Goal: Task Accomplishment & Management: Manage account settings

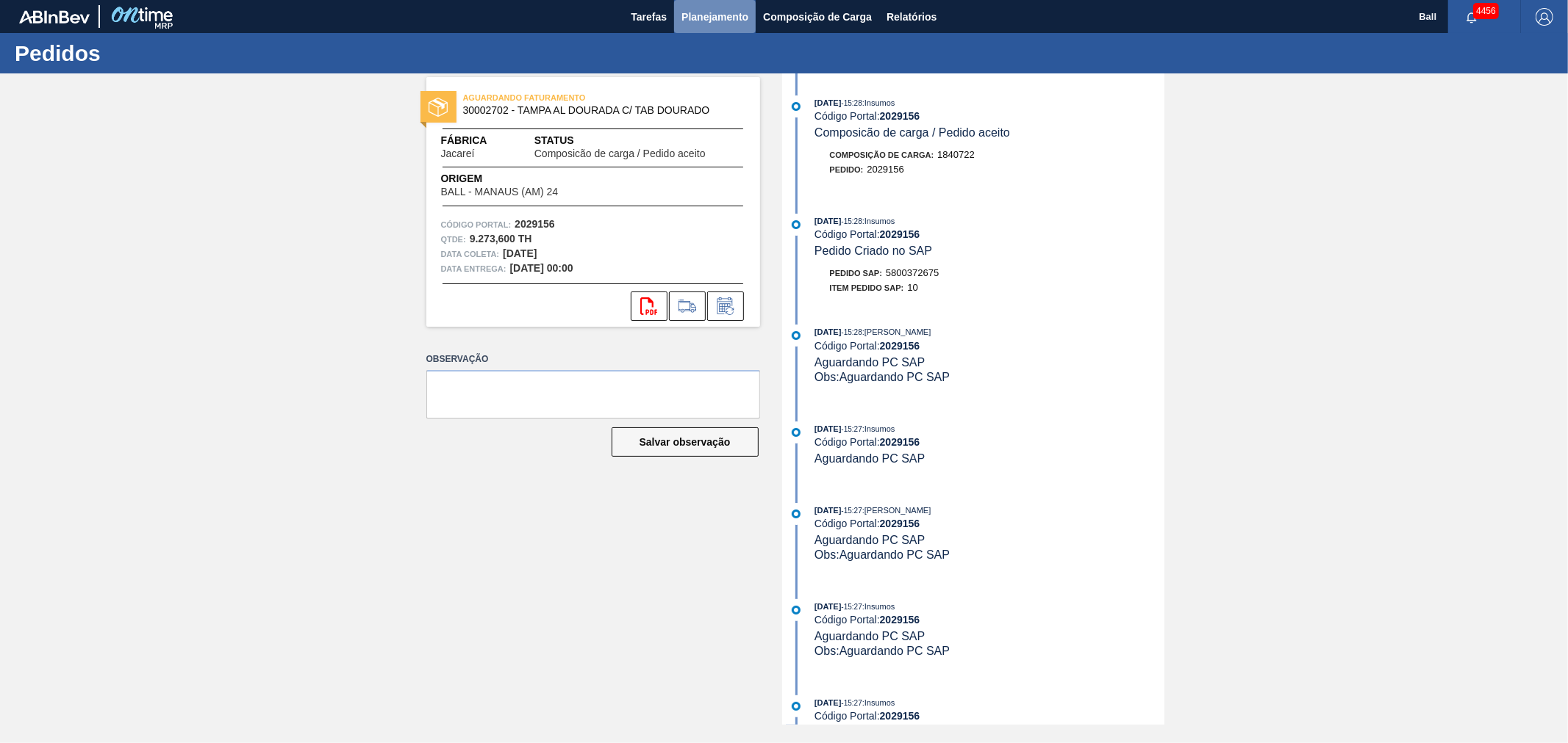
click at [702, 10] on span "Planejamento" at bounding box center [715, 17] width 67 height 18
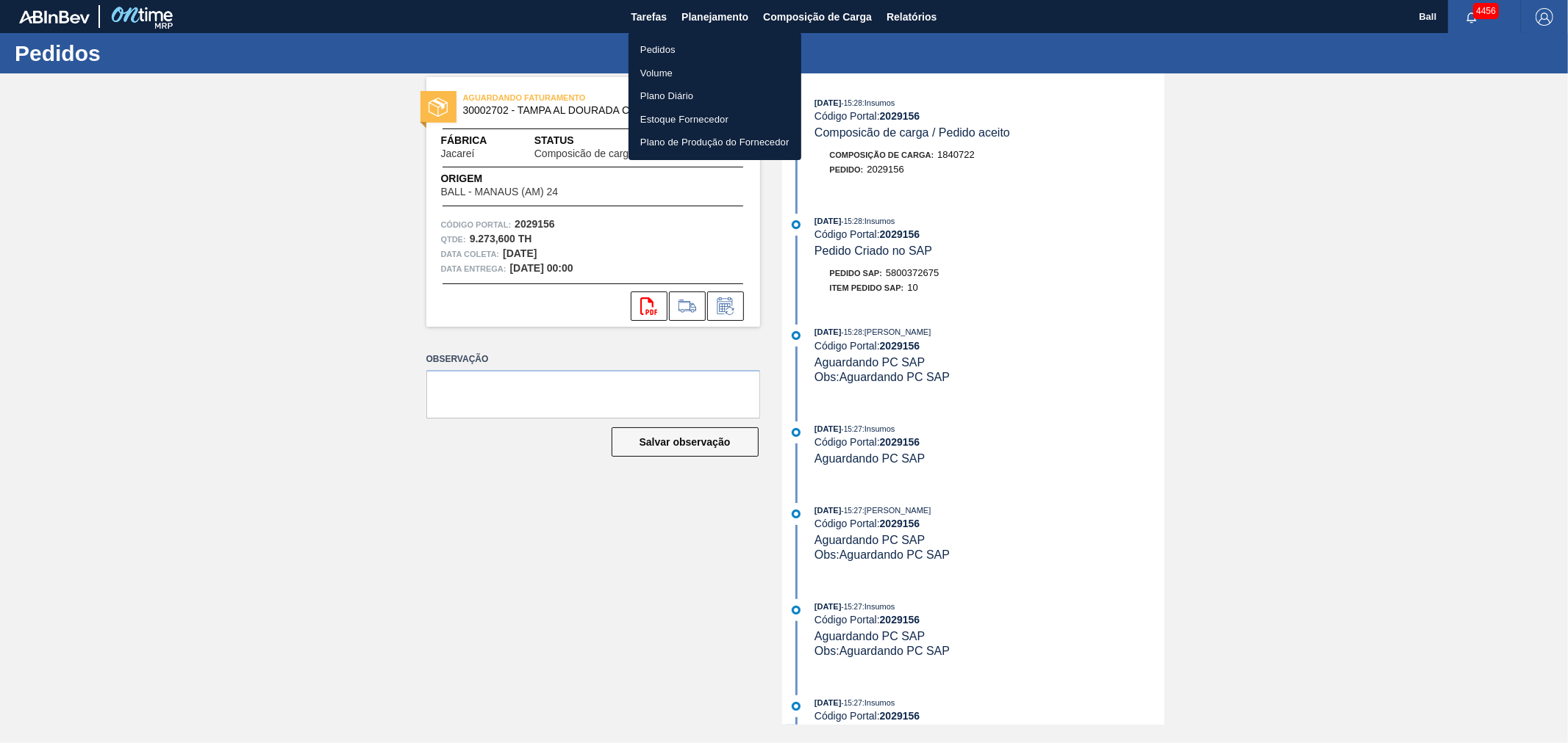
click at [676, 50] on li "Pedidos" at bounding box center [714, 49] width 172 height 23
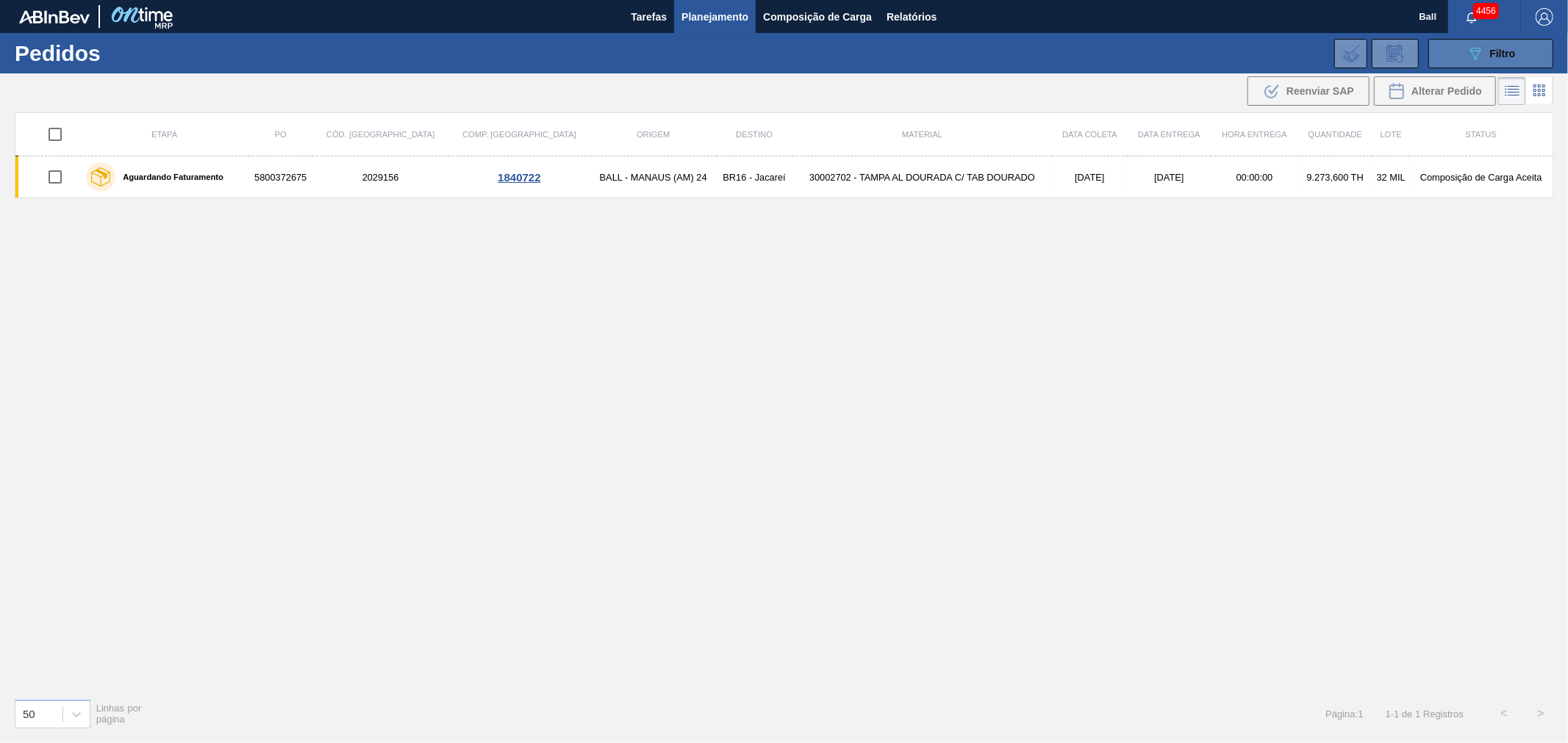
click at [1440, 54] on button "089F7B8B-B2A5-4AFE-B5C0-19BA573D28AC Filtro" at bounding box center [1491, 54] width 125 height 30
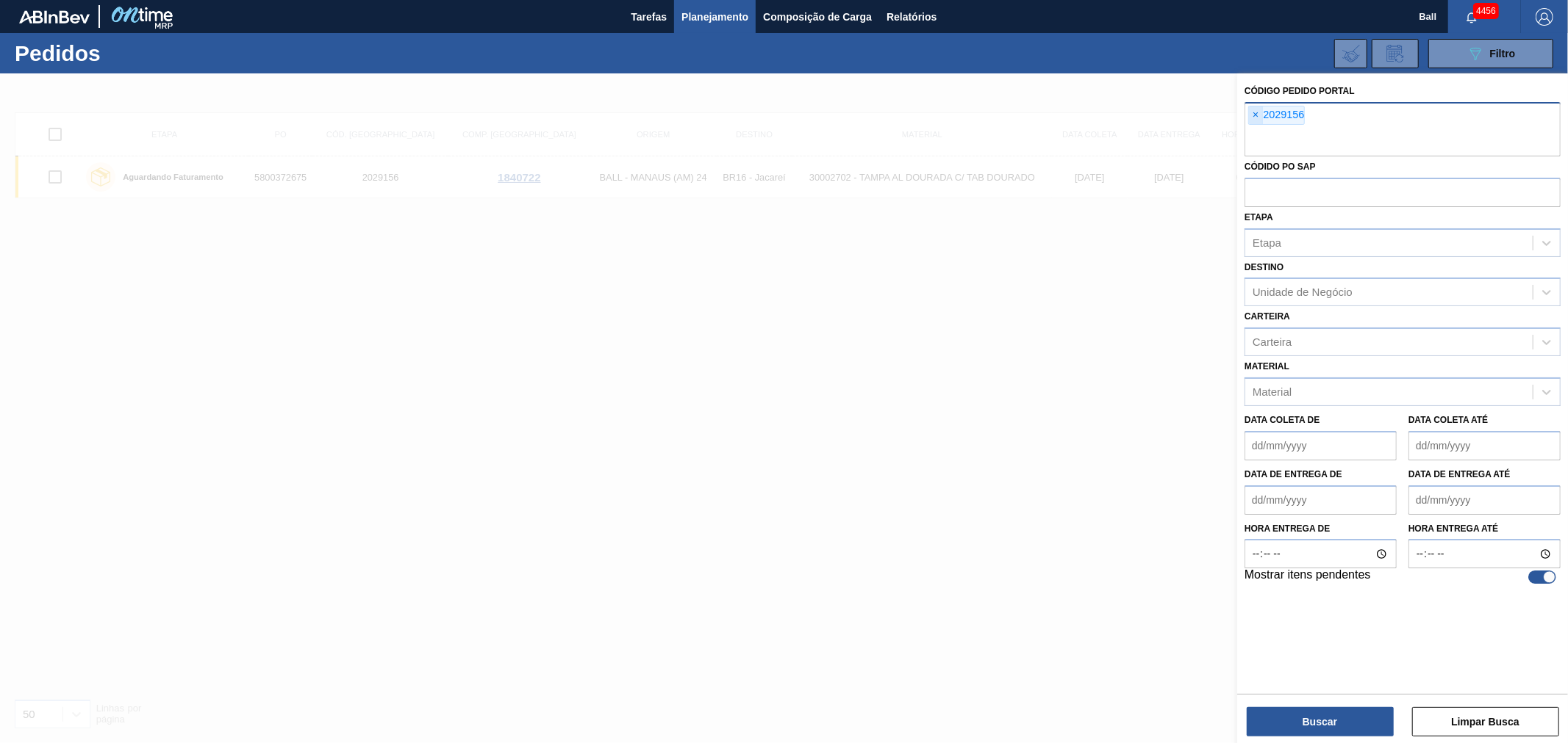
click at [1261, 117] on span "×" at bounding box center [1255, 115] width 14 height 18
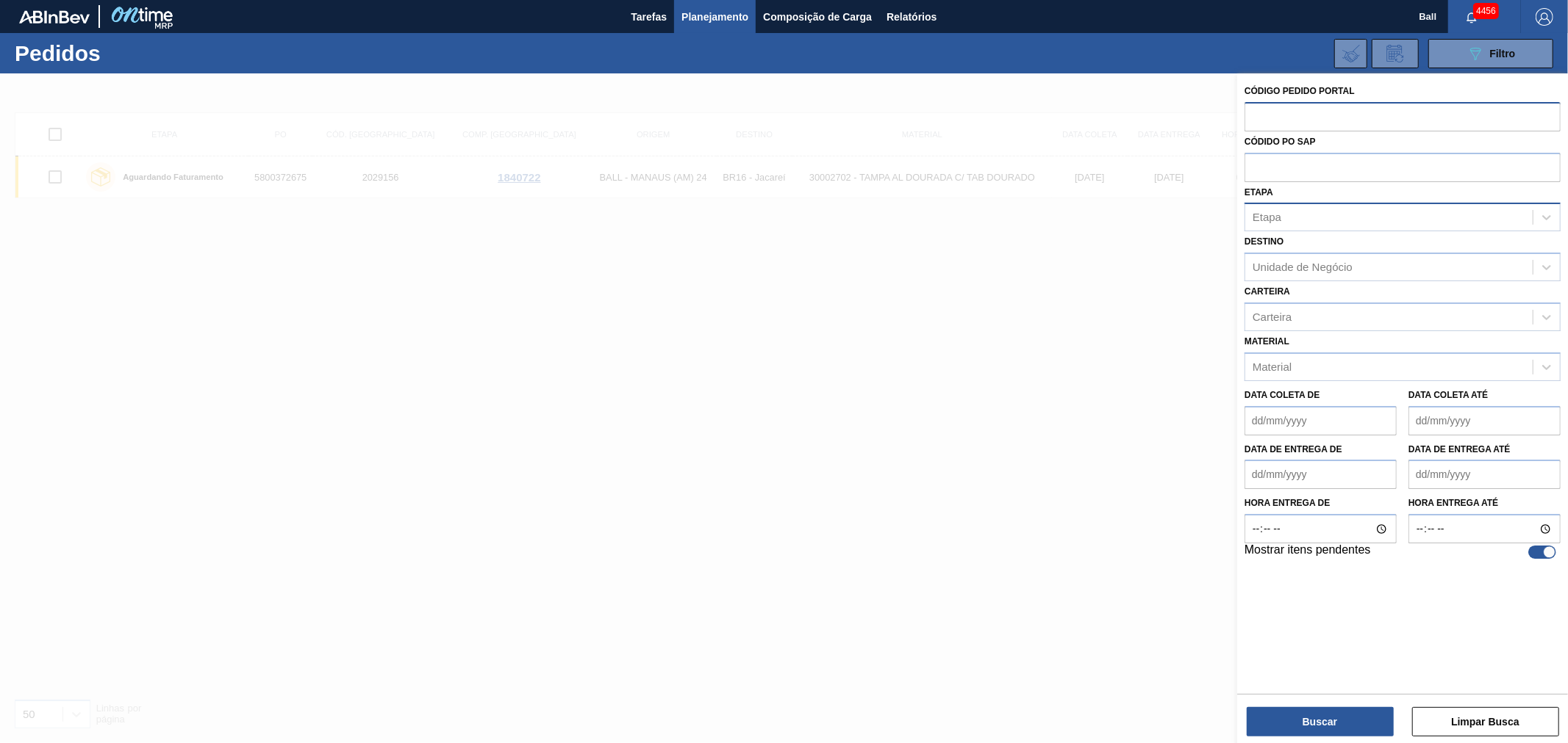
paste input "text"
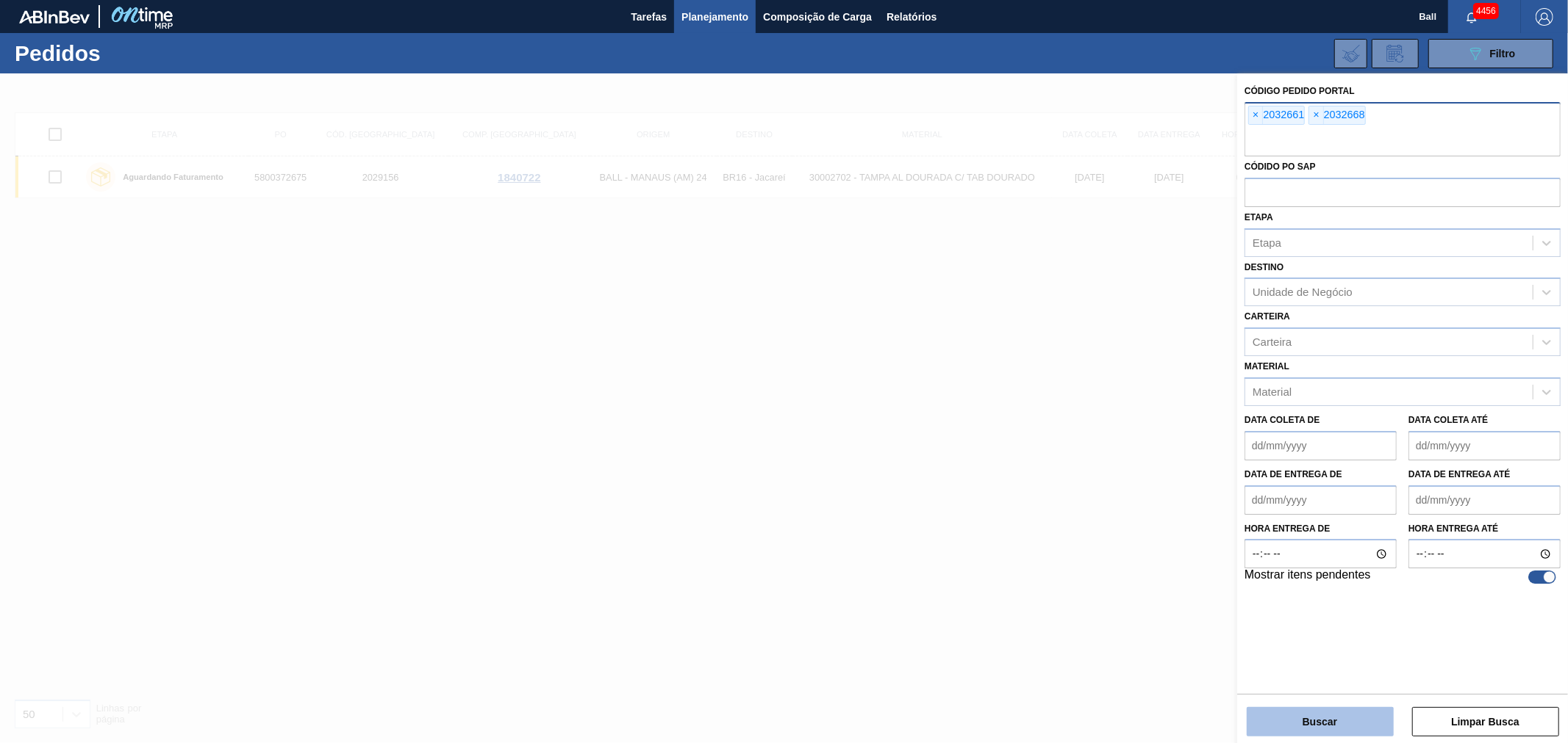
click at [1340, 736] on button "Buscar" at bounding box center [1320, 723] width 147 height 30
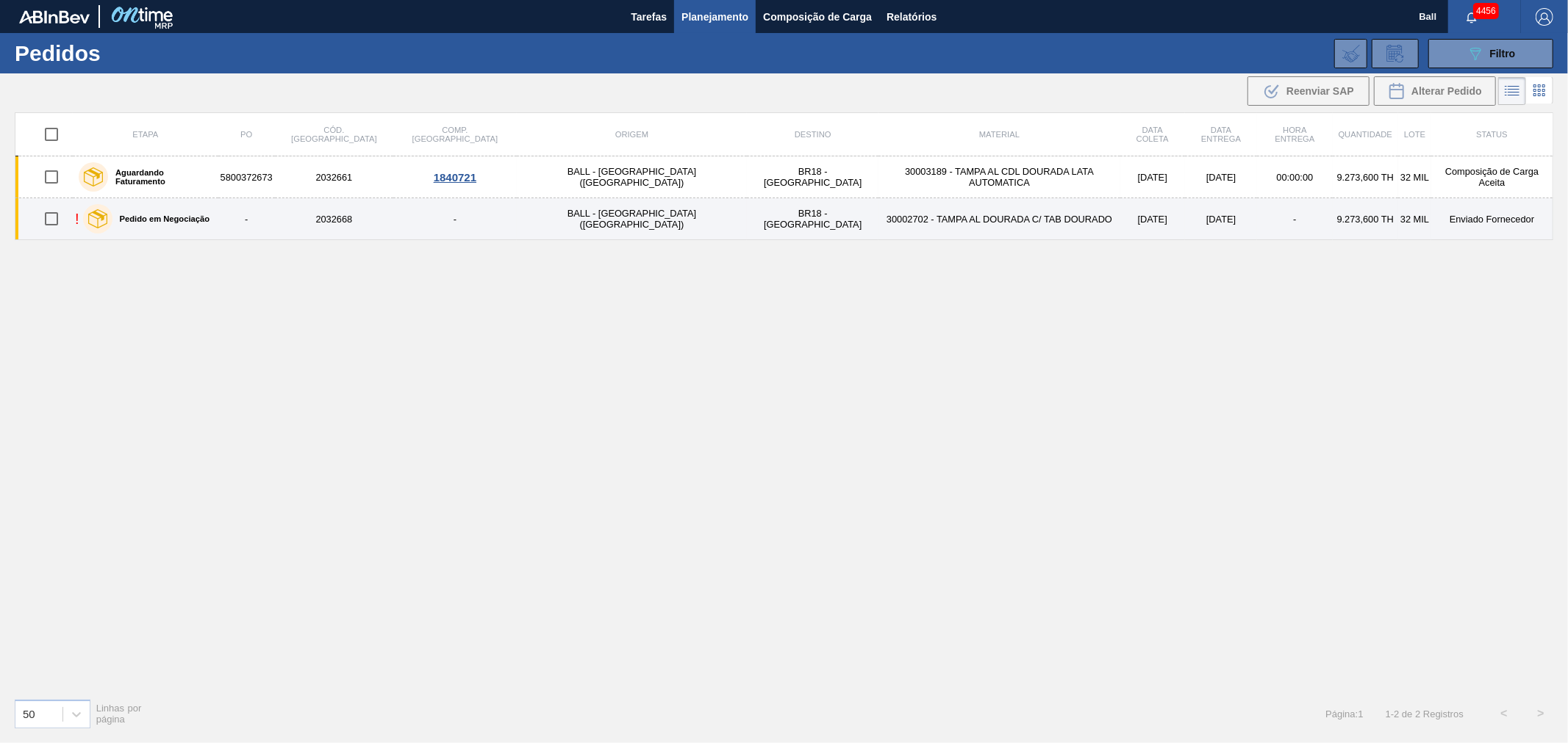
click at [472, 213] on td "-" at bounding box center [455, 219] width 124 height 42
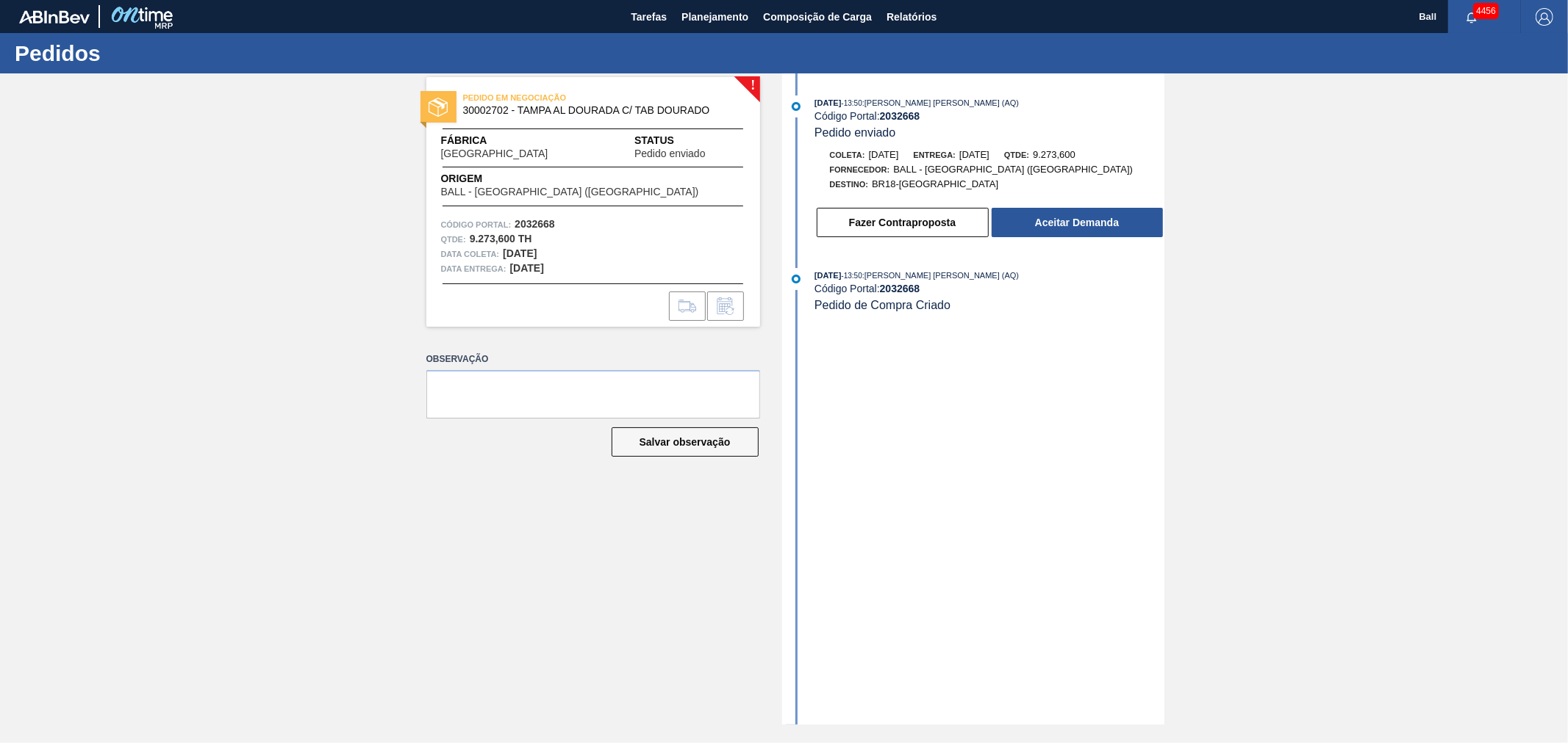
click at [472, 213] on div "PEDIDO EM NEGOCIAÇÃO 30002702 - TAMPA AL DOURADA C/ TAB DOURADO Fábrica Pernamb…" at bounding box center [593, 202] width 334 height 250
click at [1104, 214] on button "Aceitar Demanda" at bounding box center [1077, 223] width 171 height 30
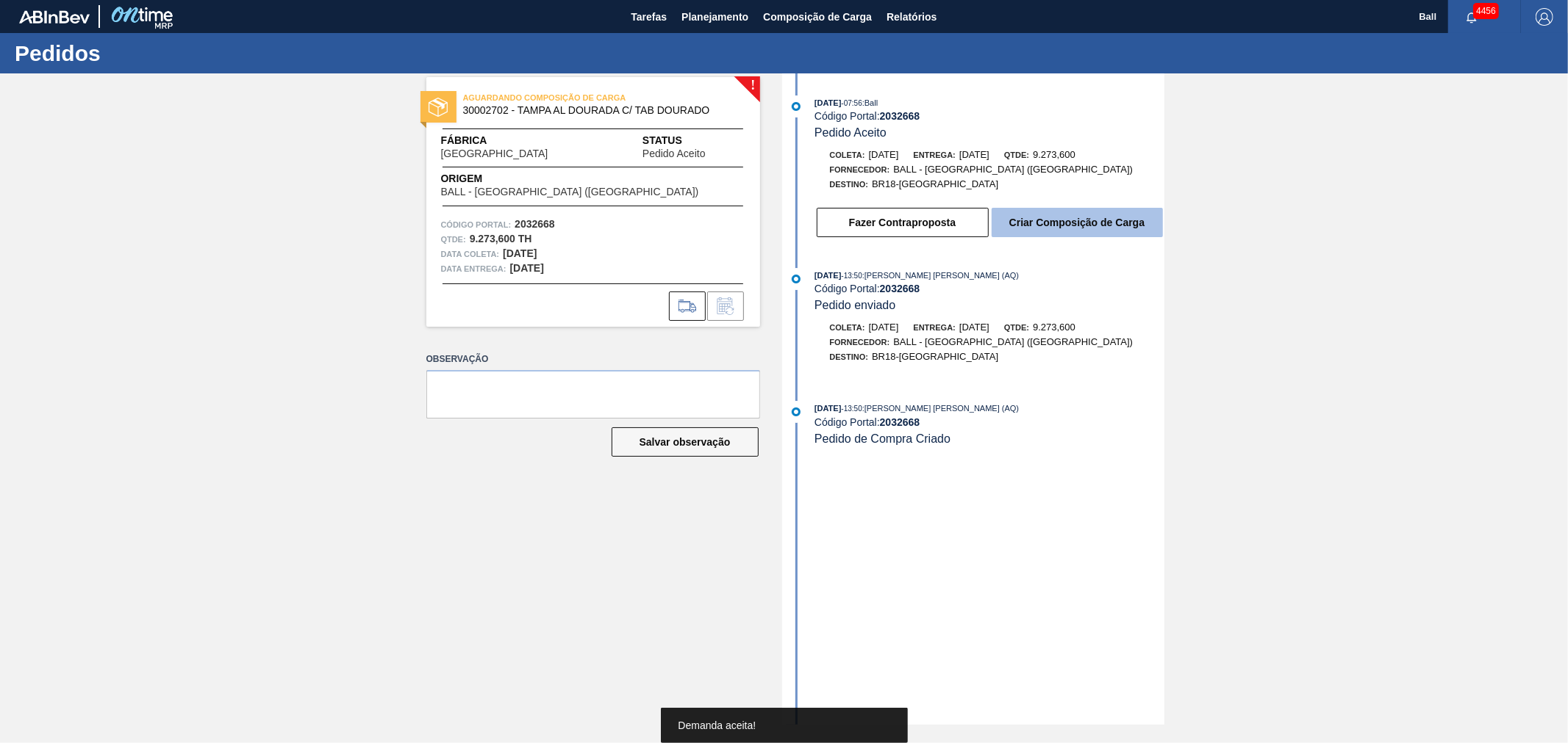
click at [1104, 217] on button "Criar Composição de Carga" at bounding box center [1077, 223] width 171 height 30
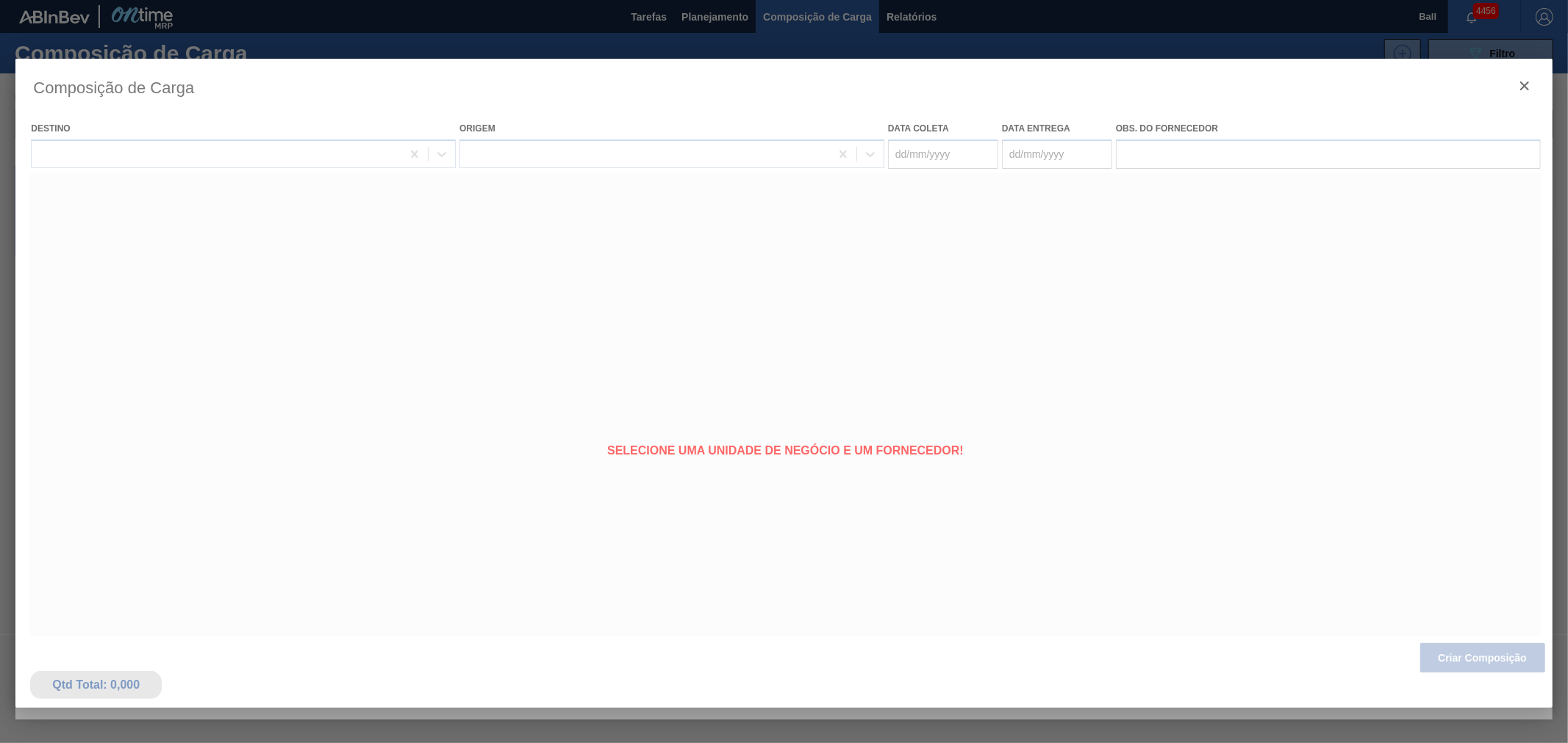
type coleta "[DATE]"
type entrega "[DATE]"
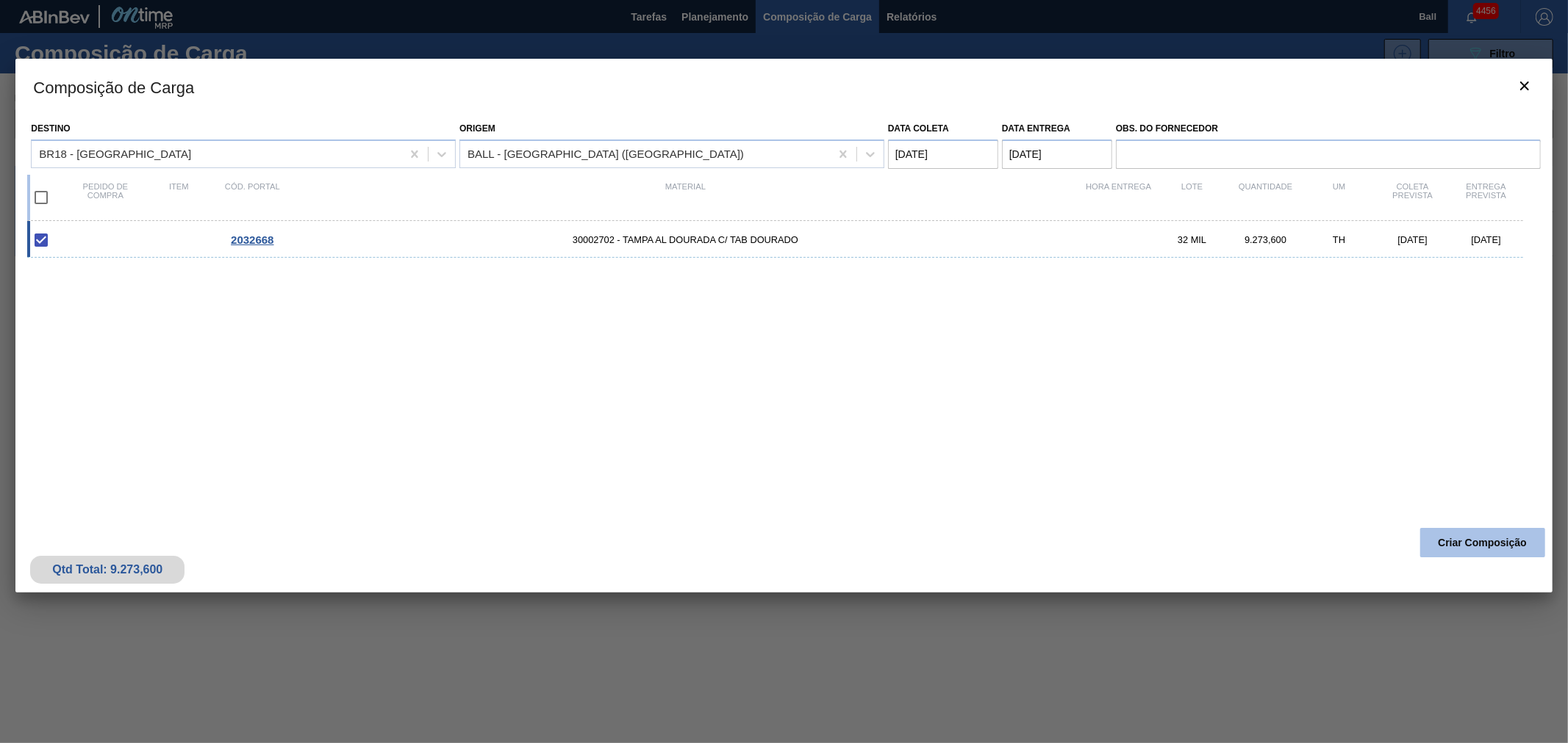
click at [1510, 555] on button "Criar Composição" at bounding box center [1482, 543] width 125 height 30
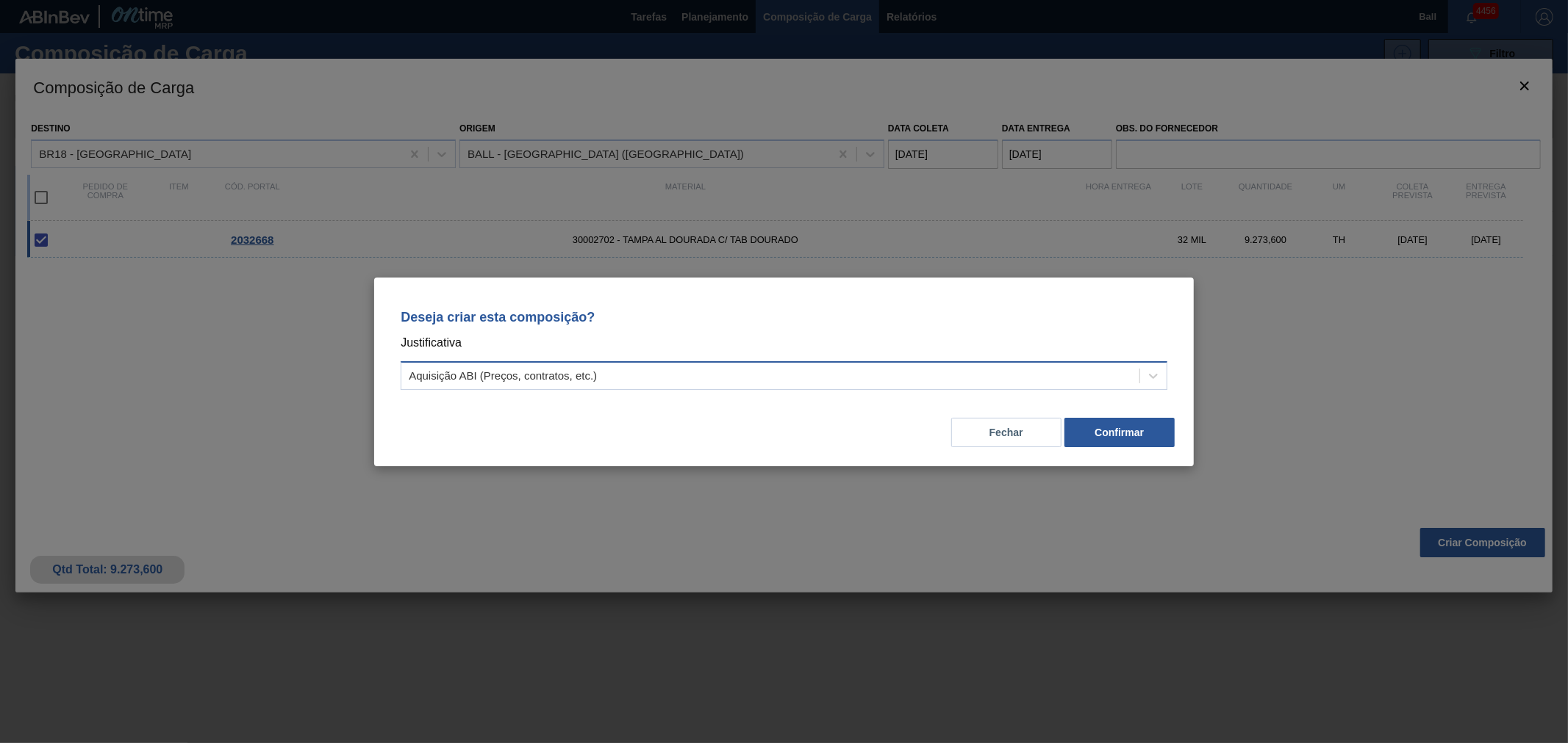
click at [520, 372] on div "Aquisição ABI (Preços, contratos, etc.)" at bounding box center [503, 375] width 188 height 12
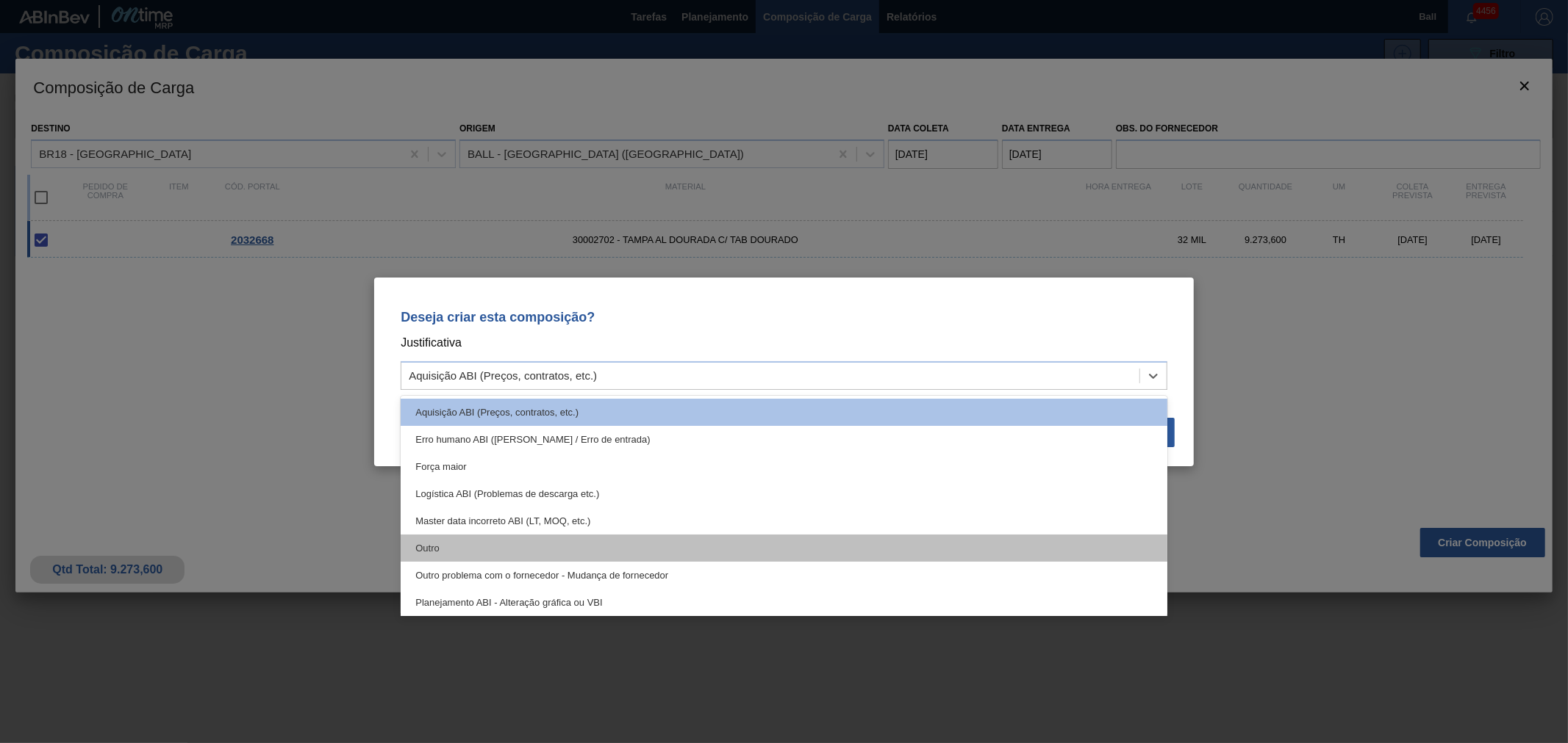
click at [440, 552] on div "Outro" at bounding box center [784, 547] width 767 height 27
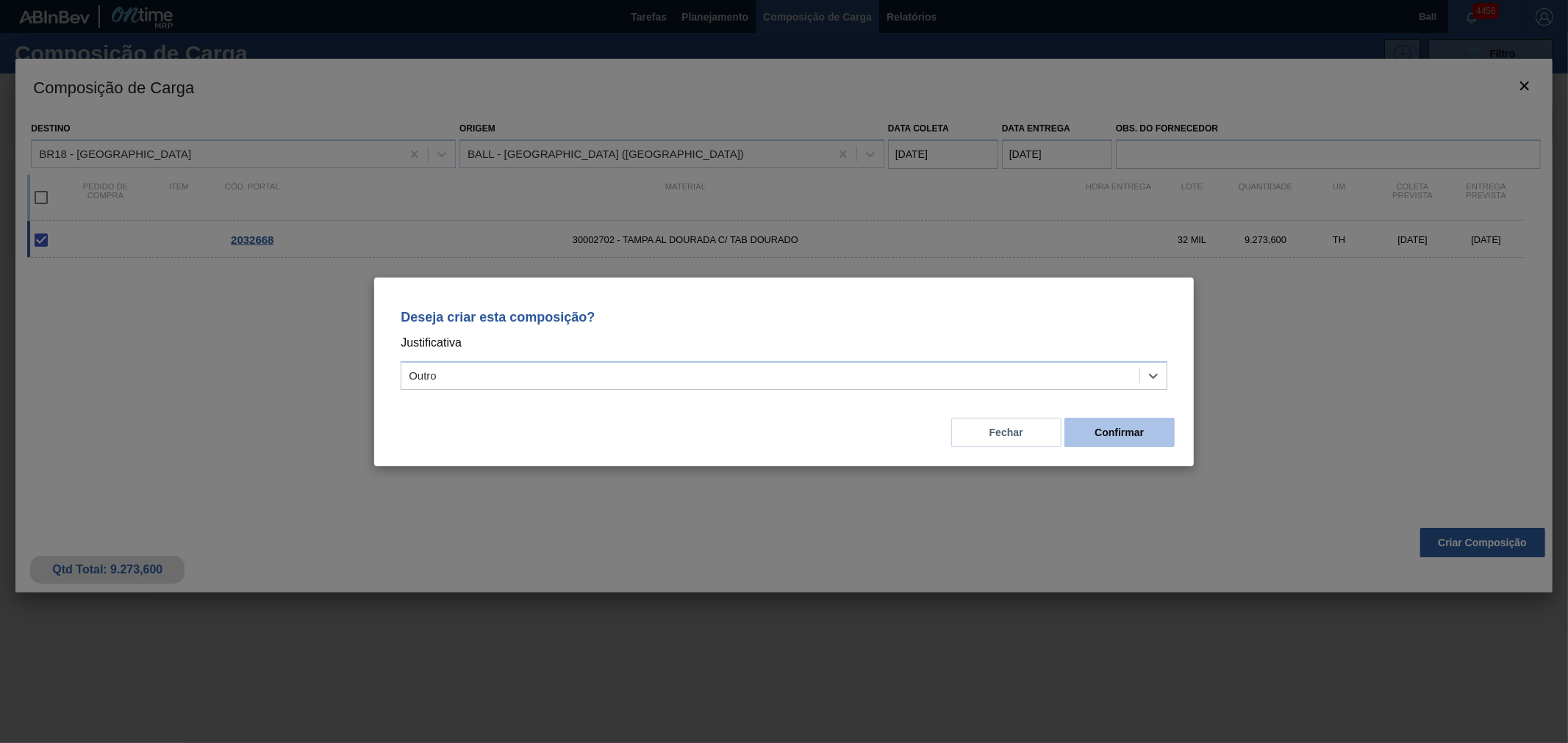
click at [1117, 440] on button "Confirmar" at bounding box center [1119, 433] width 110 height 30
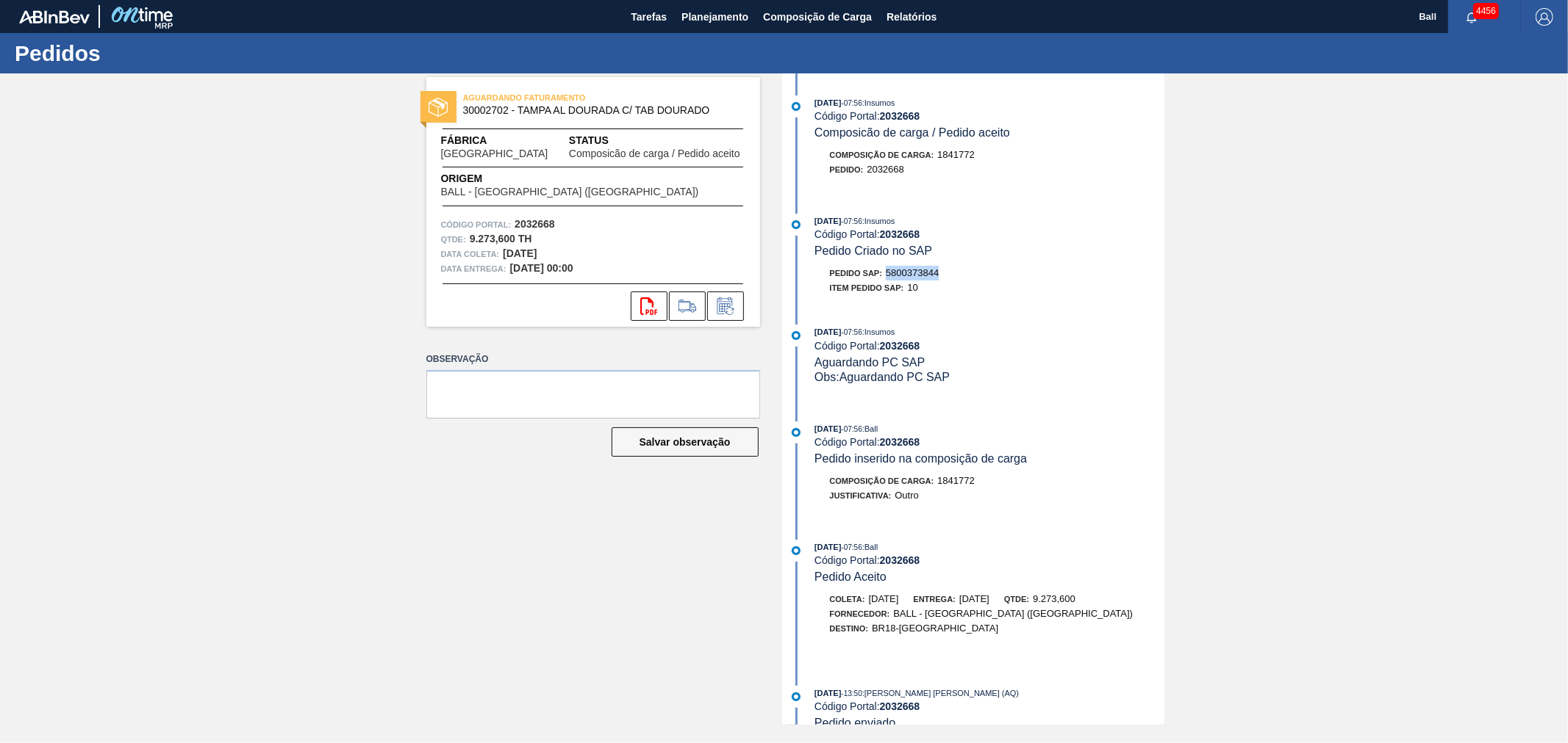
drag, startPoint x: 956, startPoint y: 277, endPoint x: 886, endPoint y: 273, distance: 70.1
click at [886, 273] on div "Pedido SAP: 5800373844" at bounding box center [989, 274] width 349 height 15
copy span "5800373844"
click at [893, 12] on span "Relatórios" at bounding box center [911, 17] width 50 height 18
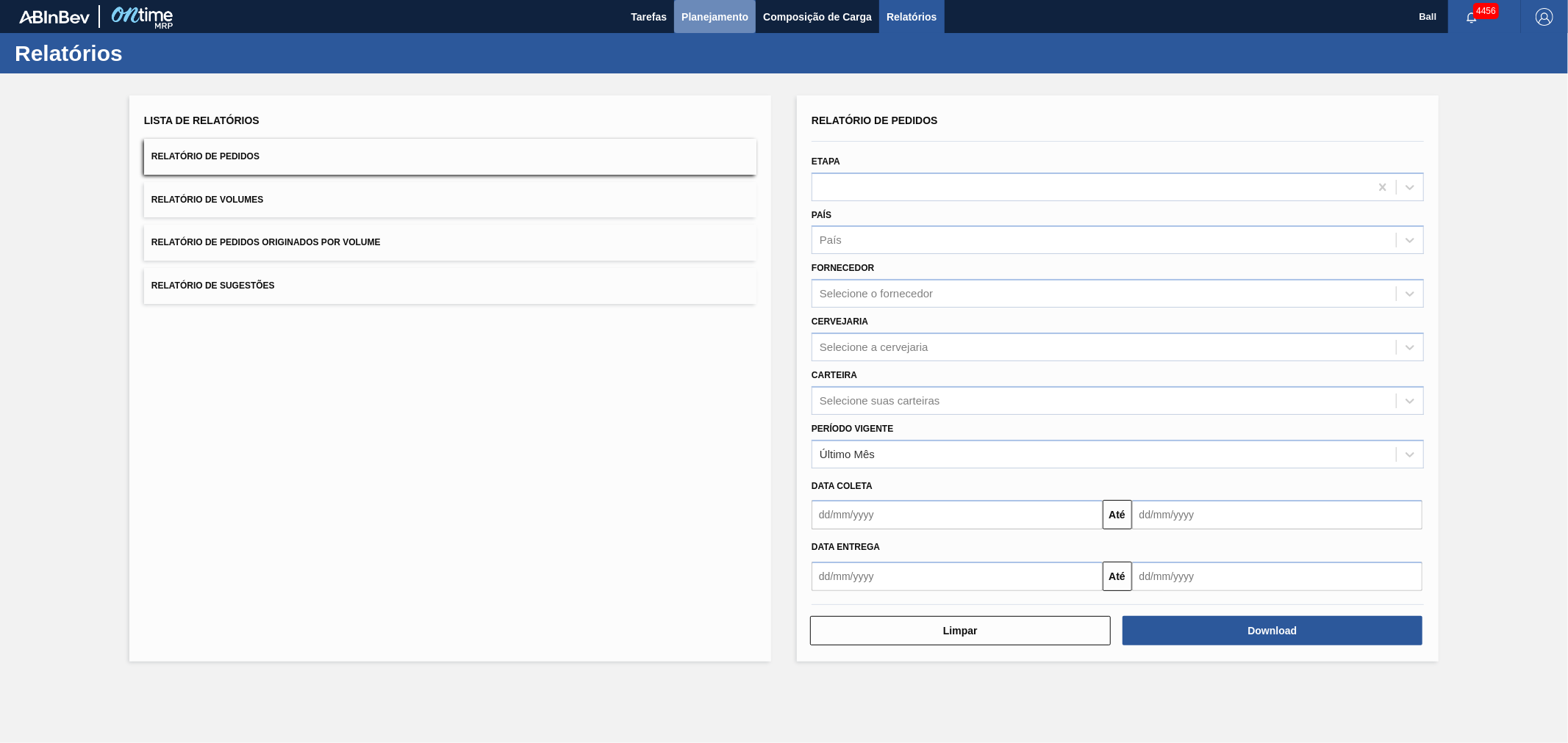
click at [714, 11] on span "Planejamento" at bounding box center [715, 17] width 67 height 18
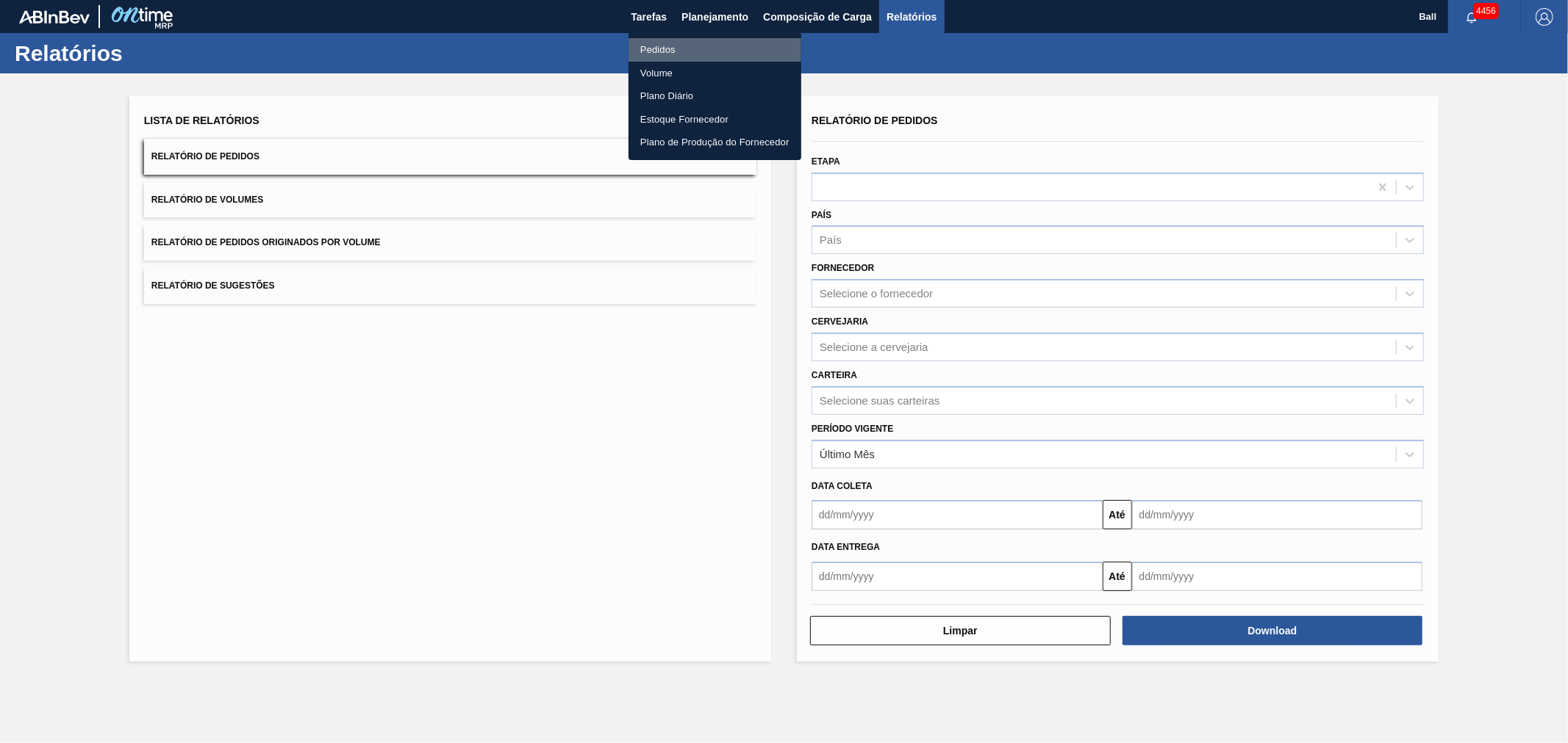
click at [665, 55] on li "Pedidos" at bounding box center [714, 49] width 172 height 23
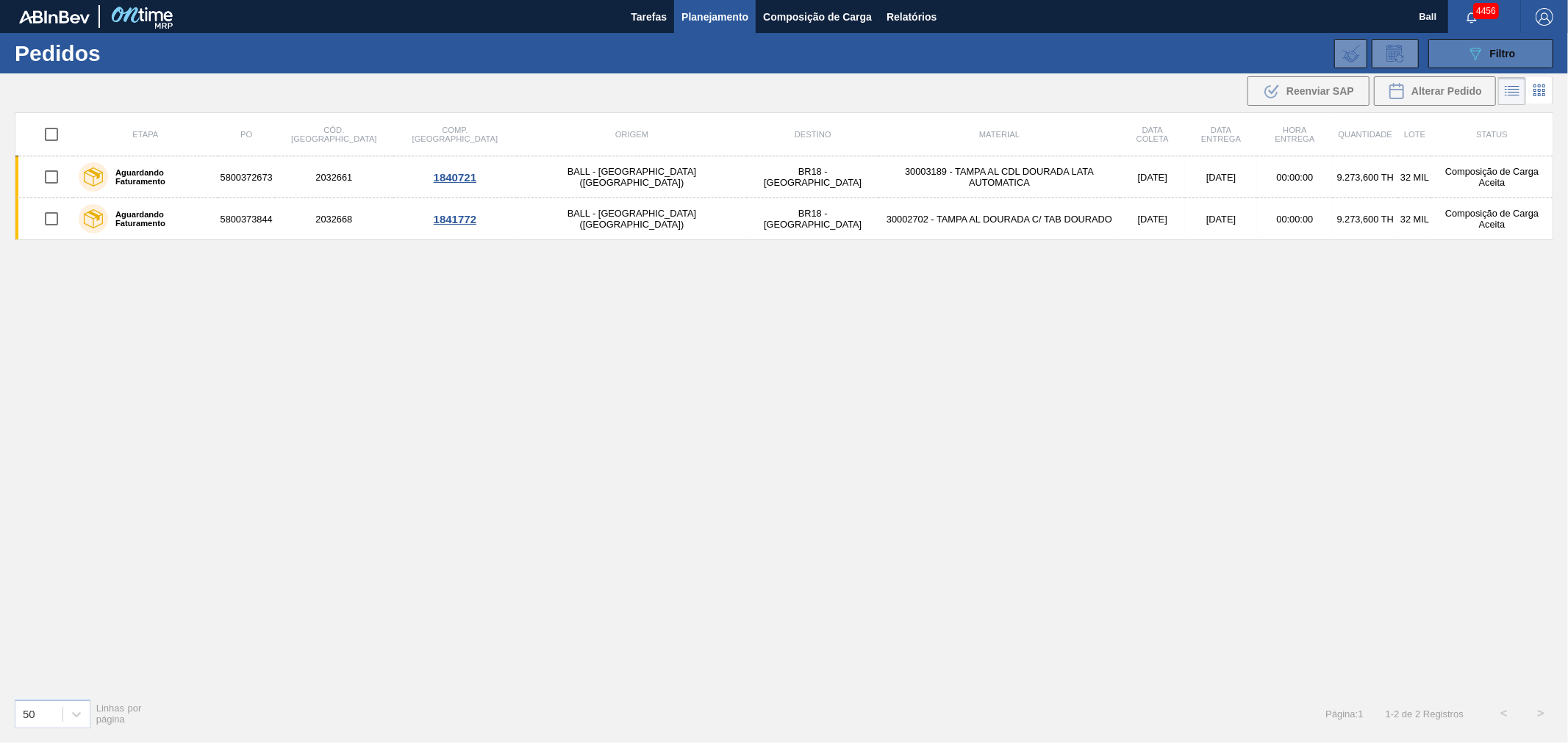
click at [1488, 49] on div "089F7B8B-B2A5-4AFE-B5C0-19BA573D28AC Filtro" at bounding box center [1491, 53] width 49 height 18
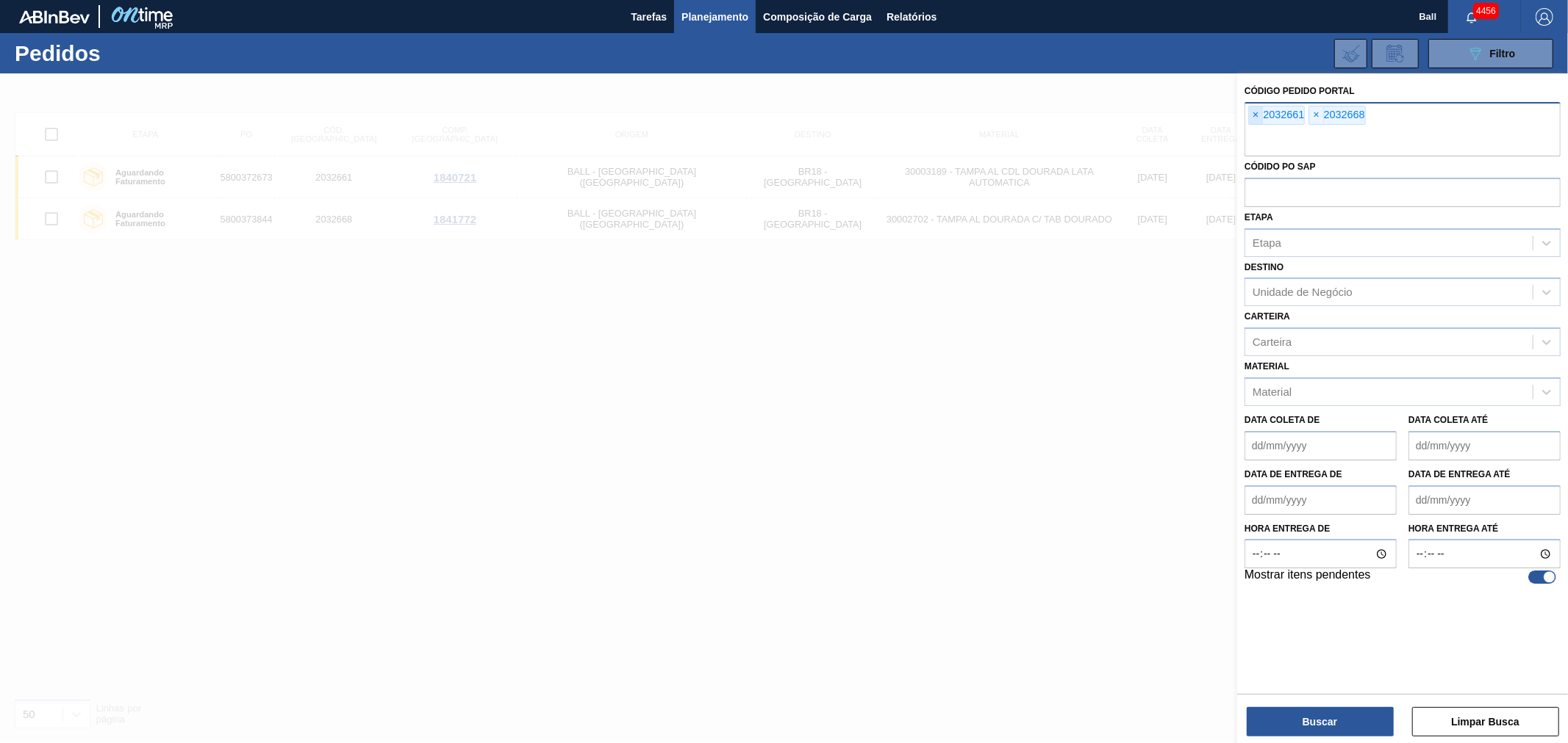
click at [1261, 115] on span "×" at bounding box center [1255, 115] width 14 height 18
click at [1261, 128] on input "text" at bounding box center [1402, 142] width 316 height 28
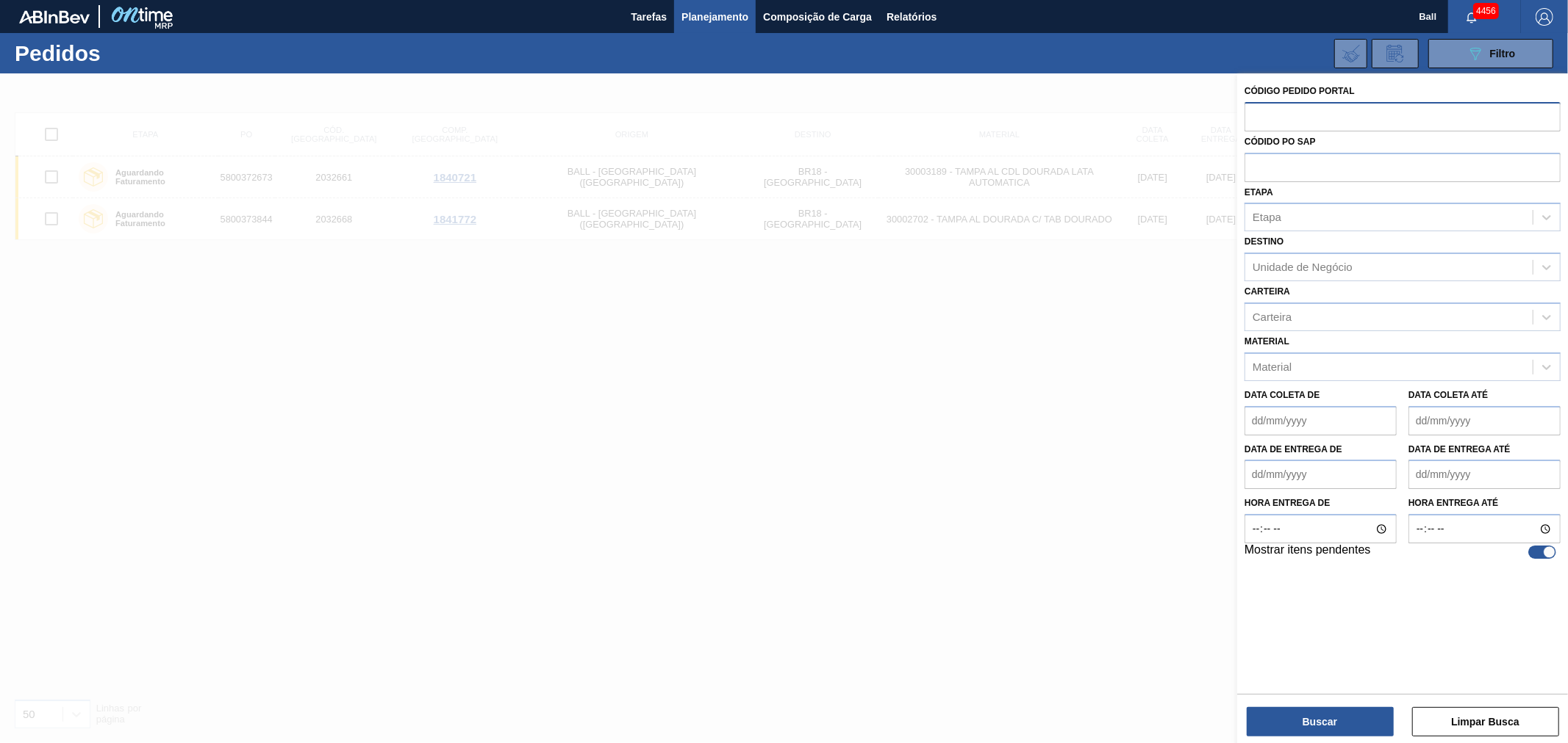
paste input "5800372462"
type input "5800372462"
click at [1261, 170] on div "Códido PO SAP" at bounding box center [1402, 156] width 316 height 50
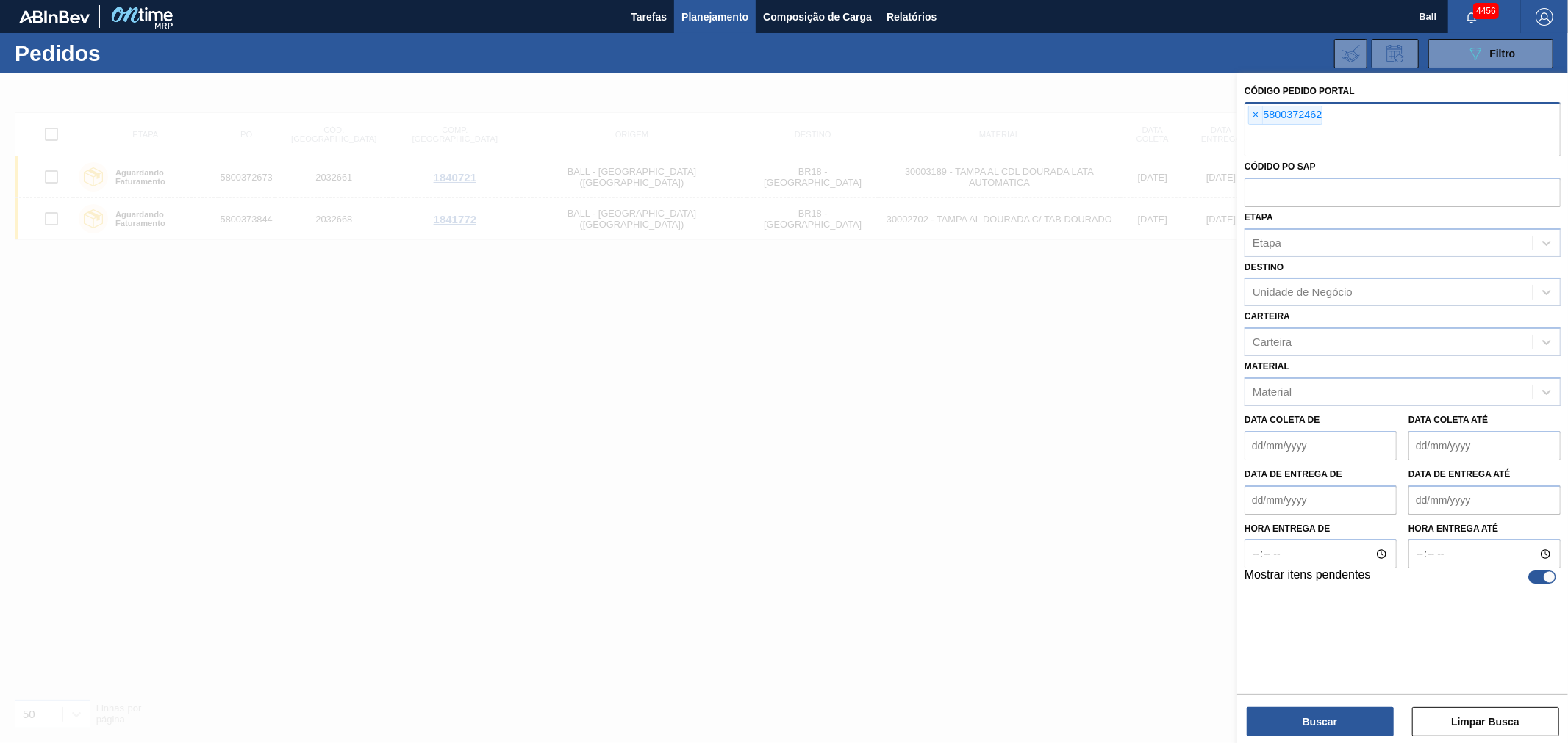
paste input "5800372462"
type input "5800372462"
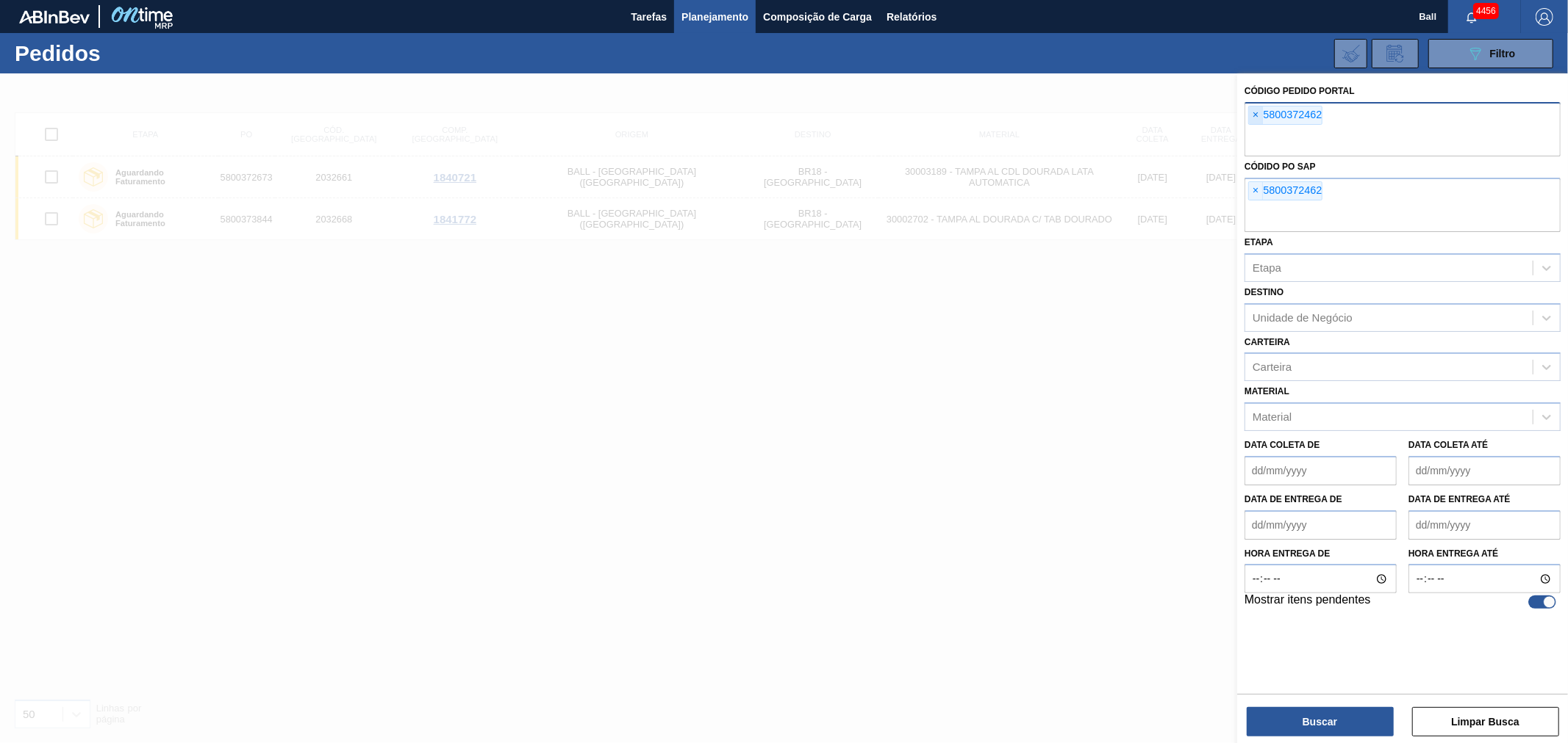
click at [1259, 114] on span "×" at bounding box center [1255, 115] width 14 height 18
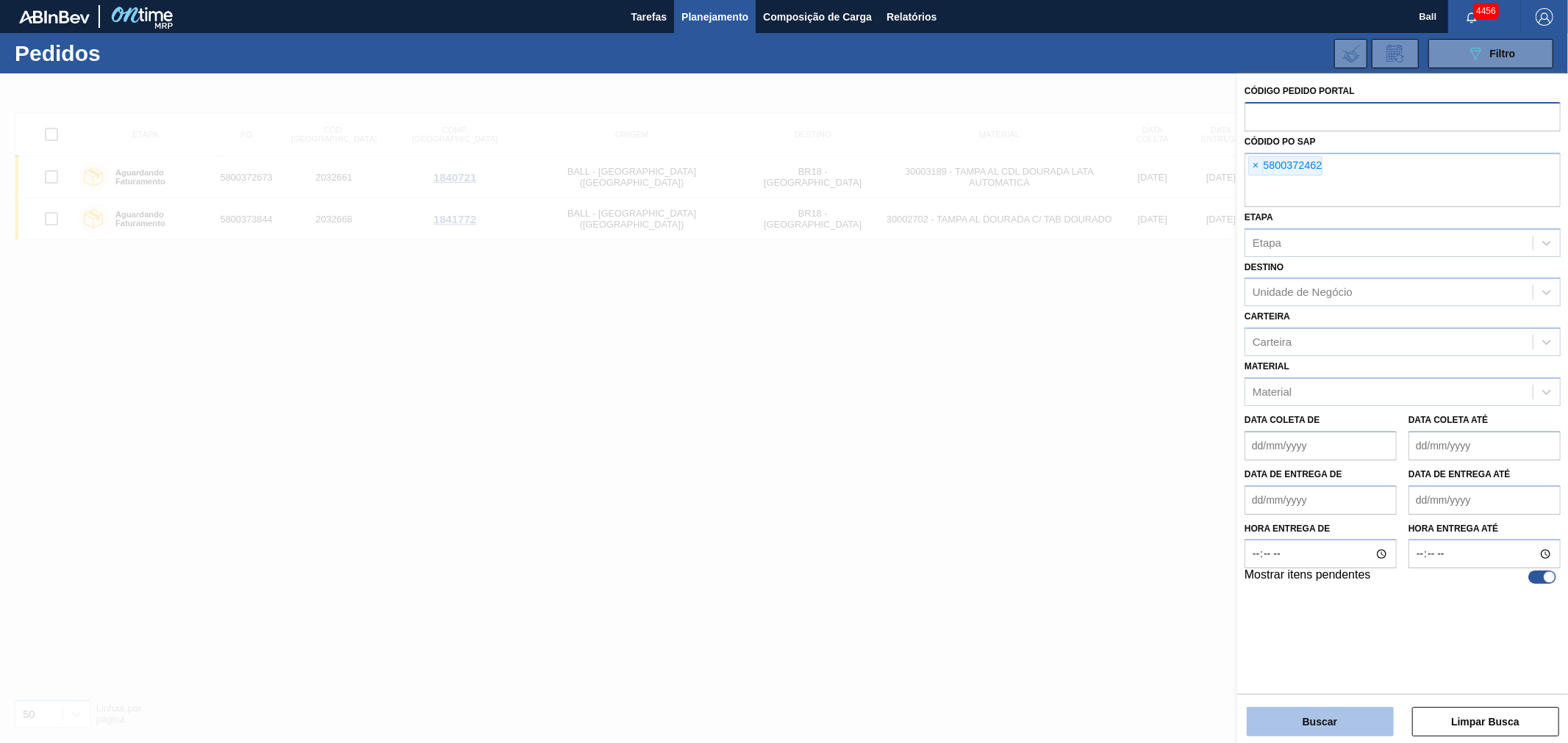
click at [1328, 718] on button "Buscar" at bounding box center [1320, 723] width 147 height 30
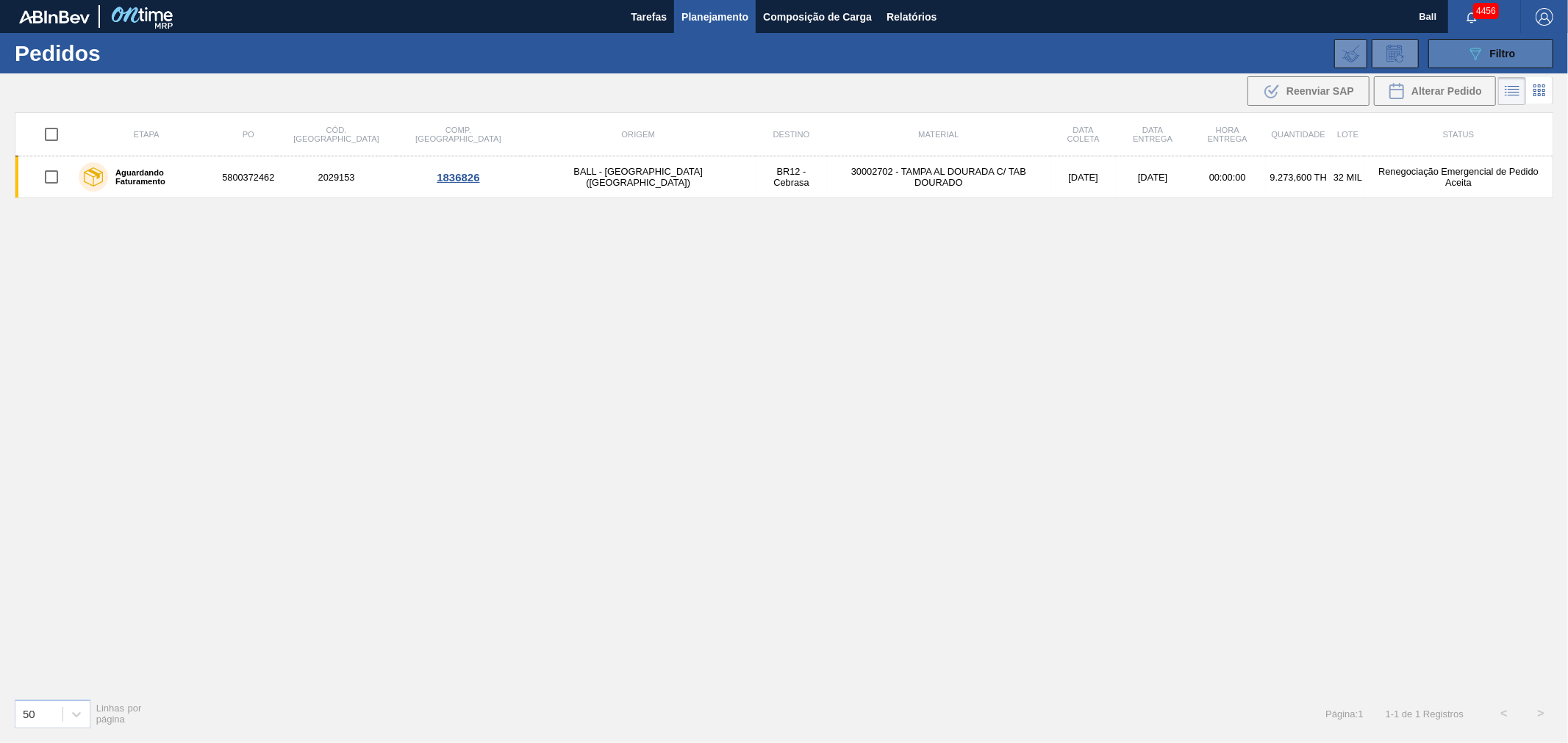
click at [1527, 59] on button "089F7B8B-B2A5-4AFE-B5C0-19BA573D28AC Filtro" at bounding box center [1491, 54] width 125 height 30
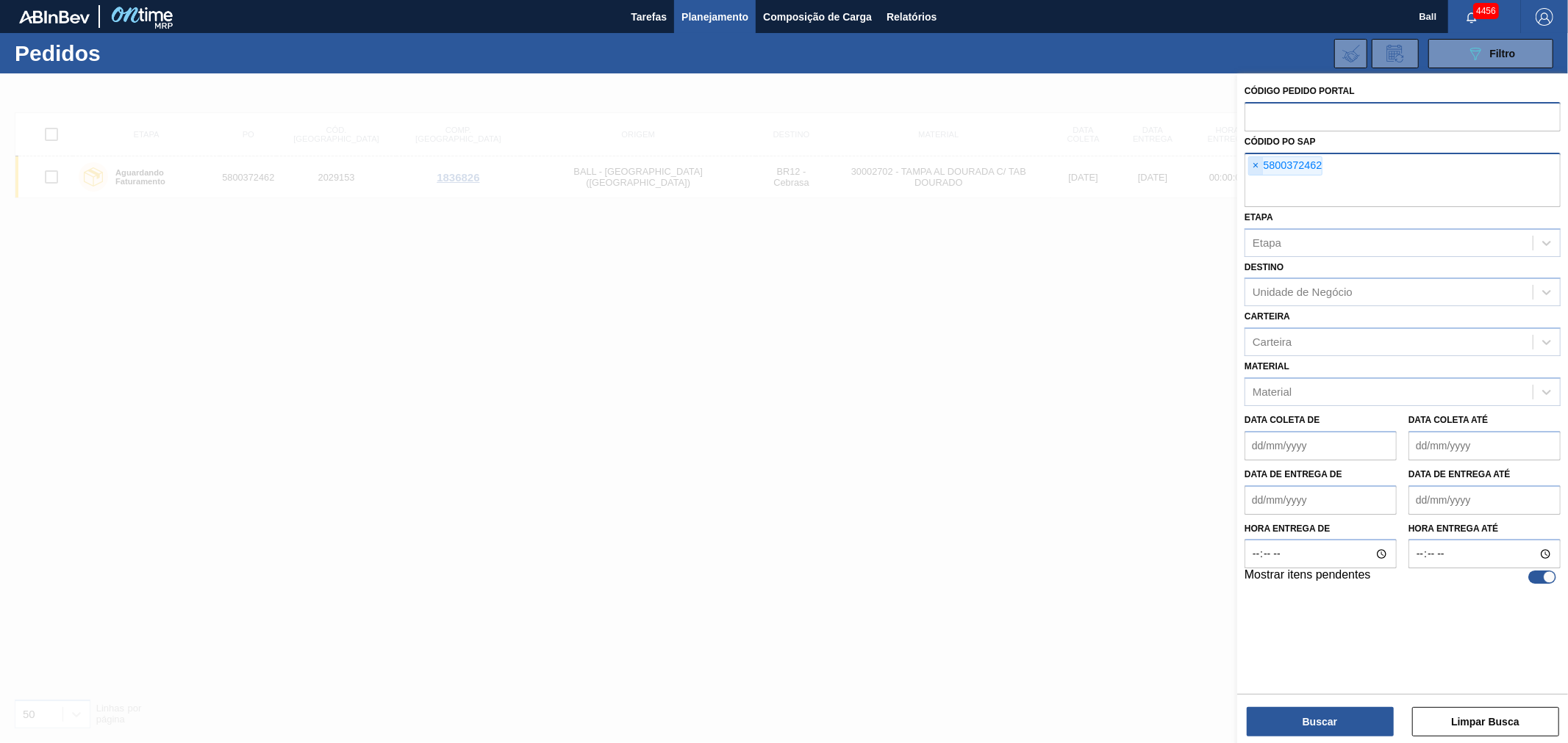
click at [1258, 162] on span "×" at bounding box center [1255, 166] width 14 height 18
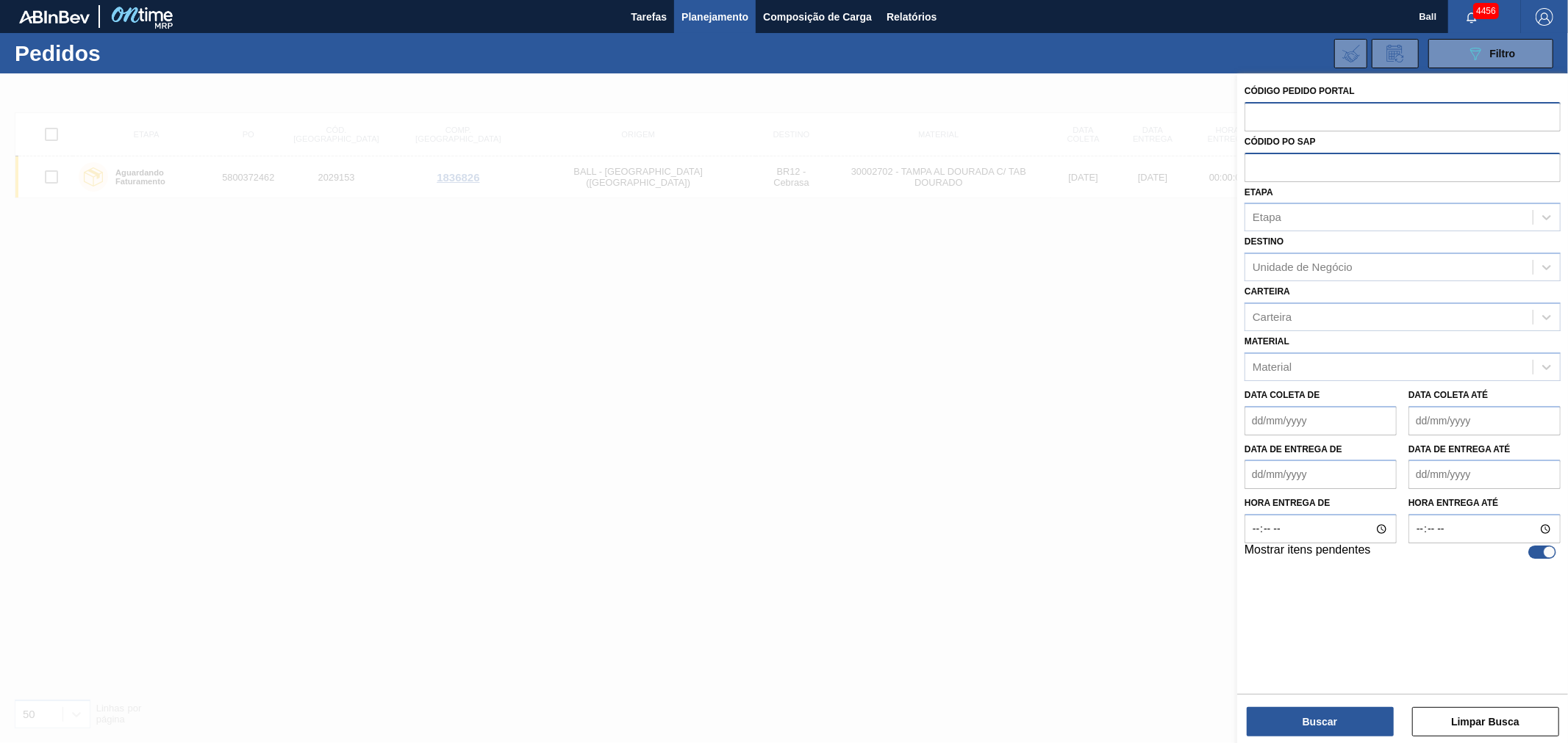
click at [1258, 120] on input "text" at bounding box center [1402, 116] width 316 height 28
paste input "text"
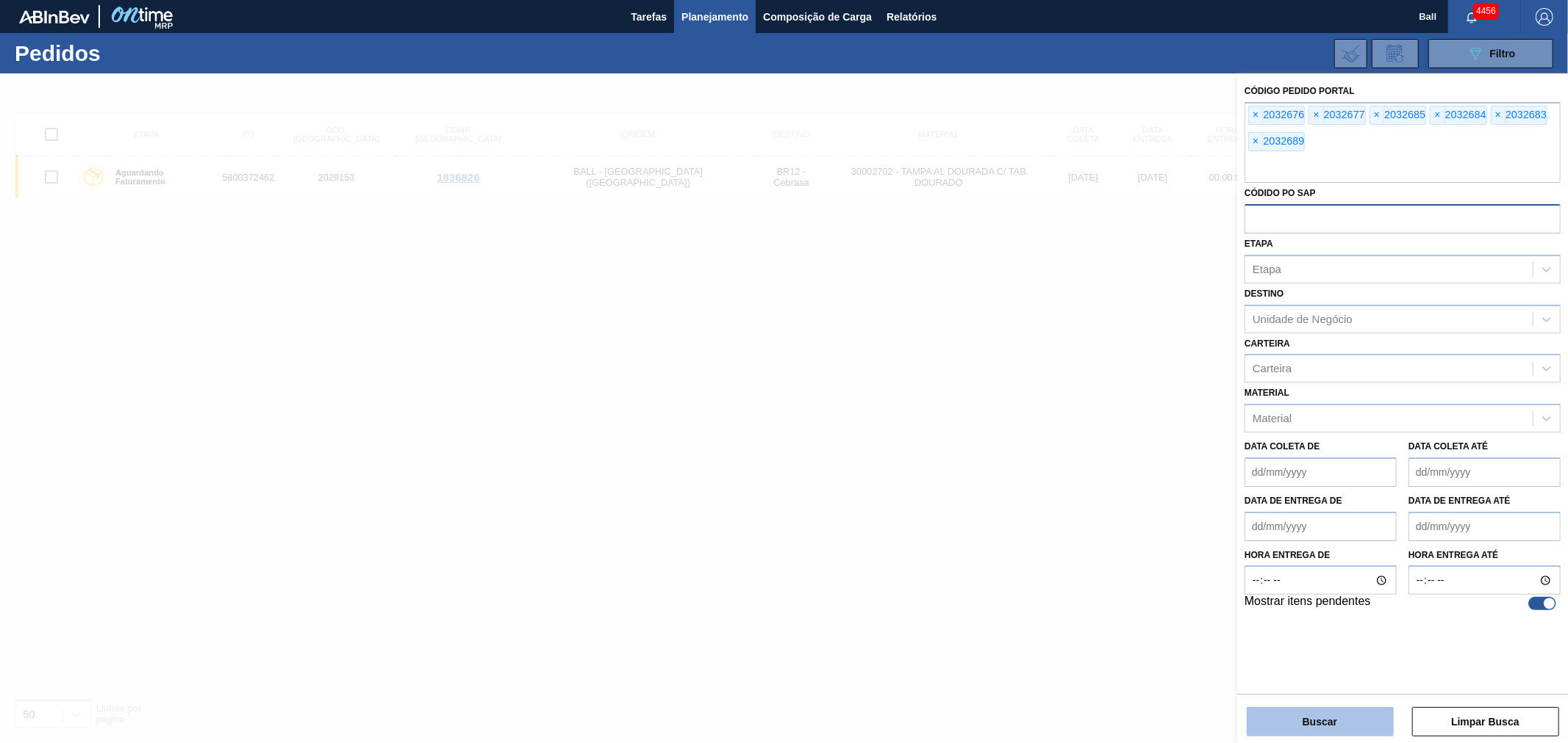
click at [1325, 719] on button "Buscar" at bounding box center [1320, 723] width 147 height 30
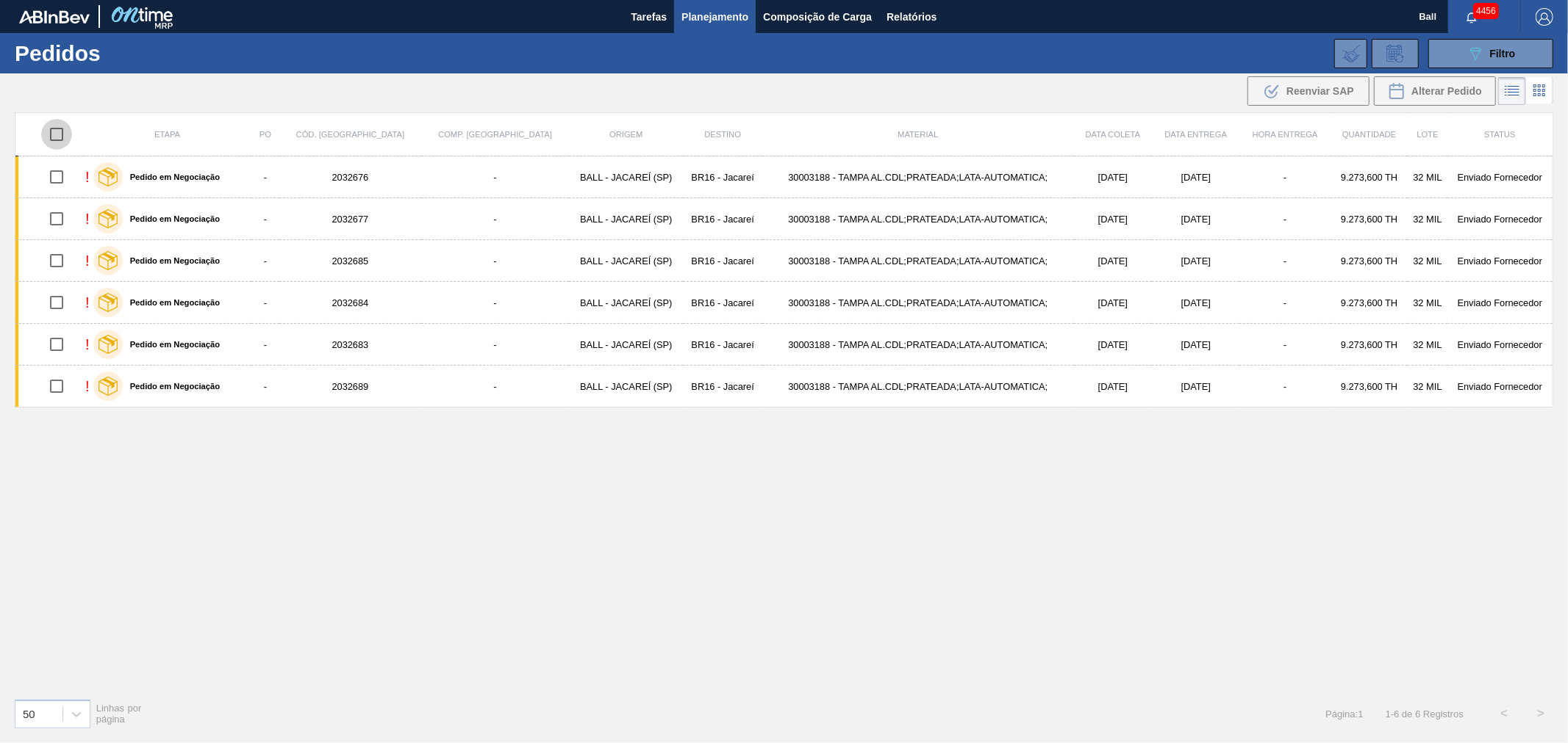
click at [64, 127] on input "checkbox" at bounding box center [56, 134] width 31 height 31
checkbox input "true"
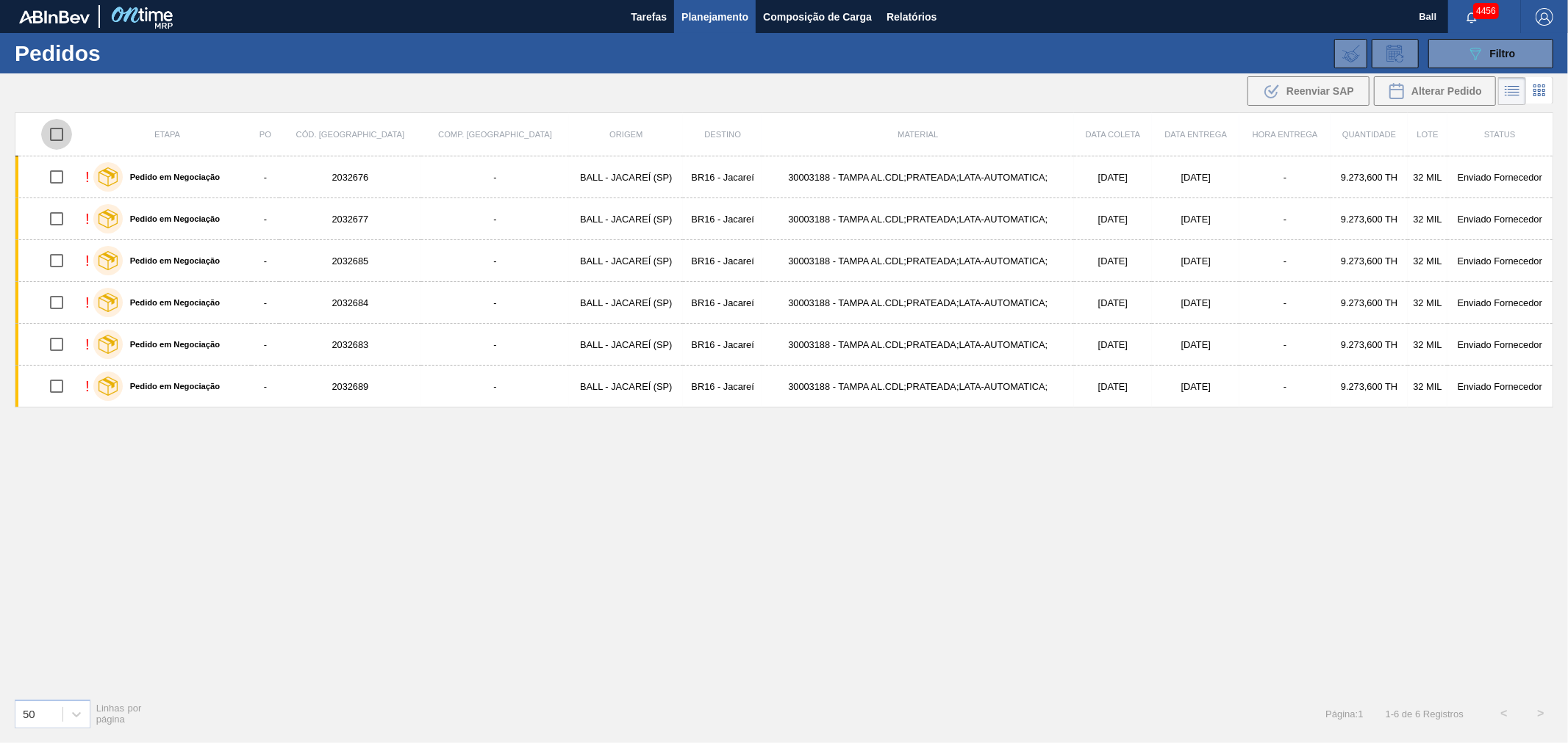
checkbox input "true"
click at [1332, 83] on div ".b{fill:var(--color-action-default)} Reenviar SAP" at bounding box center [1308, 90] width 91 height 18
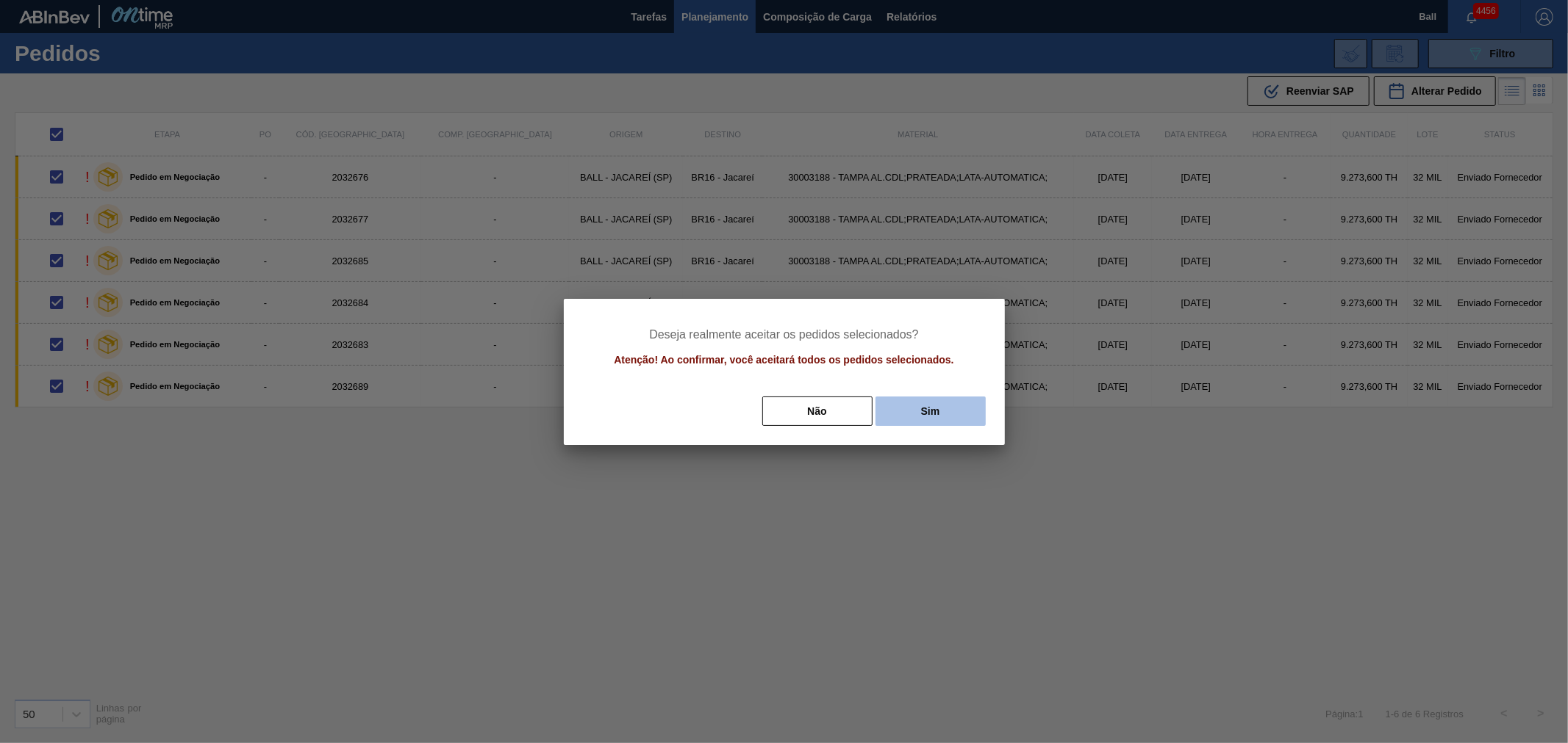
click at [916, 414] on button "Sim" at bounding box center [931, 412] width 110 height 30
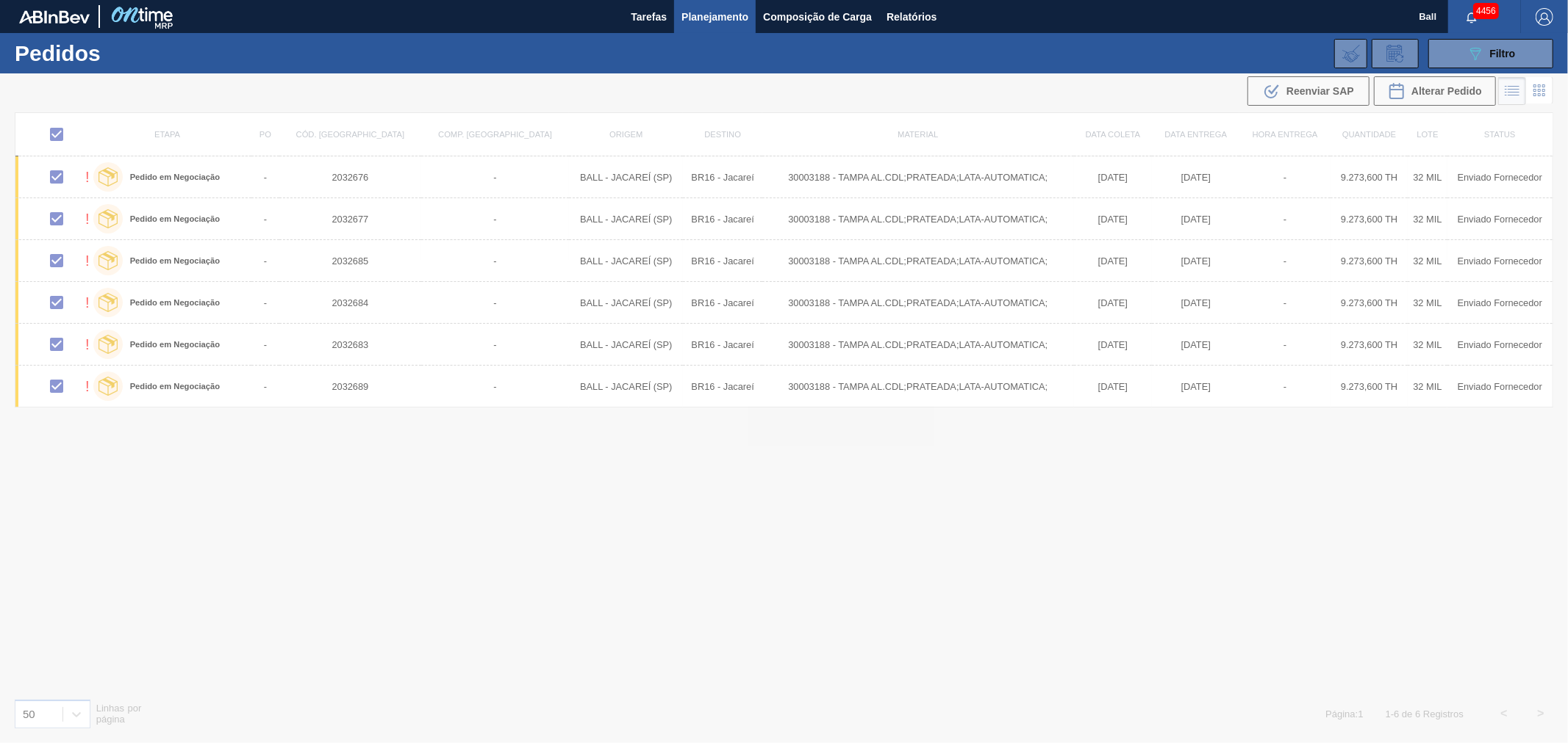
checkbox input "false"
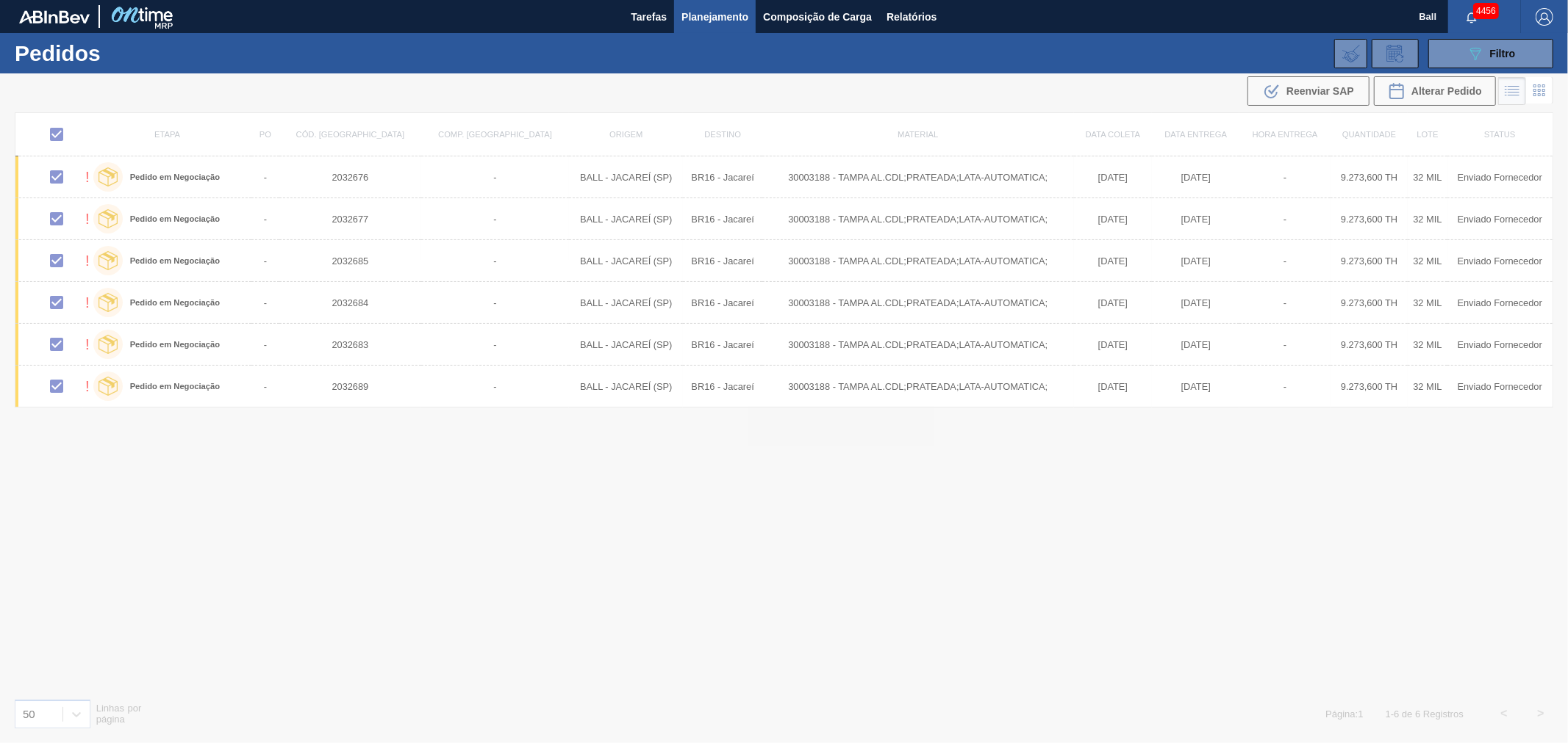
checkbox input "false"
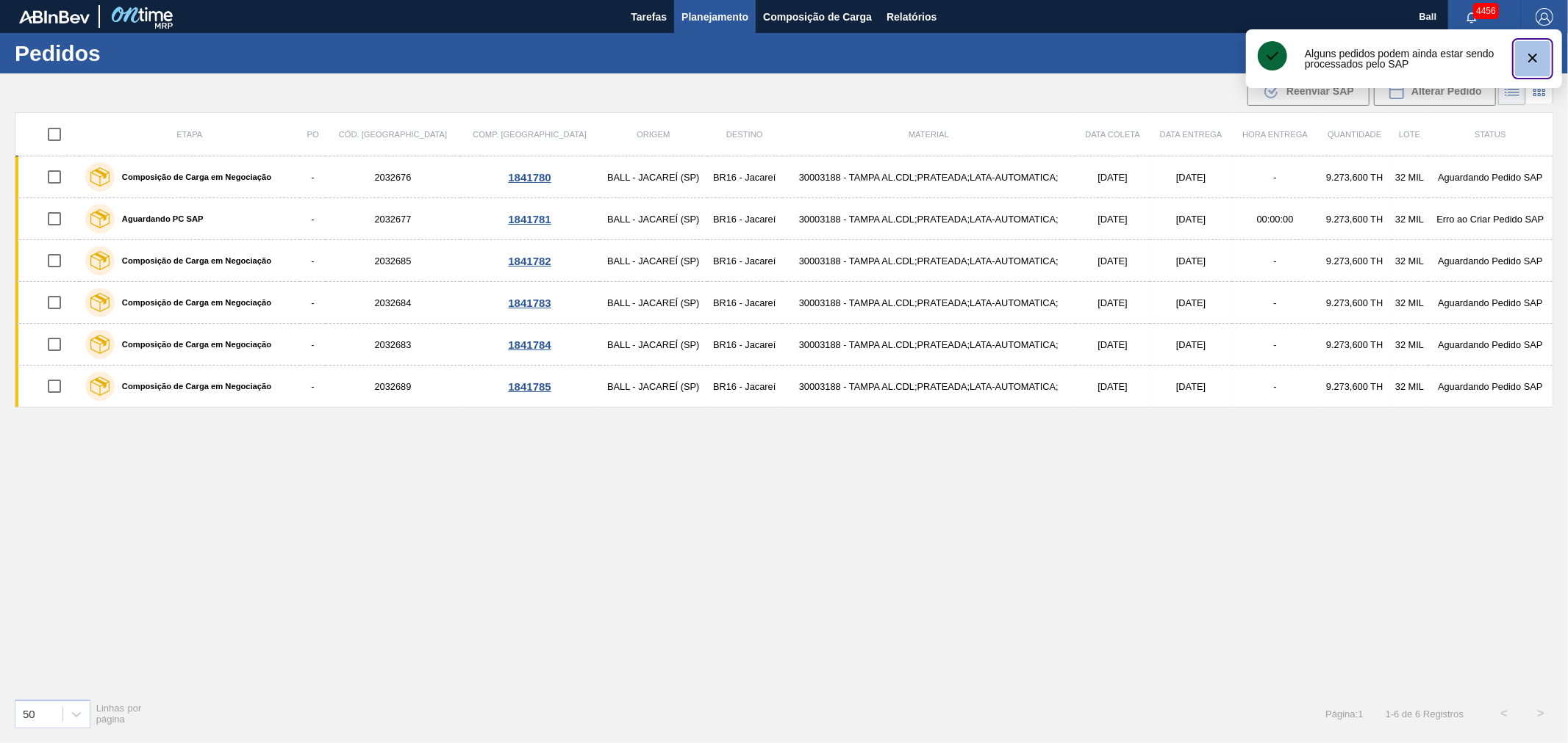
click at [1538, 62] on icon "botão de ícone" at bounding box center [1532, 58] width 18 height 18
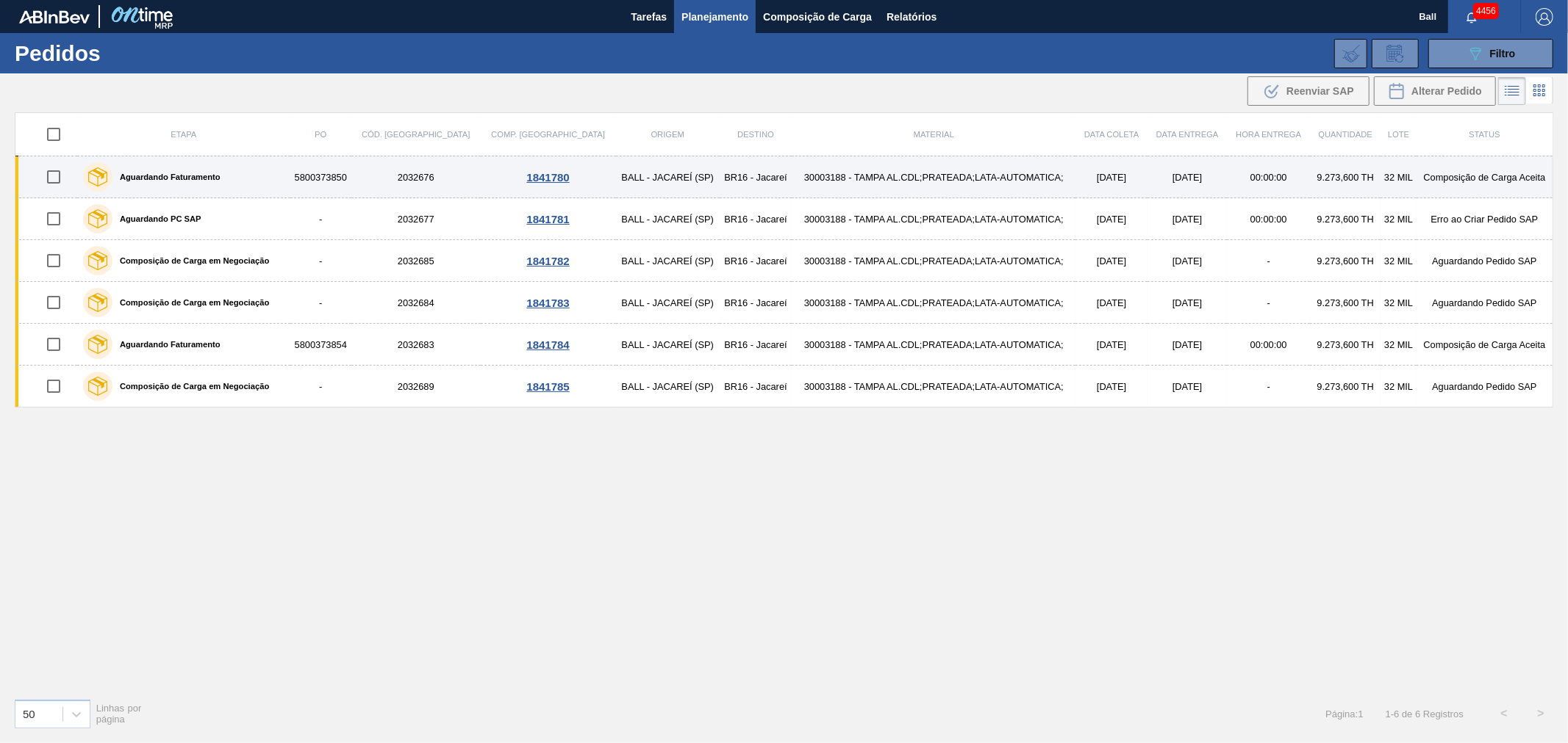
click at [811, 176] on td "30003188 - TAMPA AL.CDL;PRATEADA;LATA-AUTOMATICA;" at bounding box center [934, 177] width 284 height 42
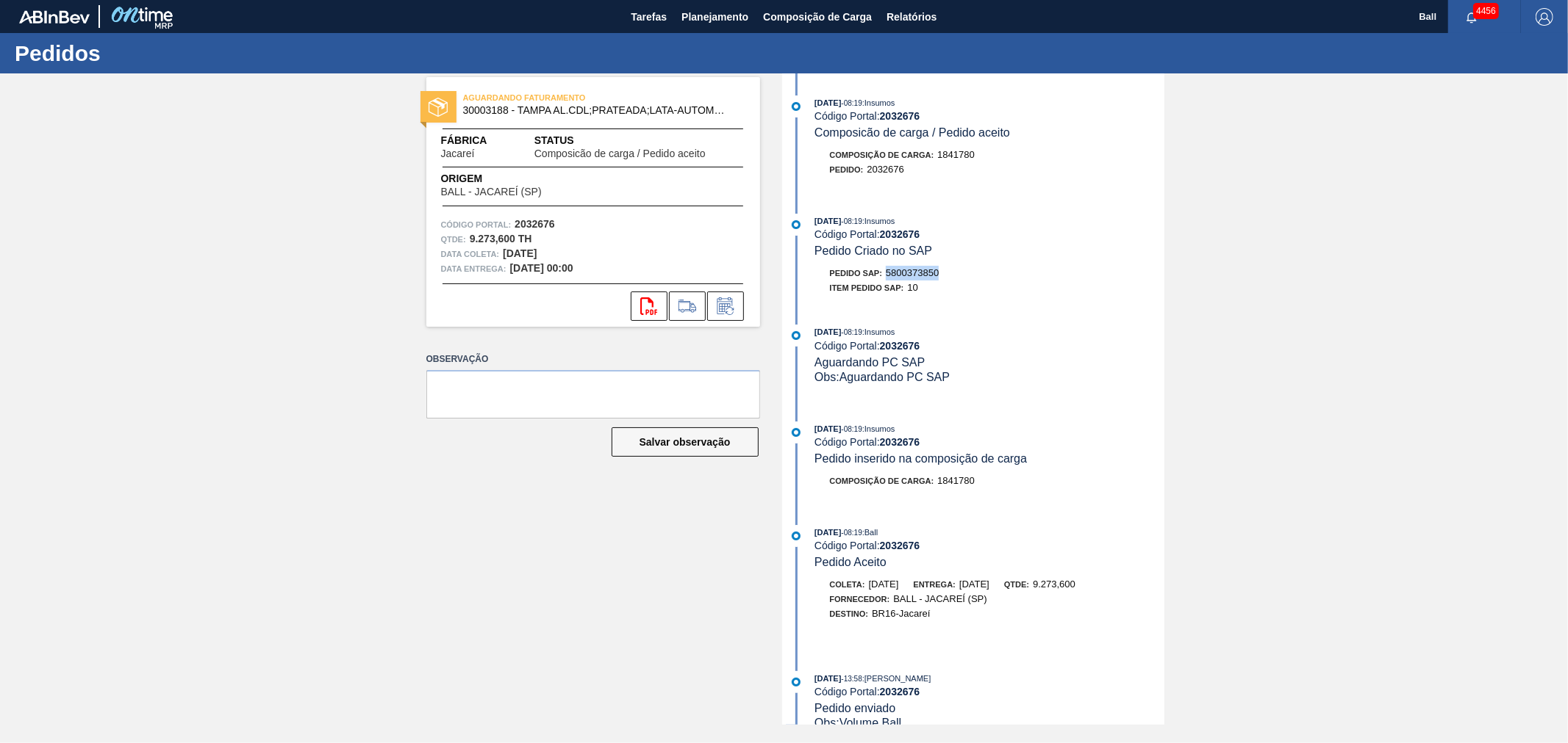
drag, startPoint x: 928, startPoint y: 277, endPoint x: 886, endPoint y: 280, distance: 42.1
click at [886, 280] on div "Pedido SAP: 5800373850" at bounding box center [989, 274] width 349 height 15
copy span "5800373850"
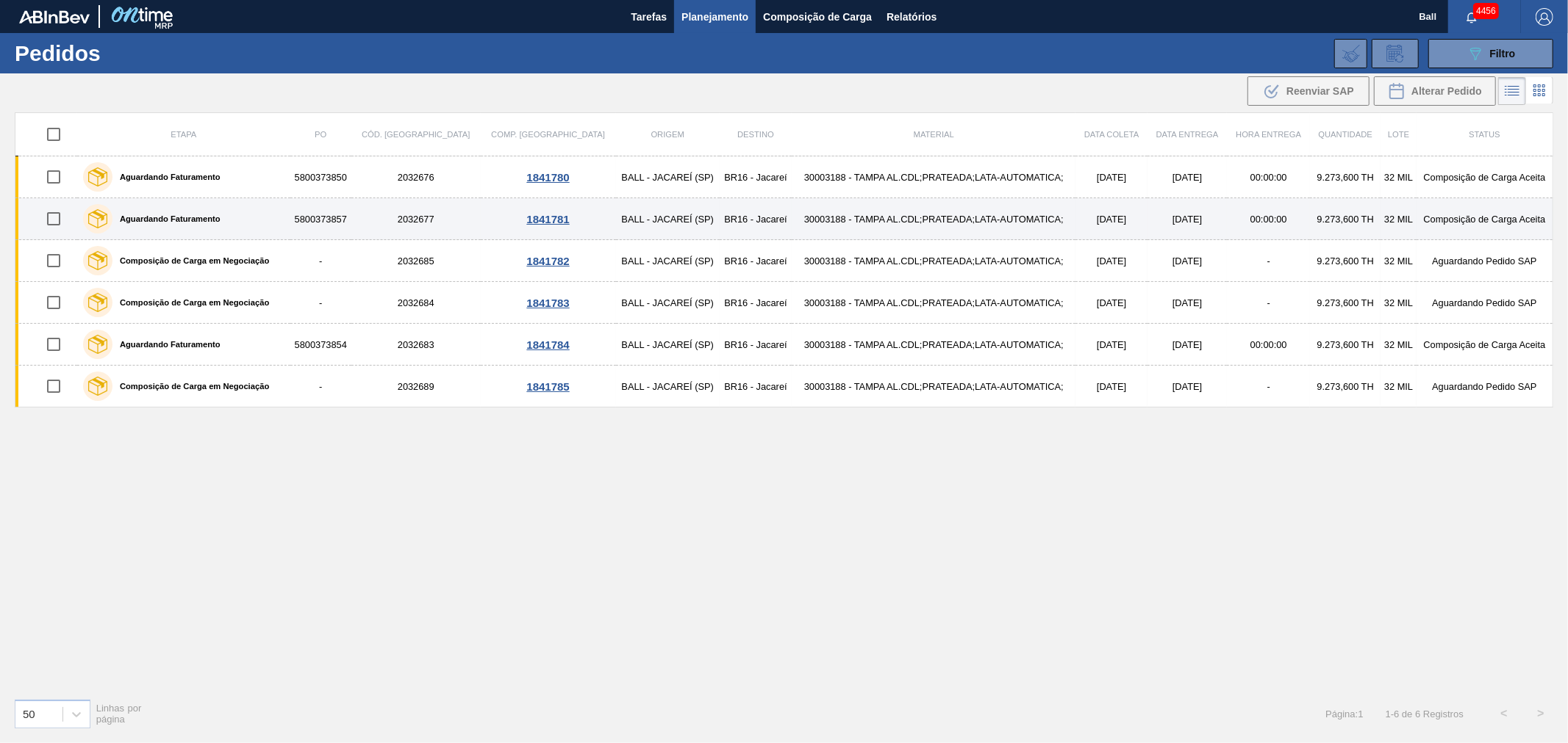
click at [792, 216] on td "30003188 - TAMPA AL.CDL;PRATEADA;LATA-AUTOMATICA;" at bounding box center [934, 219] width 284 height 42
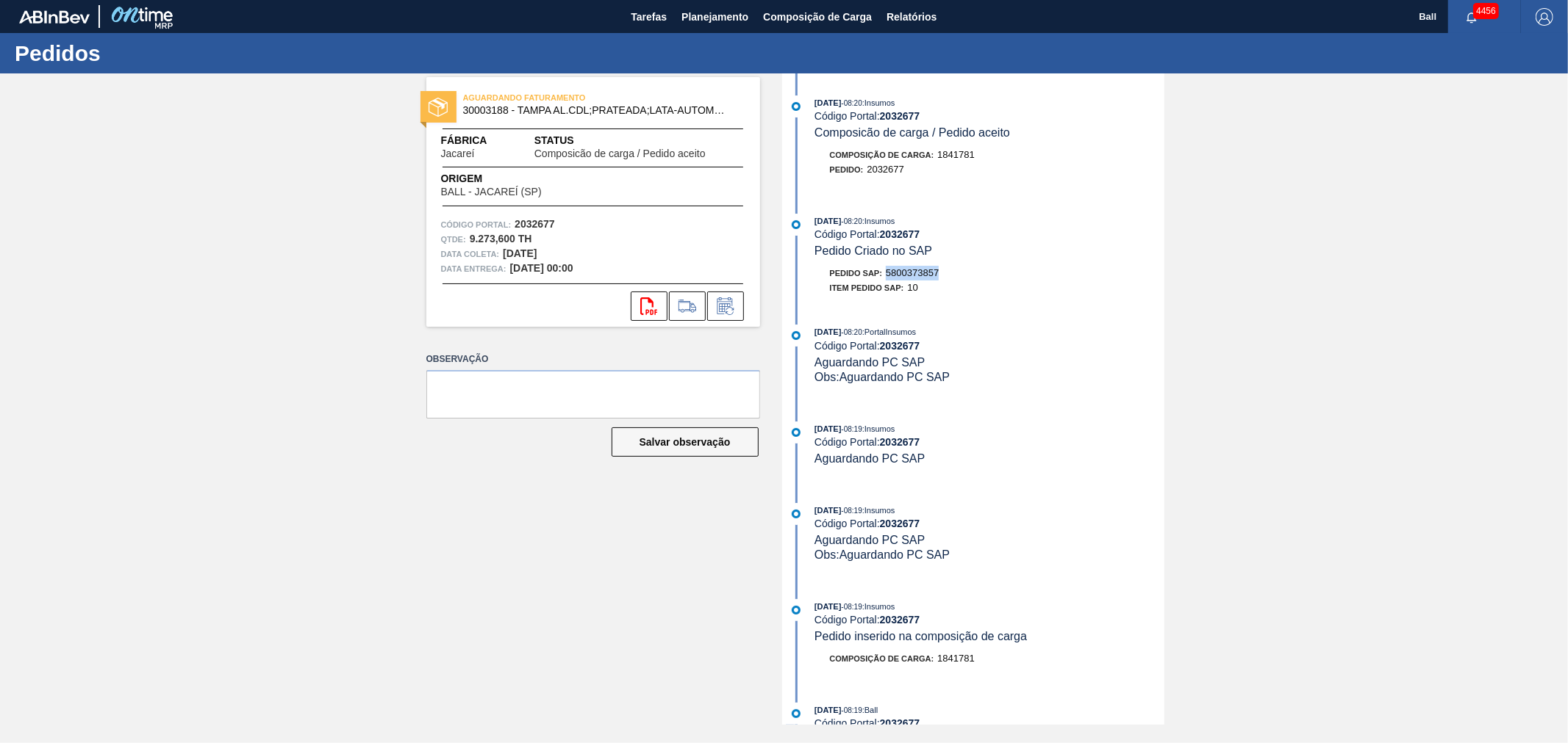
drag, startPoint x: 944, startPoint y: 279, endPoint x: 886, endPoint y: 277, distance: 58.0
click at [886, 277] on div "Pedido SAP: 5800373857" at bounding box center [989, 274] width 349 height 15
copy span "5800373857"
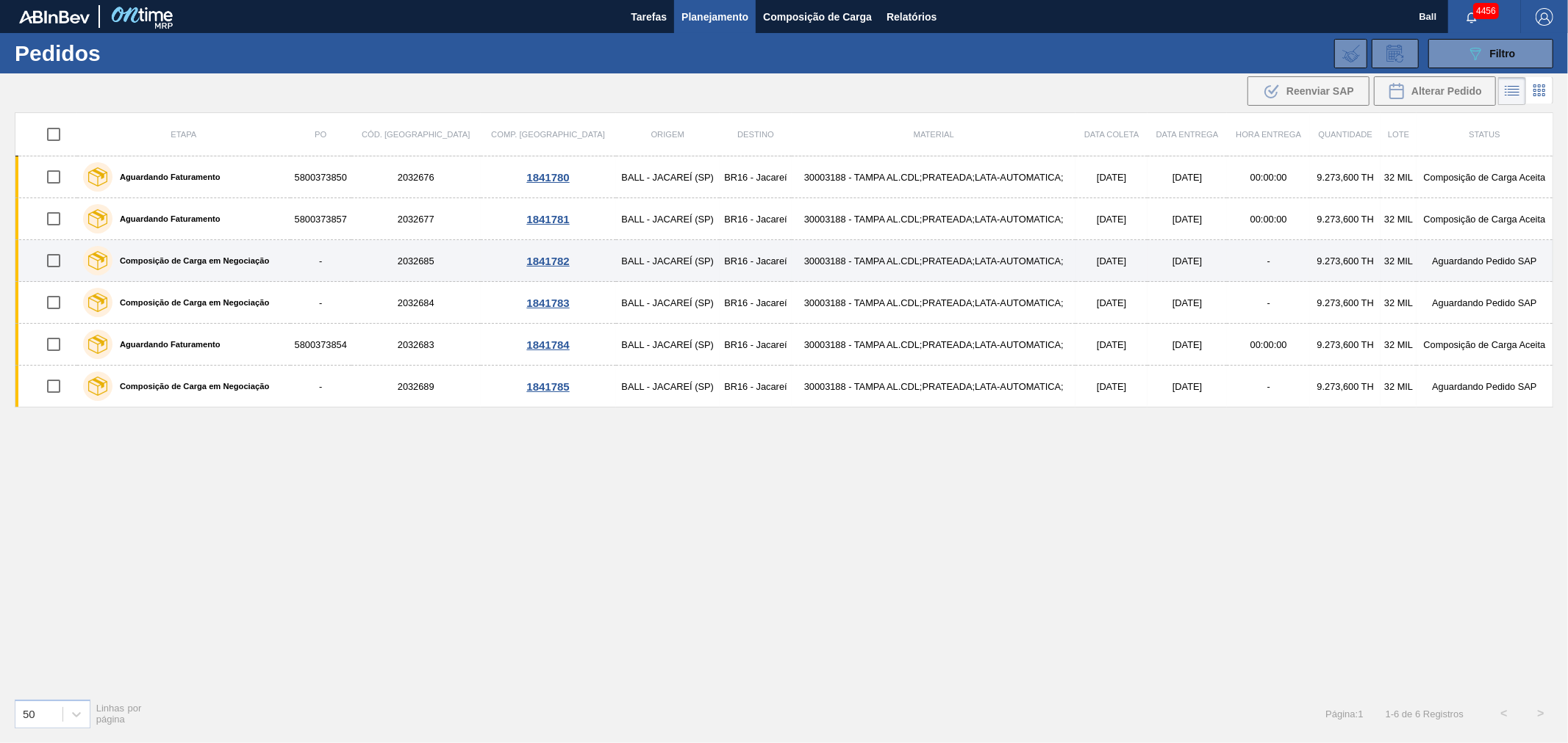
click at [792, 265] on td "30003188 - TAMPA AL.CDL;PRATEADA;LATA-AUTOMATICA;" at bounding box center [934, 261] width 284 height 42
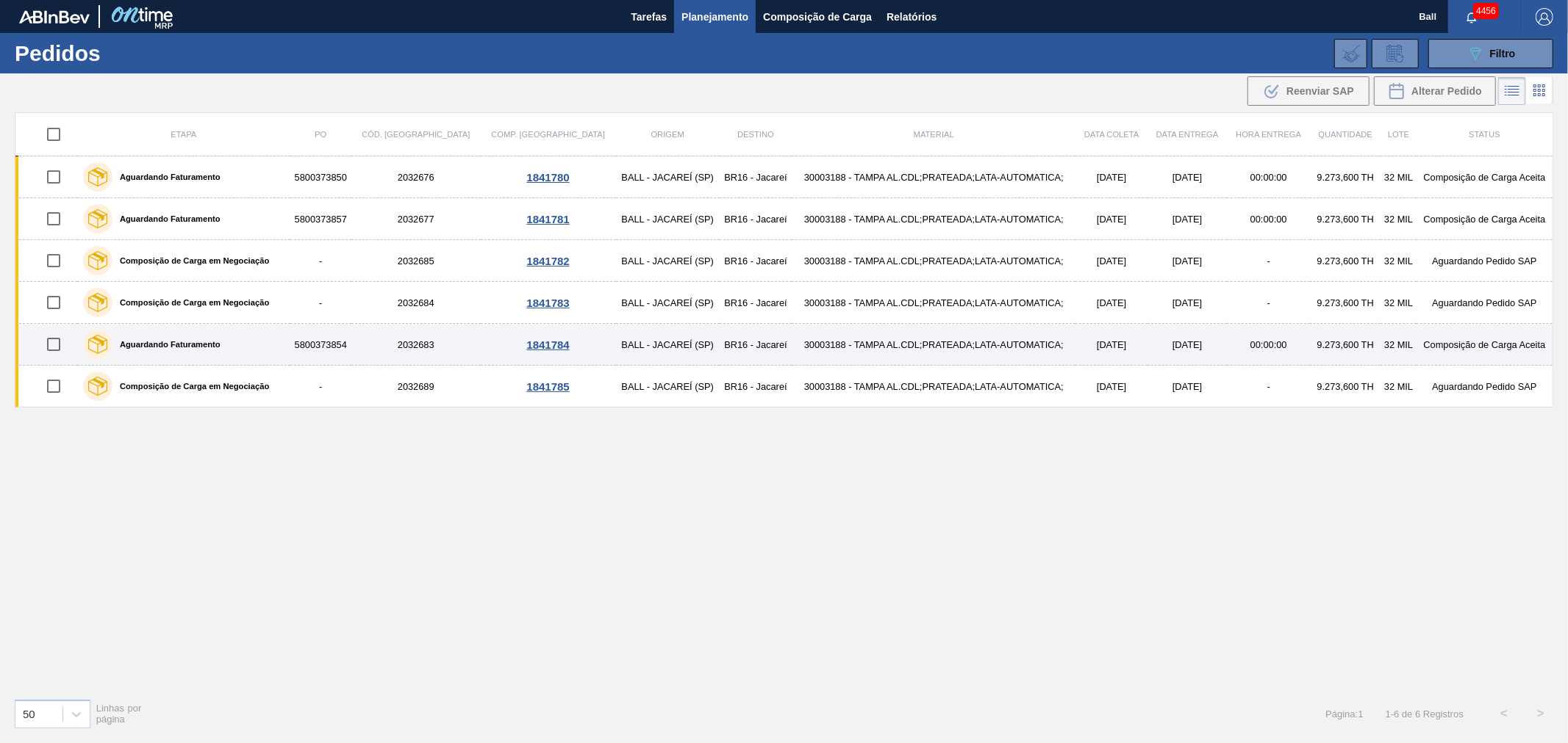
click at [792, 353] on td "30003188 - TAMPA AL.CDL;PRATEADA;LATA-AUTOMATICA;" at bounding box center [934, 344] width 284 height 42
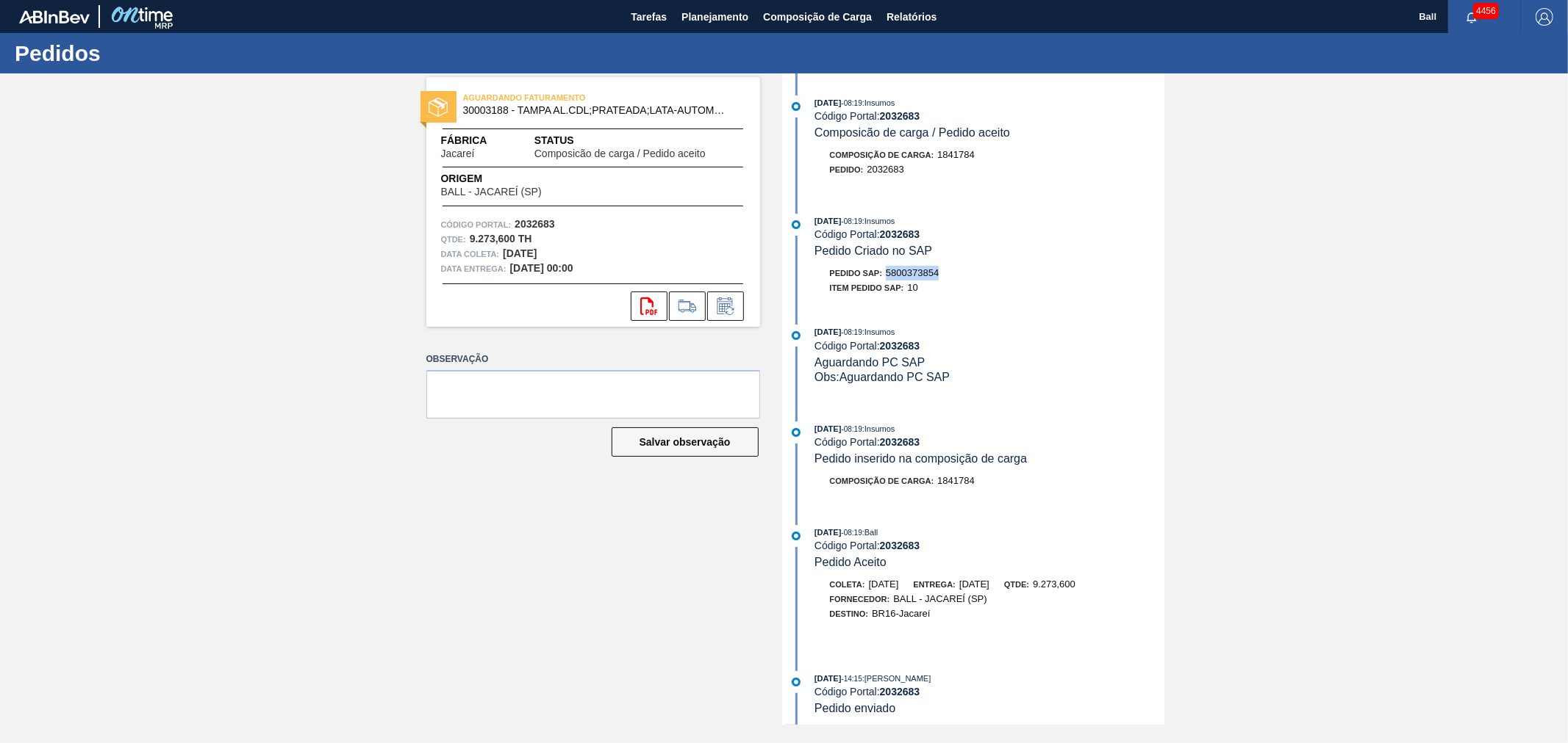
drag, startPoint x: 942, startPoint y: 281, endPoint x: 884, endPoint y: 280, distance: 58.0
click at [884, 280] on div "Pedido SAP: 5800373854" at bounding box center [989, 274] width 349 height 15
copy span "5800373854"
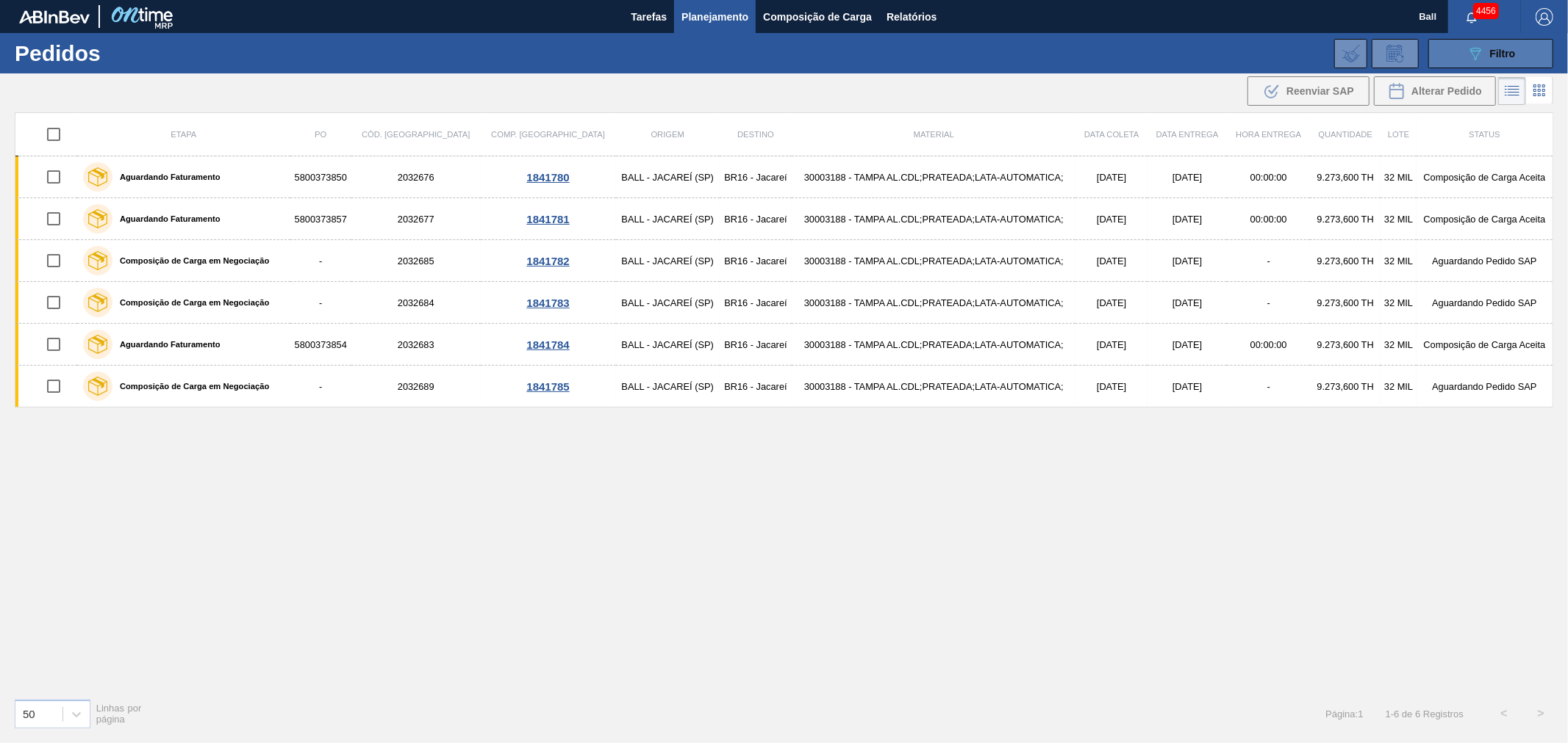
click at [1523, 61] on button "089F7B8B-B2A5-4AFE-B5C0-19BA573D28AC Filtro" at bounding box center [1491, 54] width 125 height 30
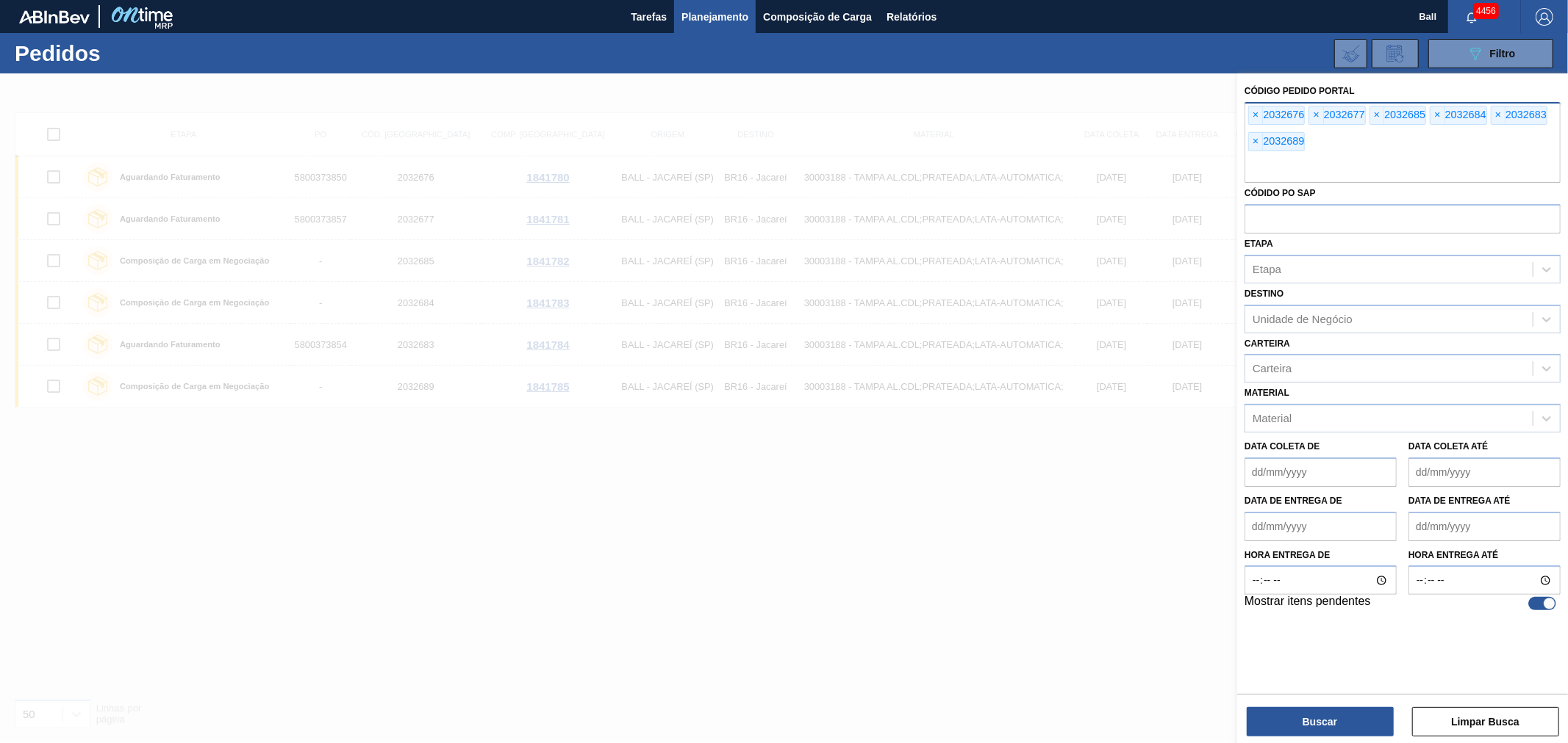
click at [1333, 144] on div "× 2032676 × 2032677 × 2032685 × 2032684 × 2032683 × 2032689" at bounding box center [1402, 142] width 316 height 81
paste input "2029156"
type input "2029156"
click at [1252, 115] on span "×" at bounding box center [1255, 115] width 14 height 18
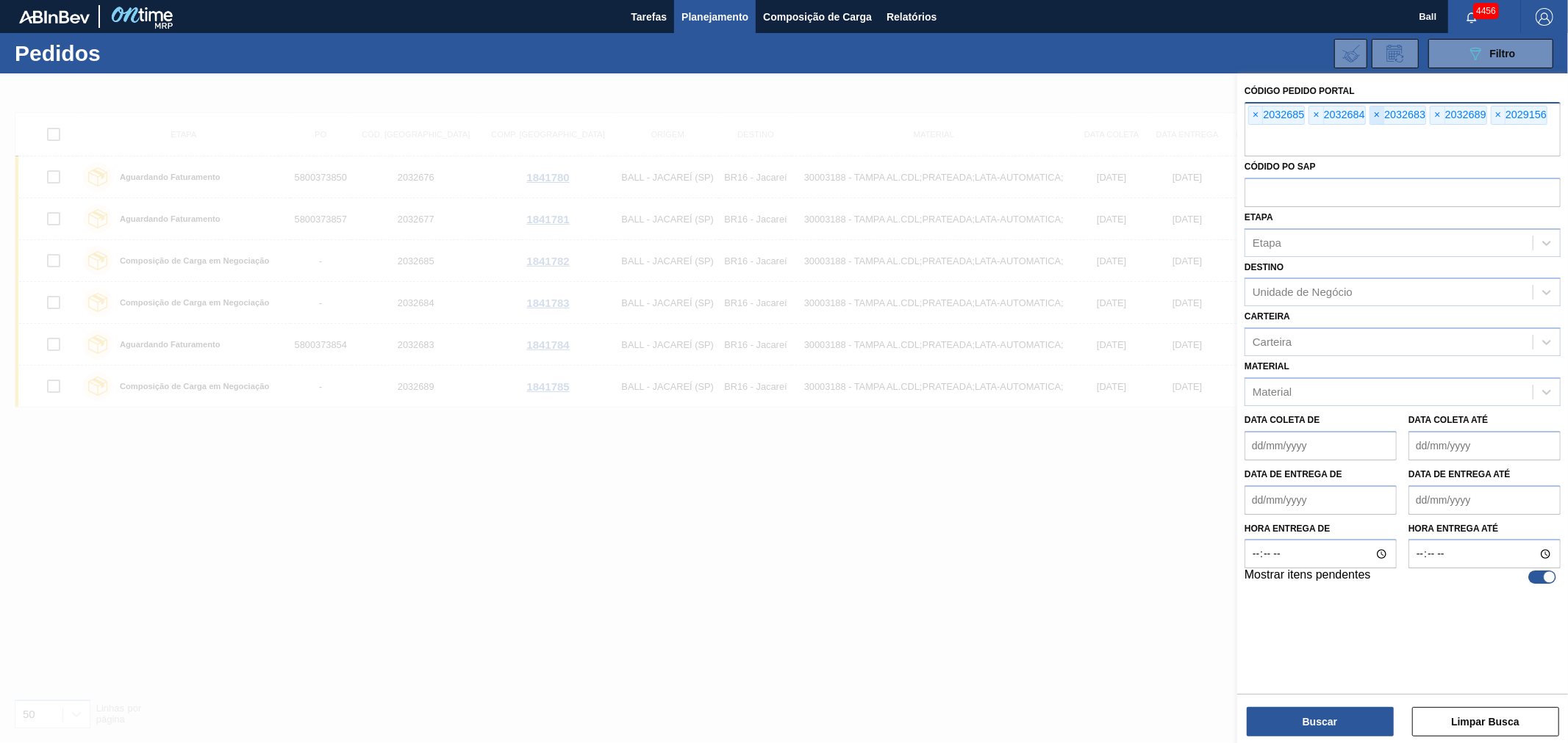
click at [1374, 115] on span "×" at bounding box center [1376, 115] width 14 height 18
click at [1289, 713] on button "Buscar" at bounding box center [1320, 723] width 147 height 30
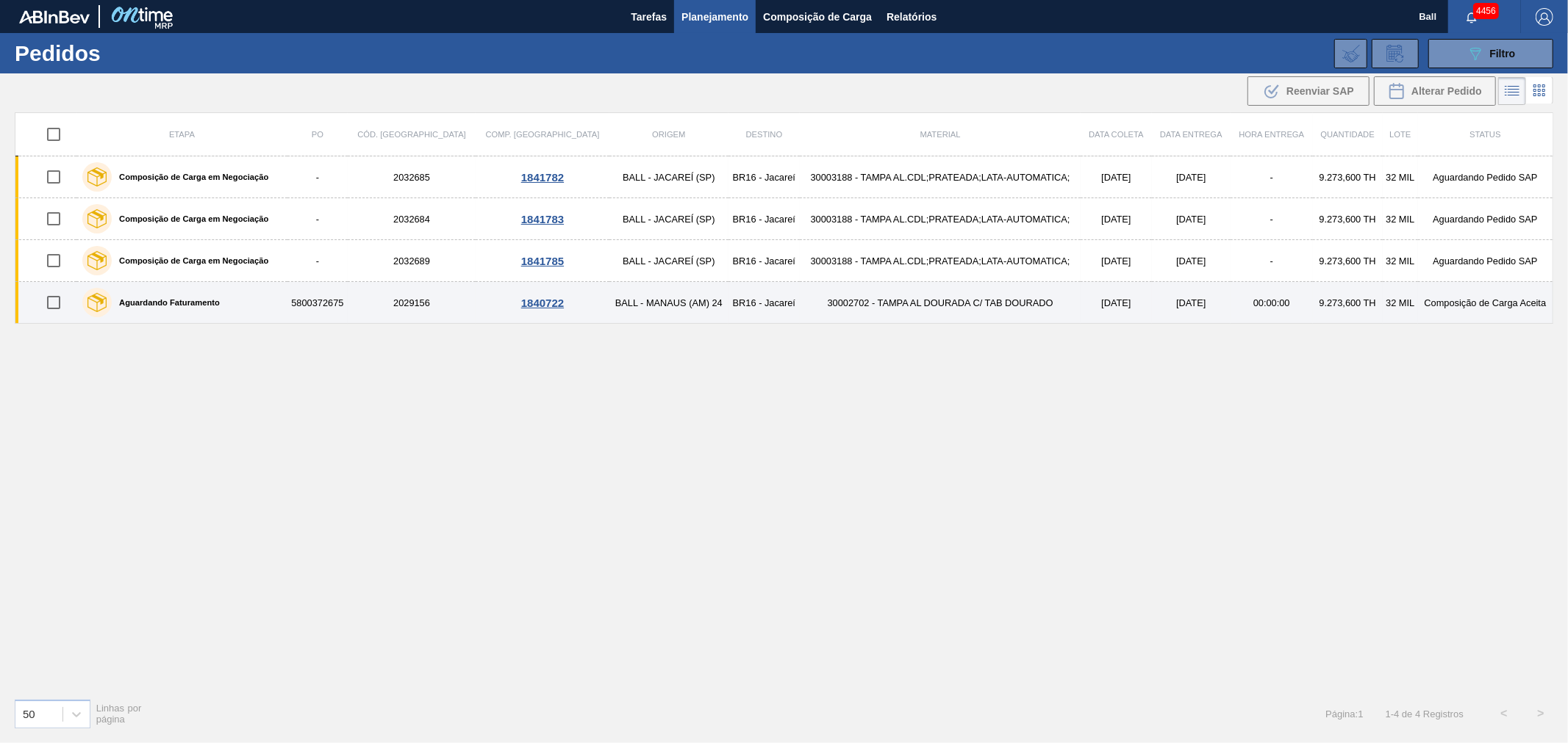
click at [650, 308] on td "BALL - MANAUS (AM) 24" at bounding box center [669, 303] width 119 height 42
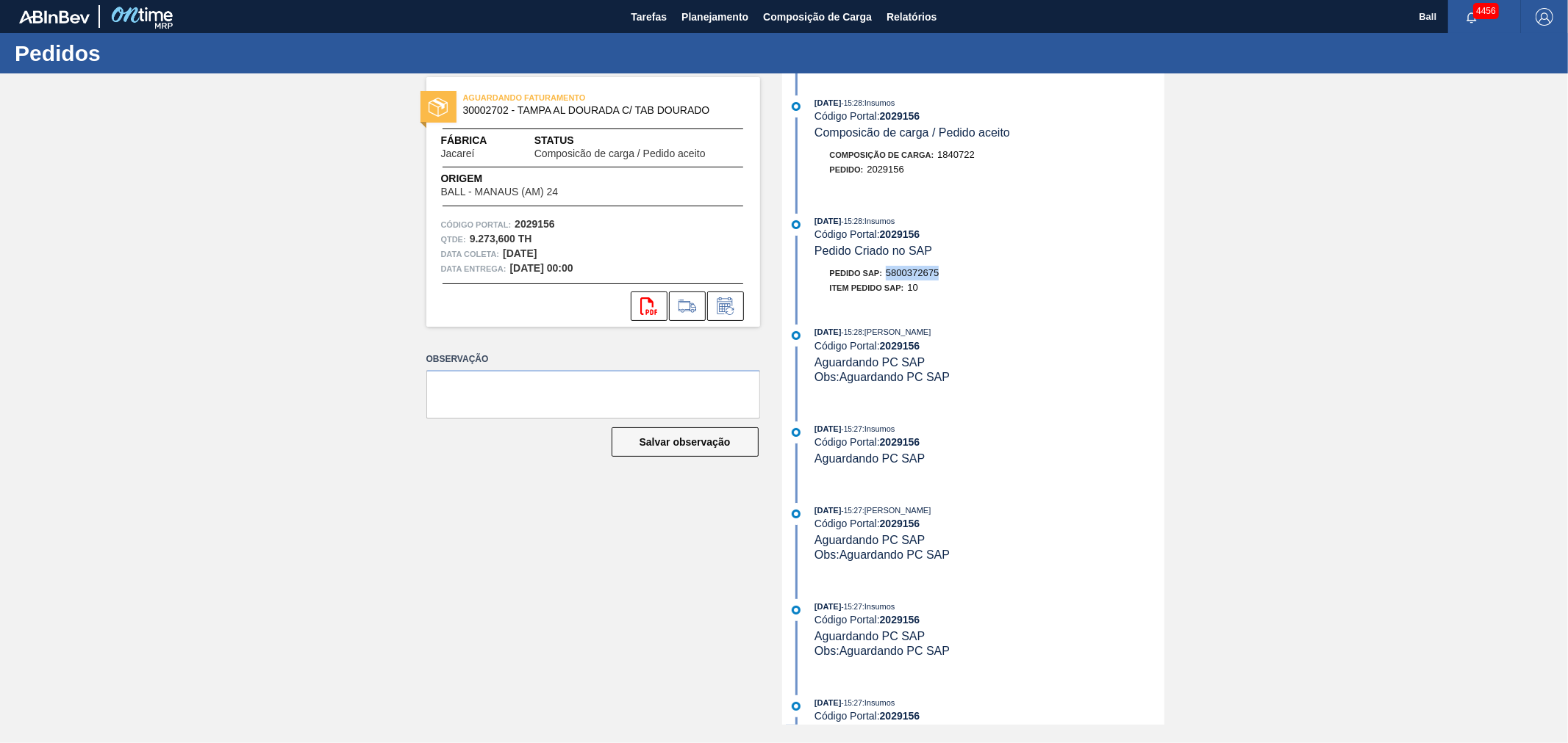
drag, startPoint x: 942, startPoint y: 277, endPoint x: 885, endPoint y: 276, distance: 57.0
click at [885, 276] on div "Pedido SAP: 5800372675" at bounding box center [989, 274] width 349 height 15
copy span "5800372675"
click at [706, 18] on span "Planejamento" at bounding box center [715, 17] width 67 height 18
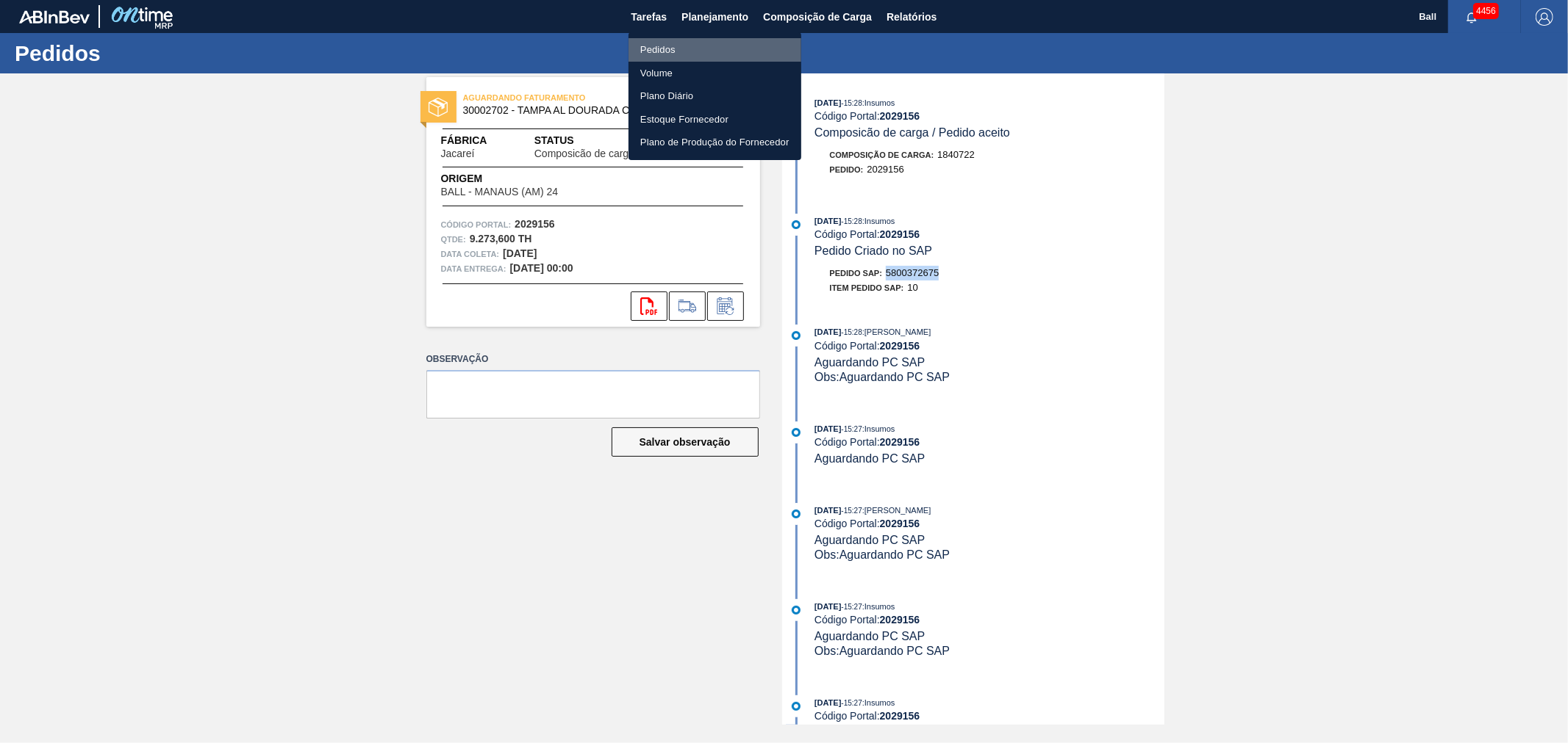
click at [680, 50] on li "Pedidos" at bounding box center [714, 49] width 172 height 23
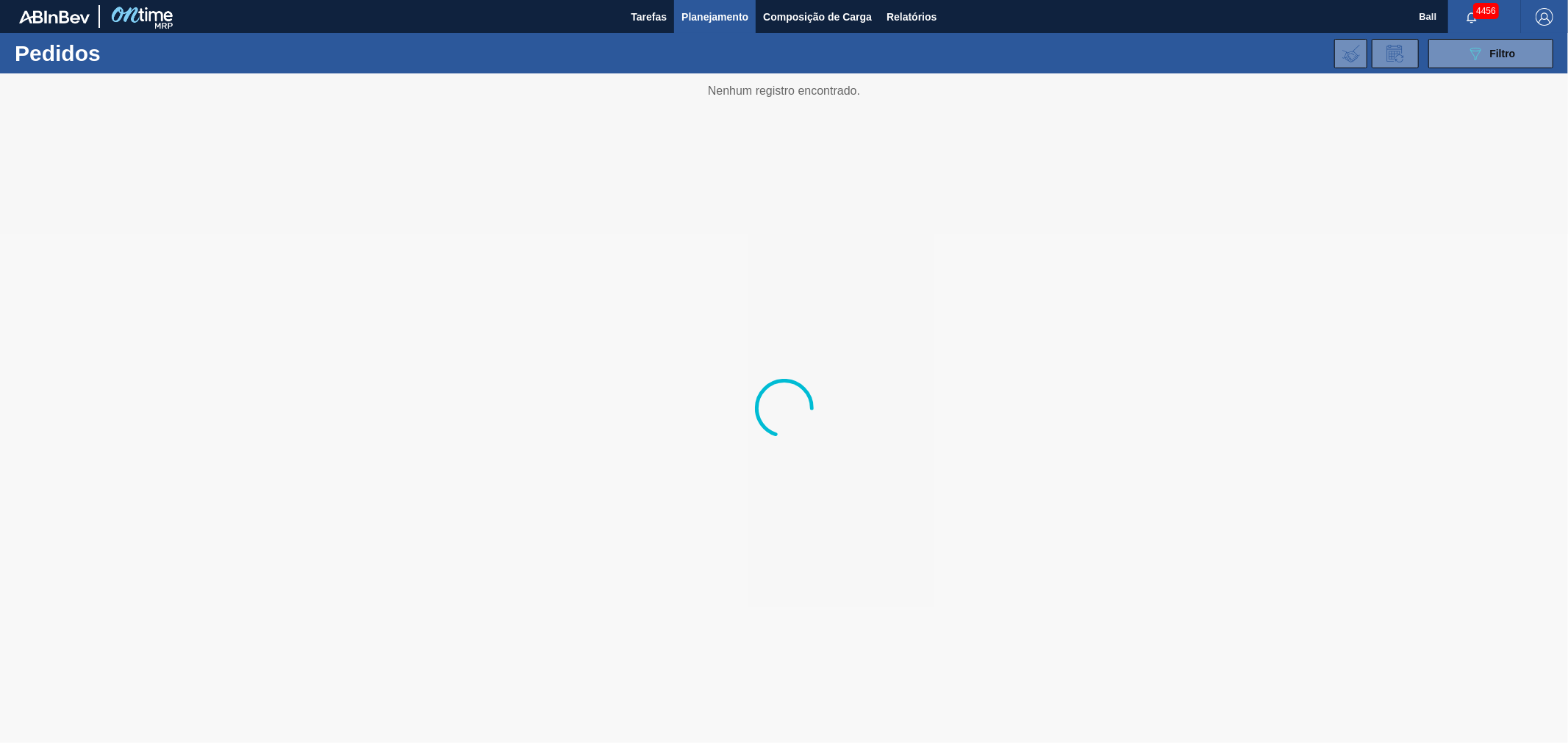
click at [1455, 35] on div "089F7B8B-B2A5-4AFE-B5C0-19BA573D28AC Filtro Código Pedido Portal × 2032685 × 20…" at bounding box center [899, 53] width 1322 height 44
click at [1453, 50] on button "089F7B8B-B2A5-4AFE-B5C0-19BA573D28AC Filtro" at bounding box center [1491, 54] width 125 height 30
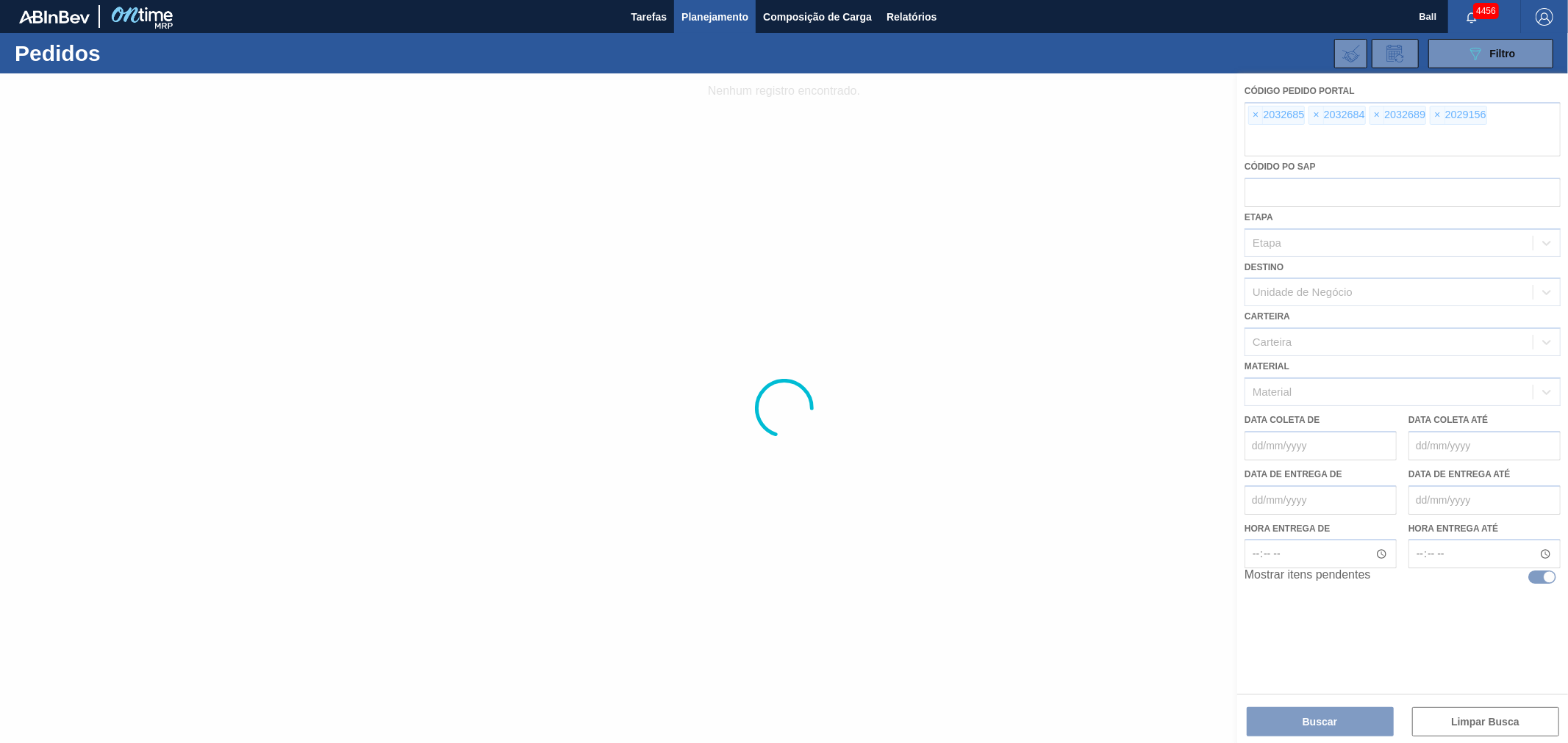
click at [1253, 113] on div at bounding box center [784, 408] width 1568 height 669
click at [1268, 113] on div at bounding box center [784, 408] width 1568 height 669
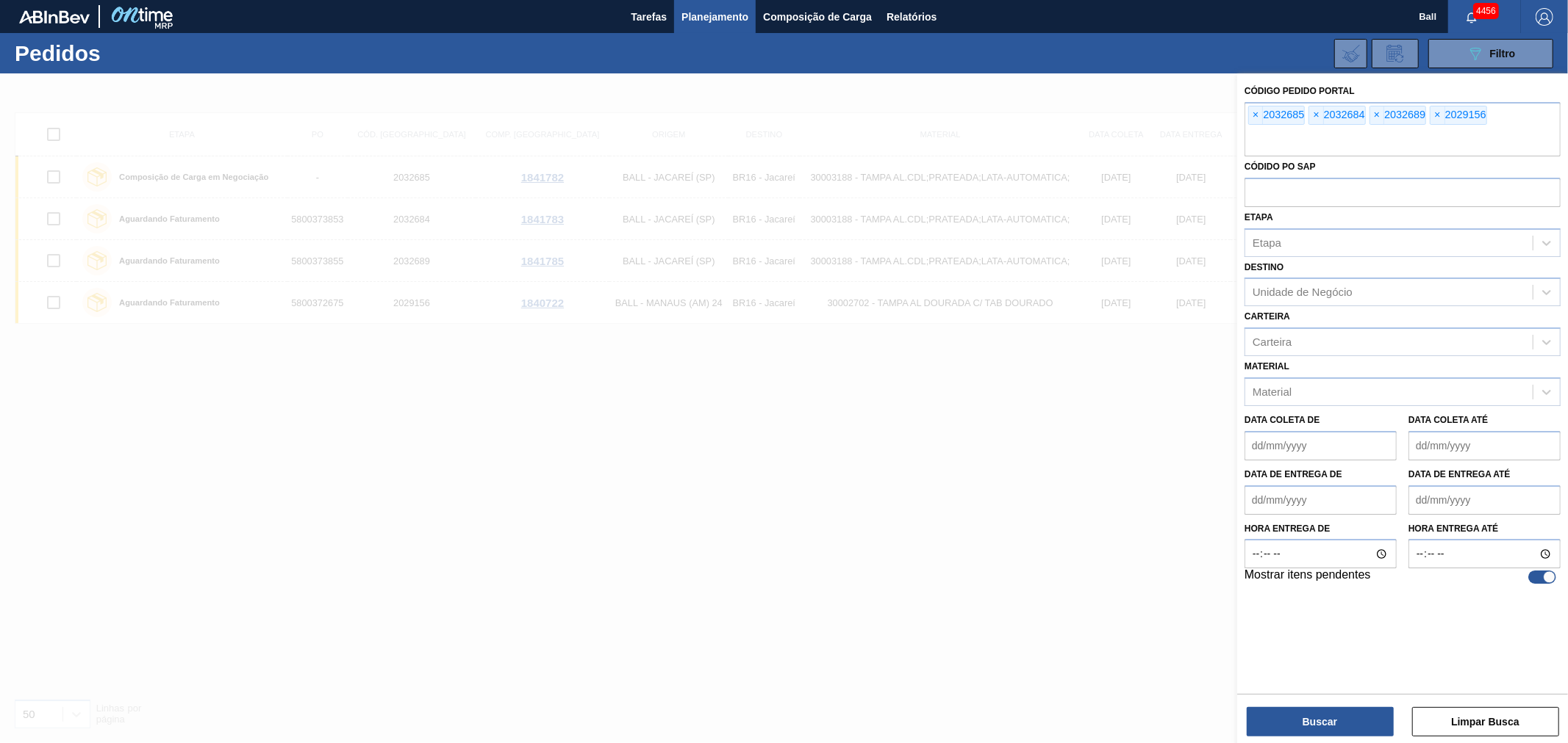
click at [600, 424] on div at bounding box center [784, 445] width 1568 height 743
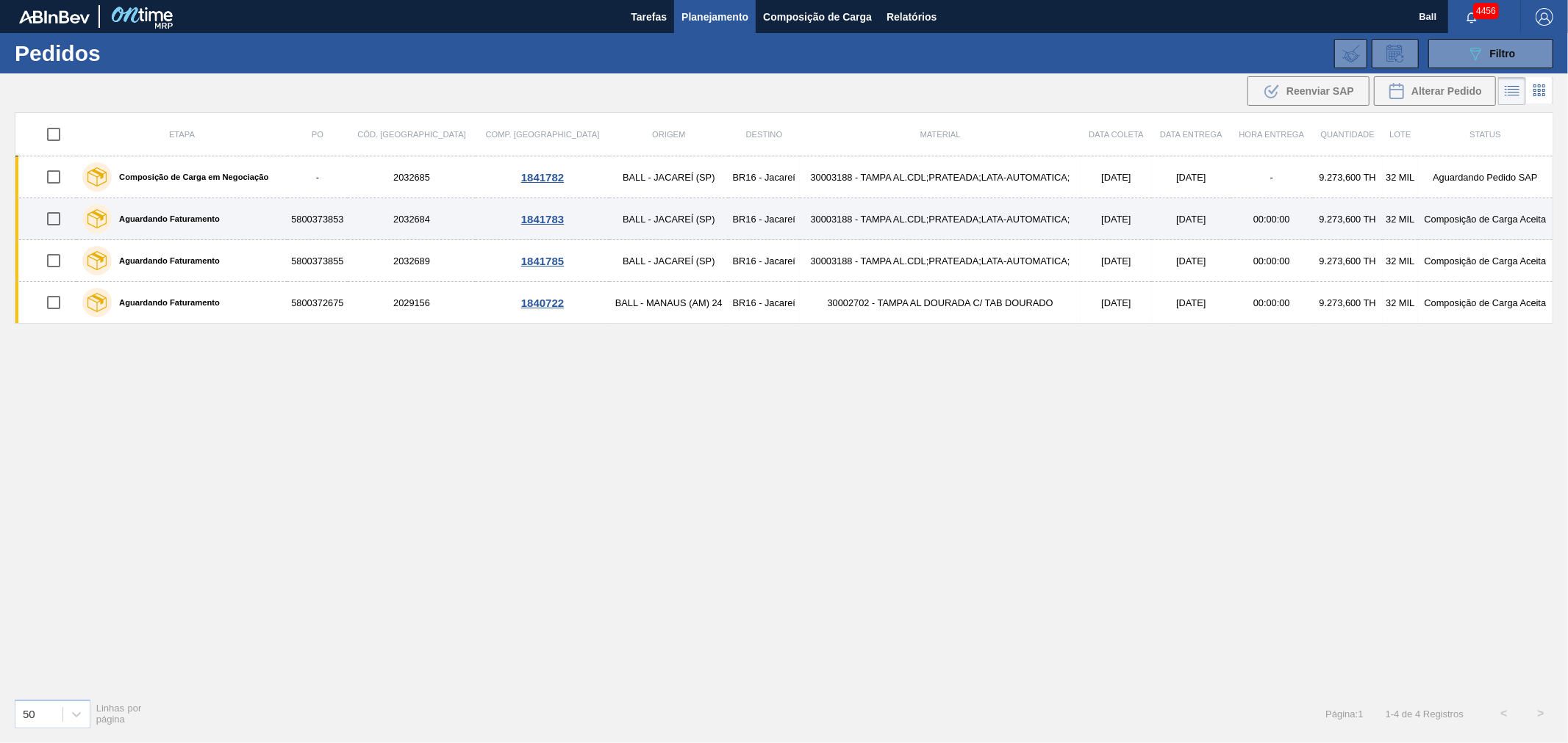
click at [643, 219] on td "BALL - JACAREÍ (SP)" at bounding box center [669, 219] width 119 height 42
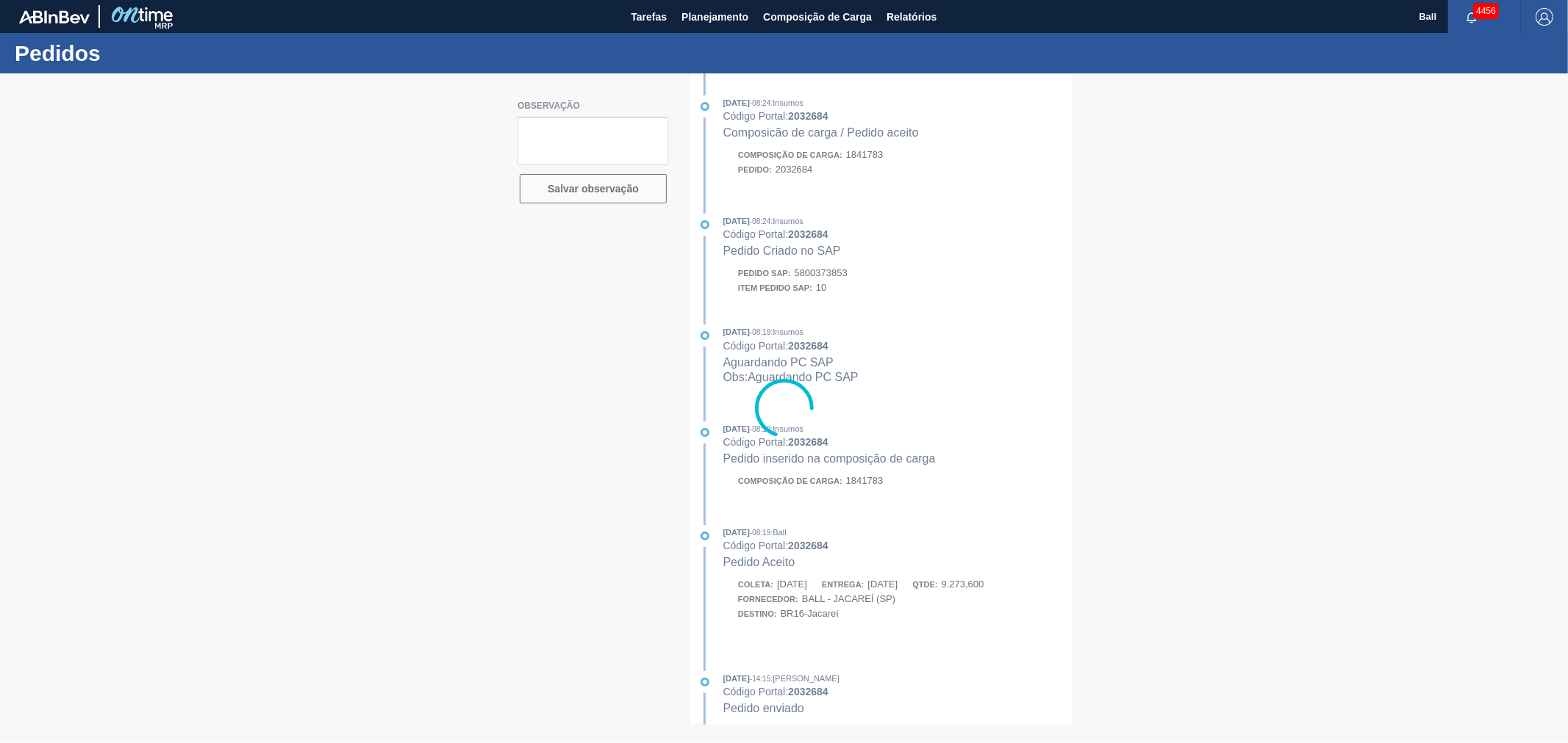
click at [862, 382] on div at bounding box center [784, 408] width 1568 height 669
click at [907, 290] on div at bounding box center [784, 408] width 1568 height 669
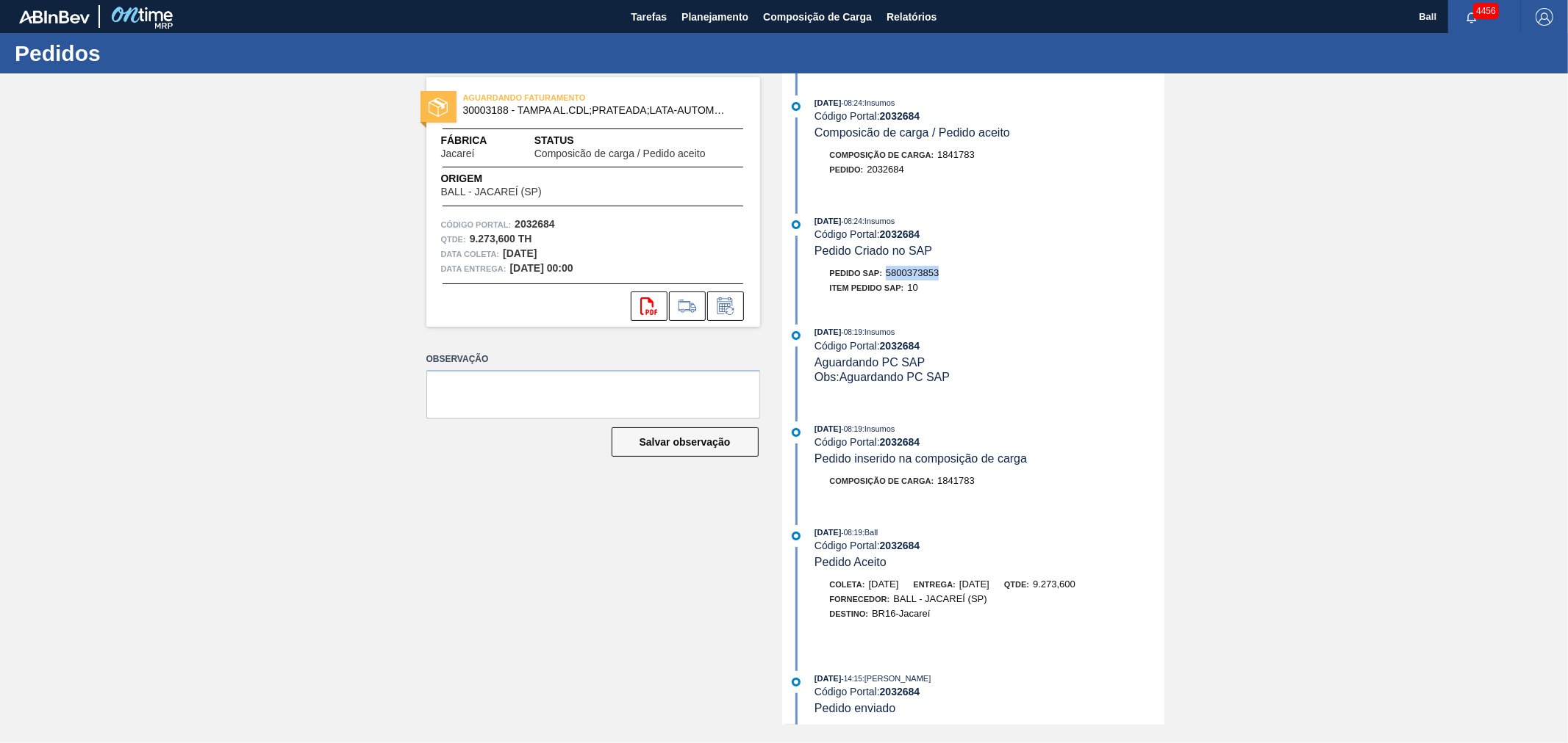
drag, startPoint x: 948, startPoint y: 274, endPoint x: 884, endPoint y: 277, distance: 64.1
click at [884, 277] on div "Pedido SAP: 5800373853" at bounding box center [989, 274] width 349 height 15
copy span "5800373853"
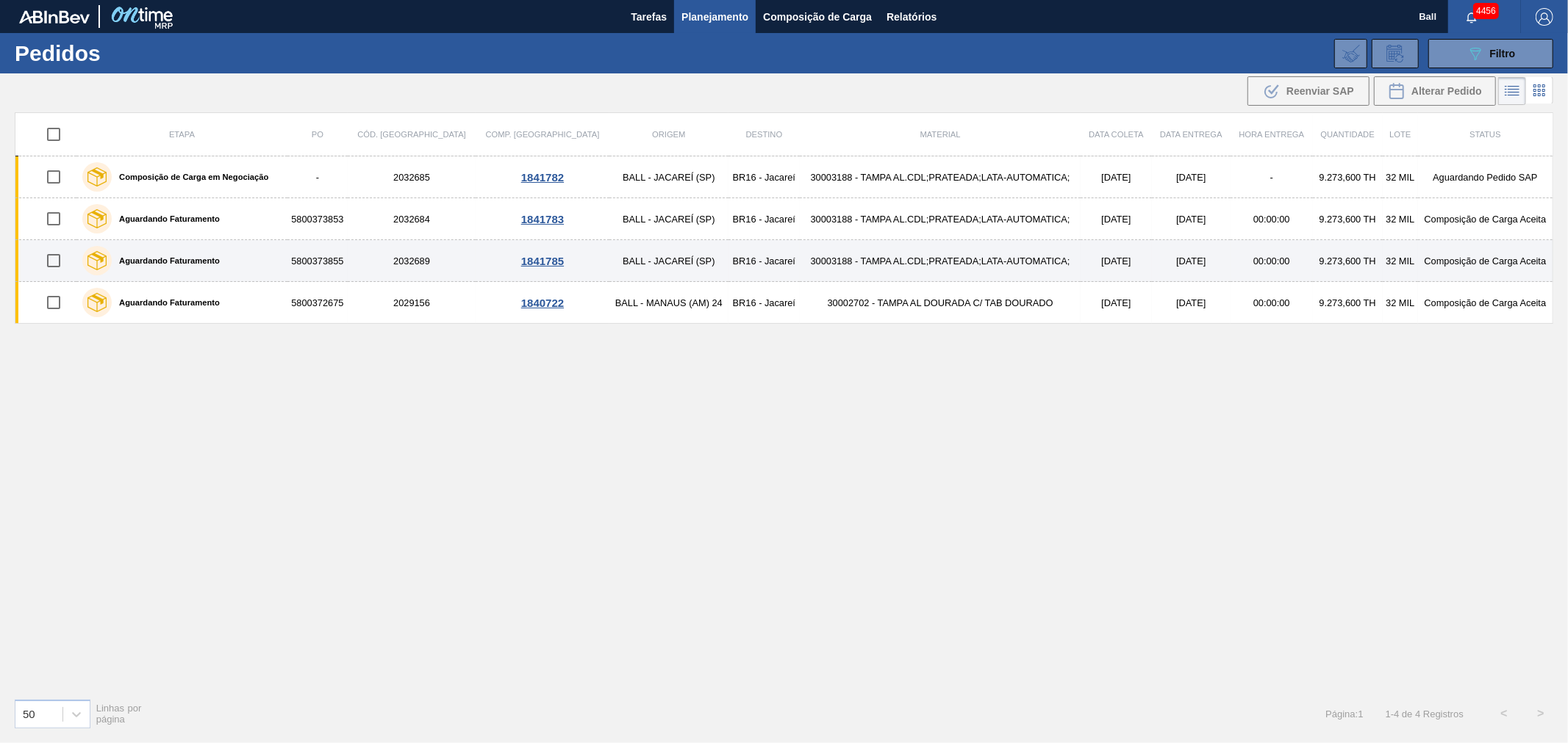
click at [609, 258] on td "BALL - JACAREÍ (SP)" at bounding box center [669, 261] width 119 height 42
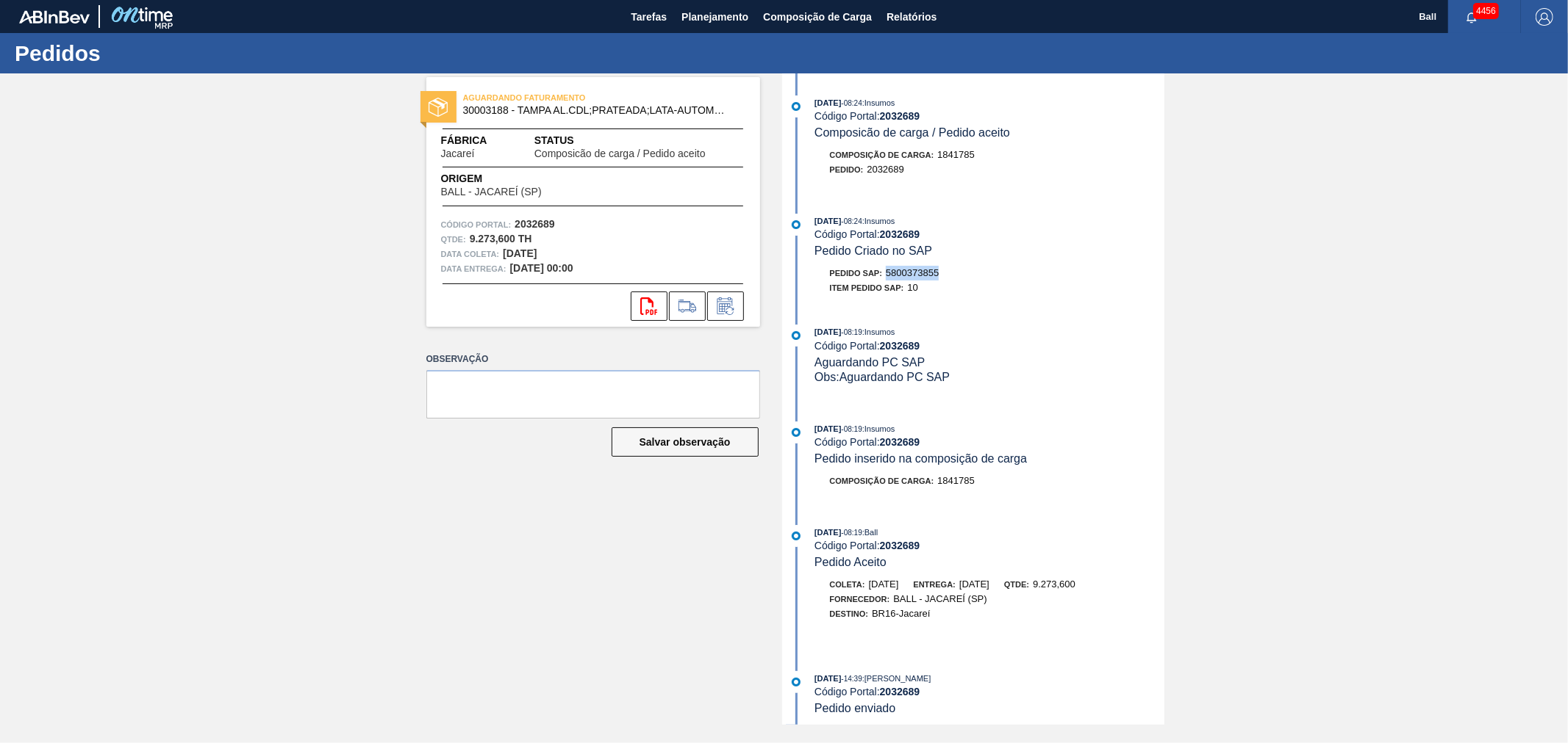
drag, startPoint x: 947, startPoint y: 280, endPoint x: 886, endPoint y: 280, distance: 61.0
click at [886, 280] on div "Pedido SAP: 5800373855" at bounding box center [989, 274] width 349 height 15
copy span "5800373855"
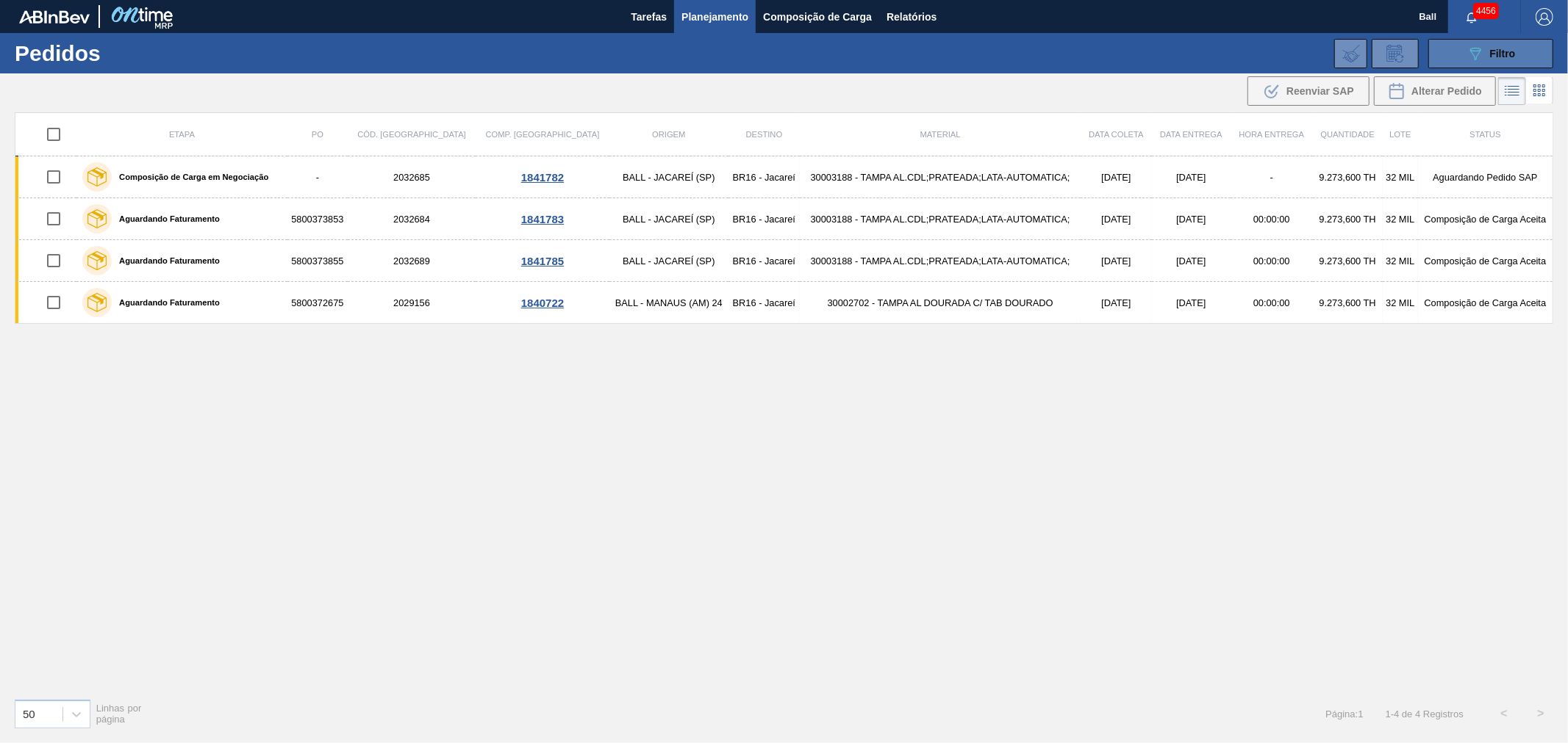
click at [1496, 43] on button "089F7B8B-B2A5-4AFE-B5C0-19BA573D28AC Filtro" at bounding box center [1491, 54] width 125 height 30
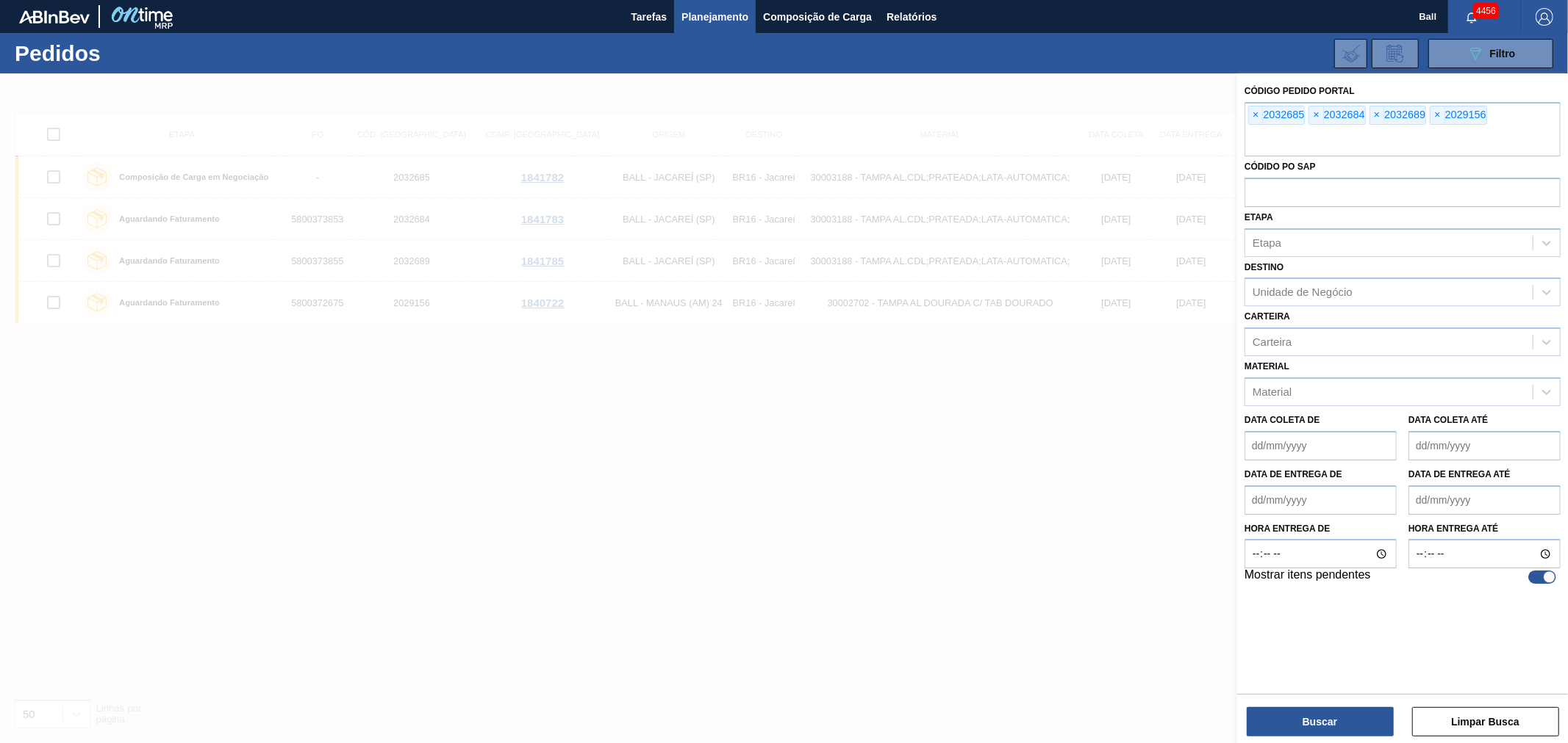
click at [620, 540] on div at bounding box center [784, 445] width 1568 height 743
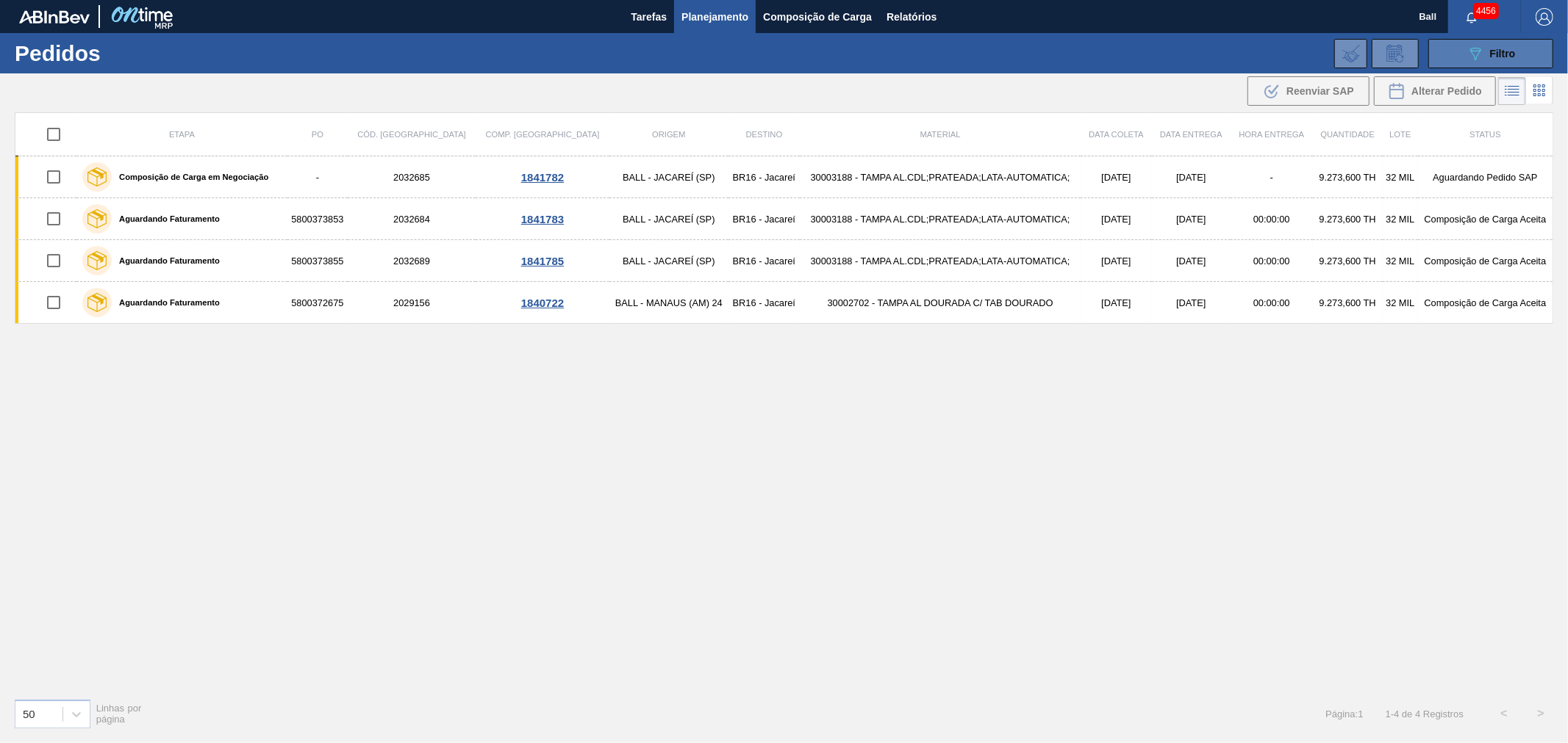
click at [1510, 47] on span "Filtro" at bounding box center [1503, 53] width 26 height 12
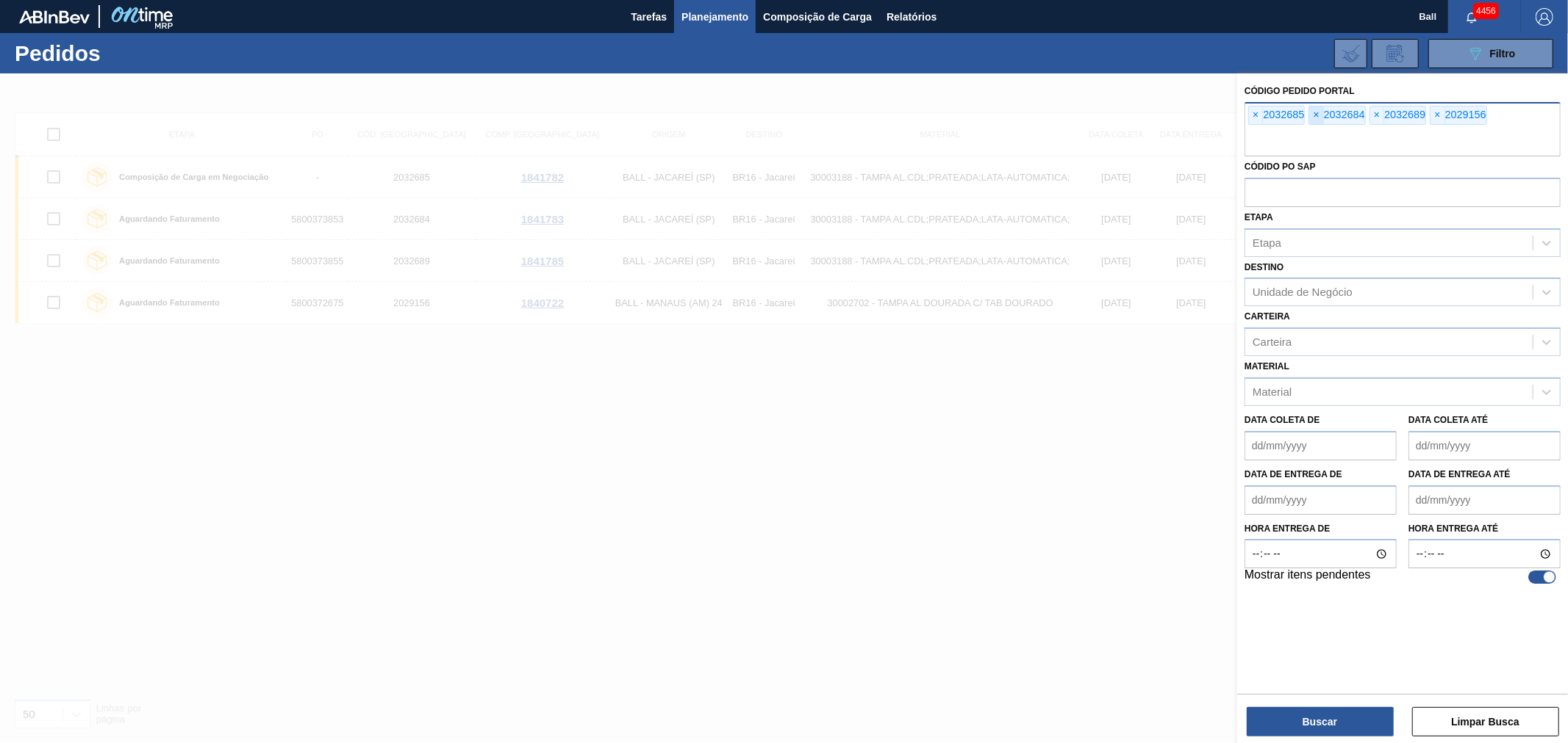
click at [1318, 113] on span "×" at bounding box center [1316, 115] width 14 height 18
click at [1318, 113] on div "× 2032685" at bounding box center [1402, 129] width 316 height 54
paste input "text"
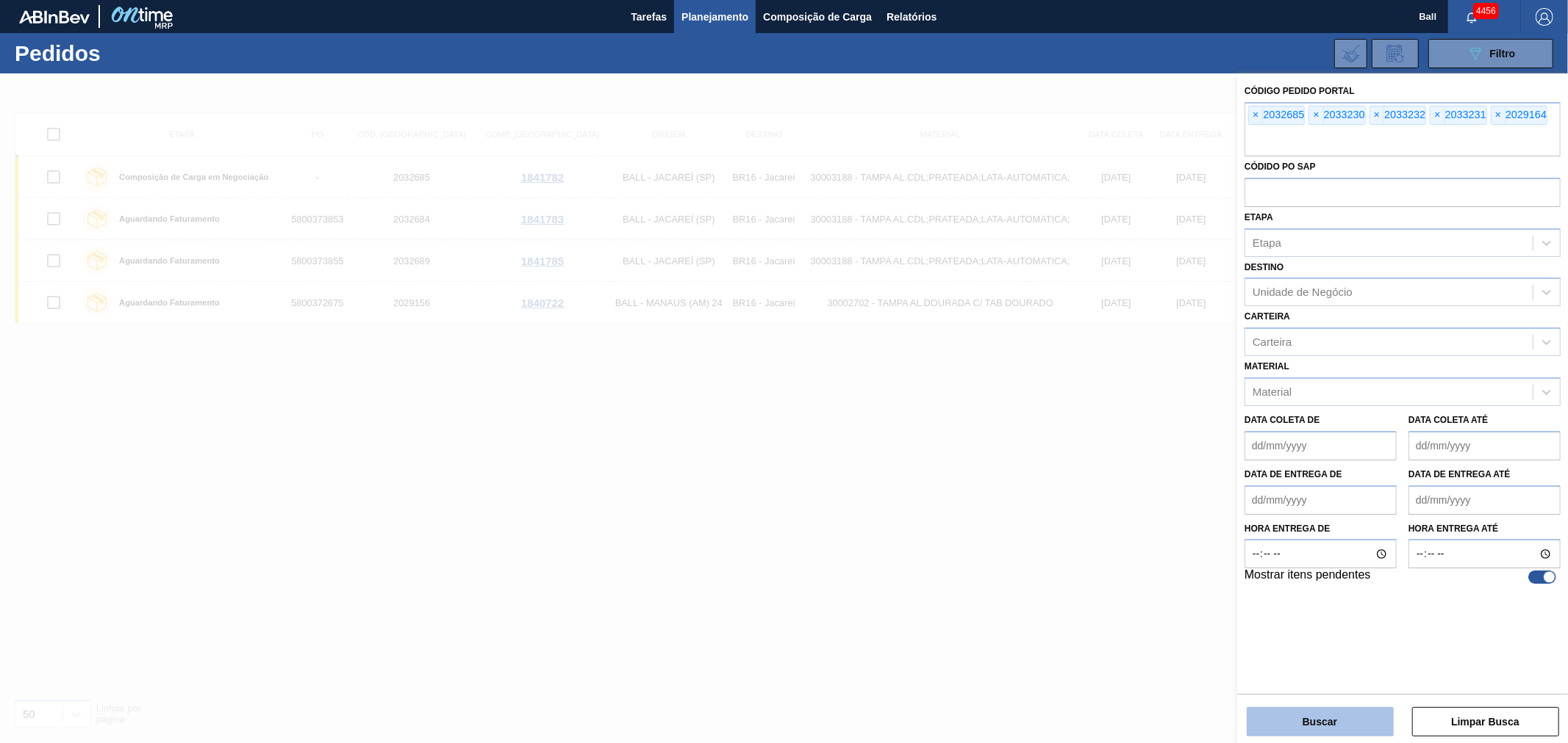
click at [1372, 730] on button "Buscar" at bounding box center [1320, 723] width 147 height 30
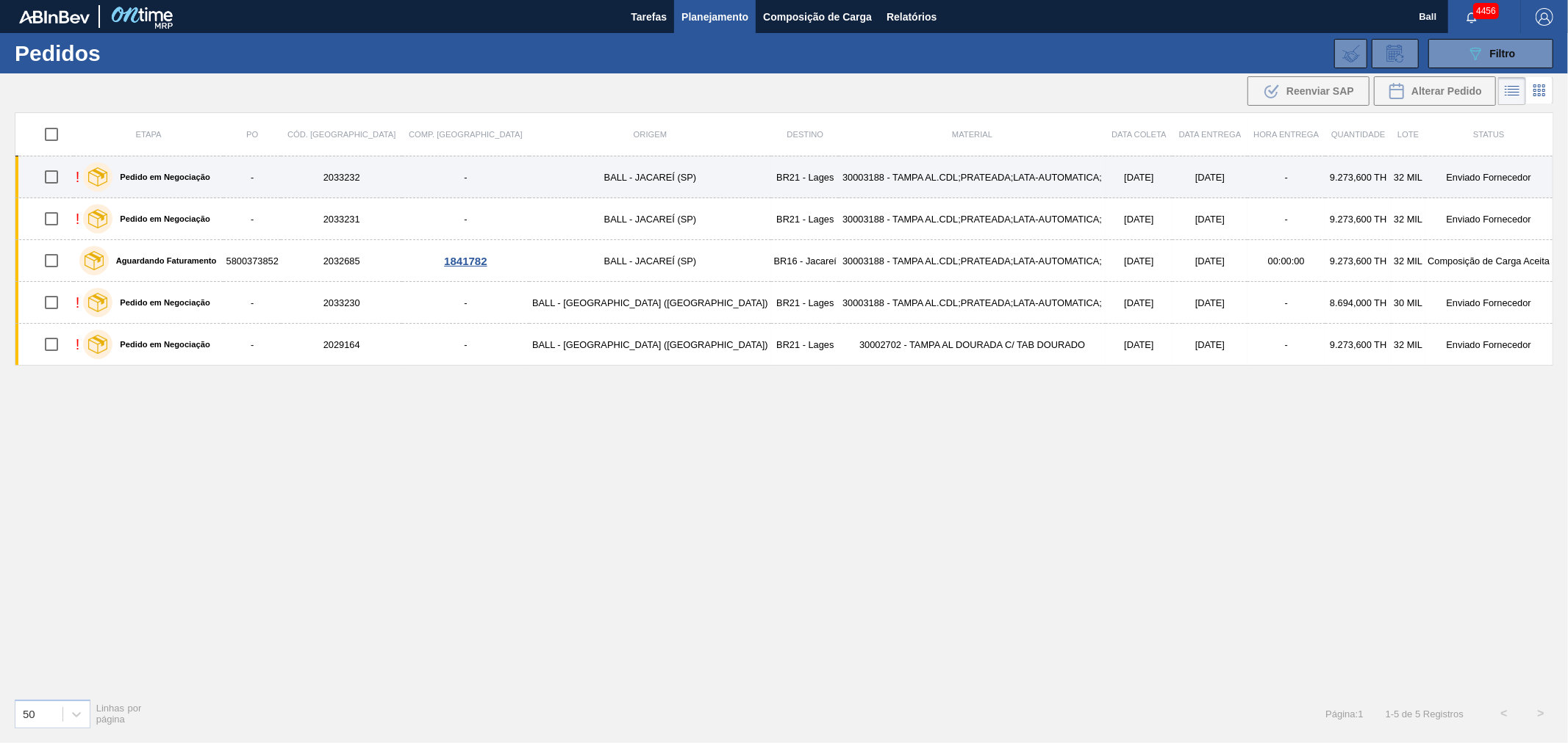
click at [51, 172] on input "checkbox" at bounding box center [51, 177] width 31 height 31
checkbox input "true"
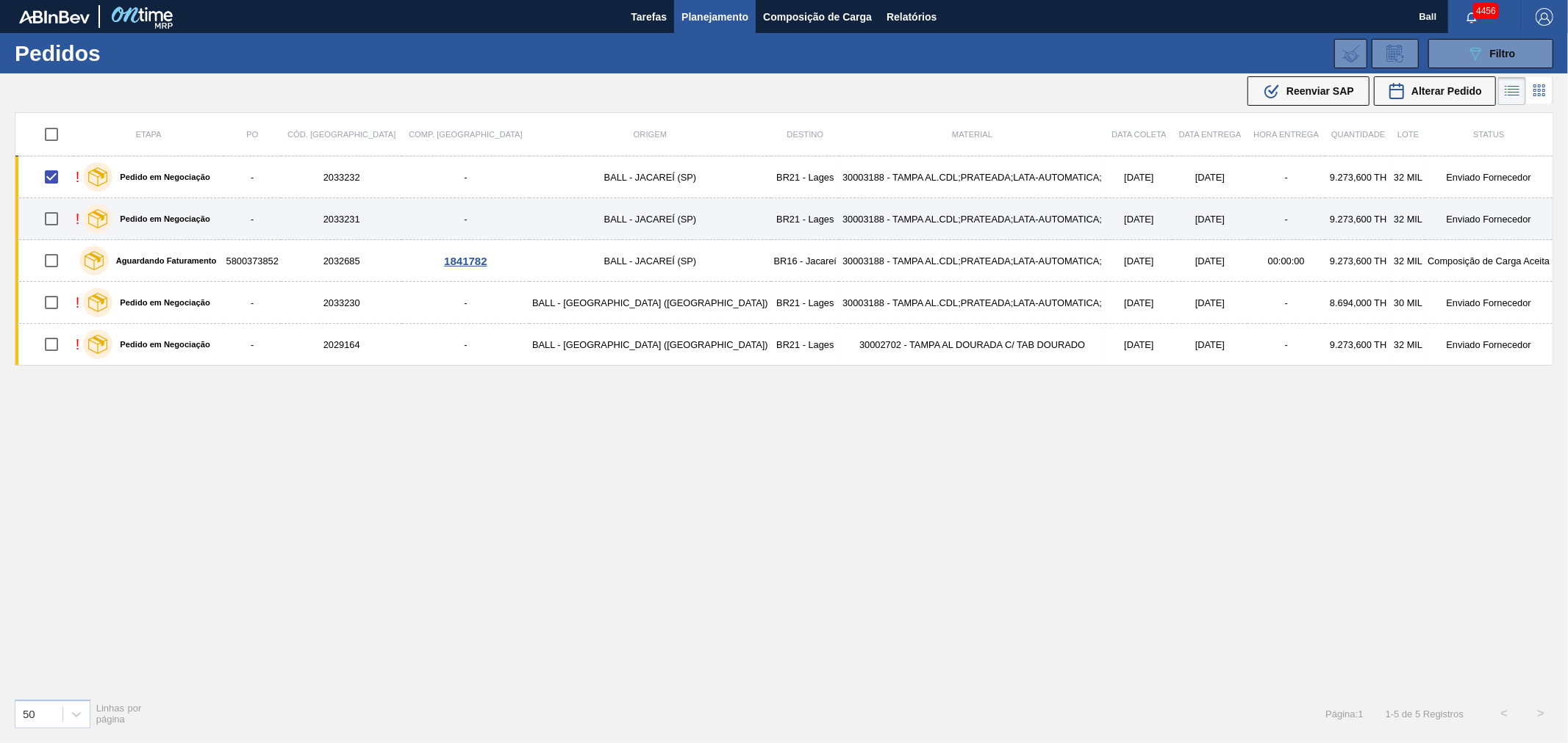
click at [57, 222] on input "checkbox" at bounding box center [51, 219] width 31 height 31
checkbox input "true"
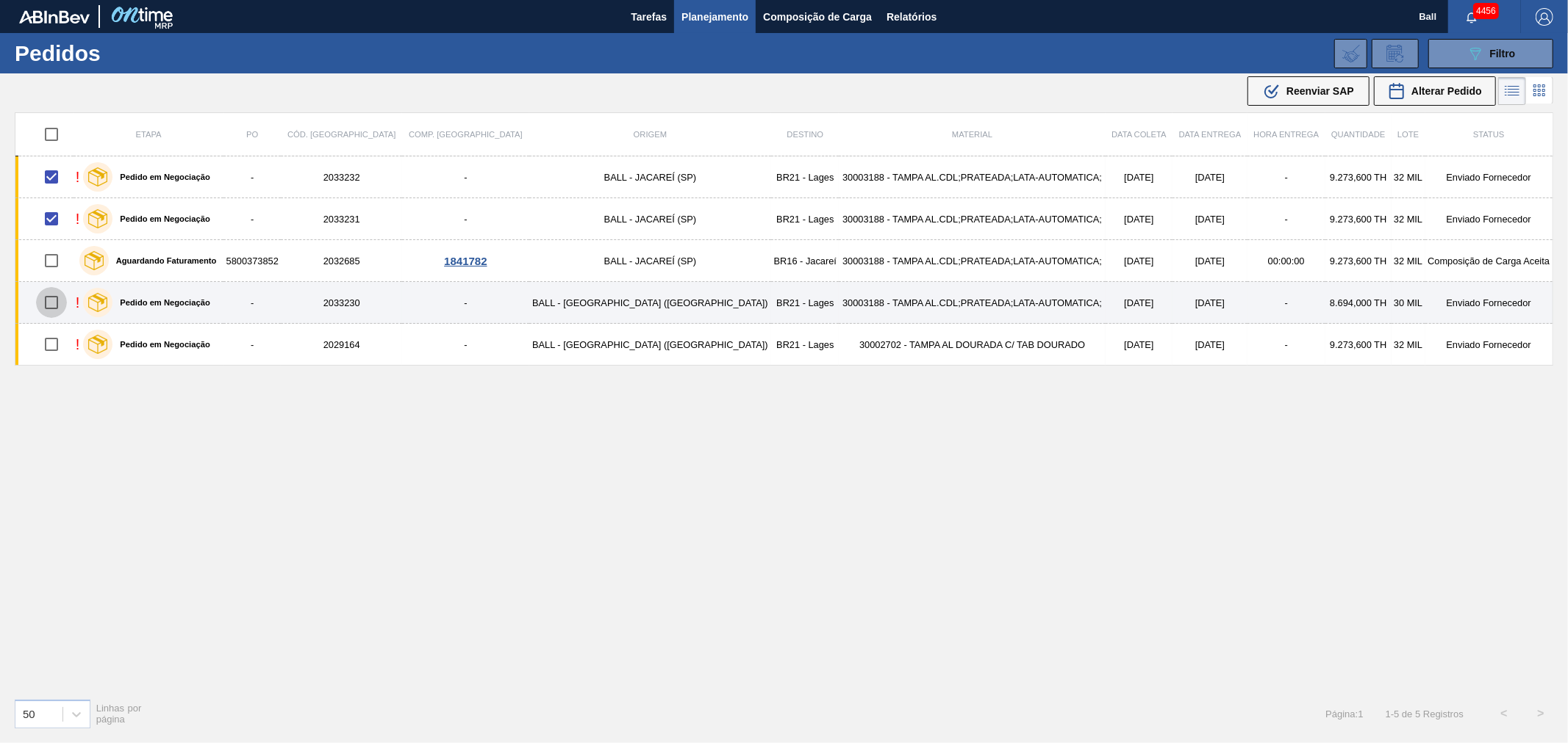
click at [53, 303] on input "checkbox" at bounding box center [51, 302] width 31 height 31
checkbox input "true"
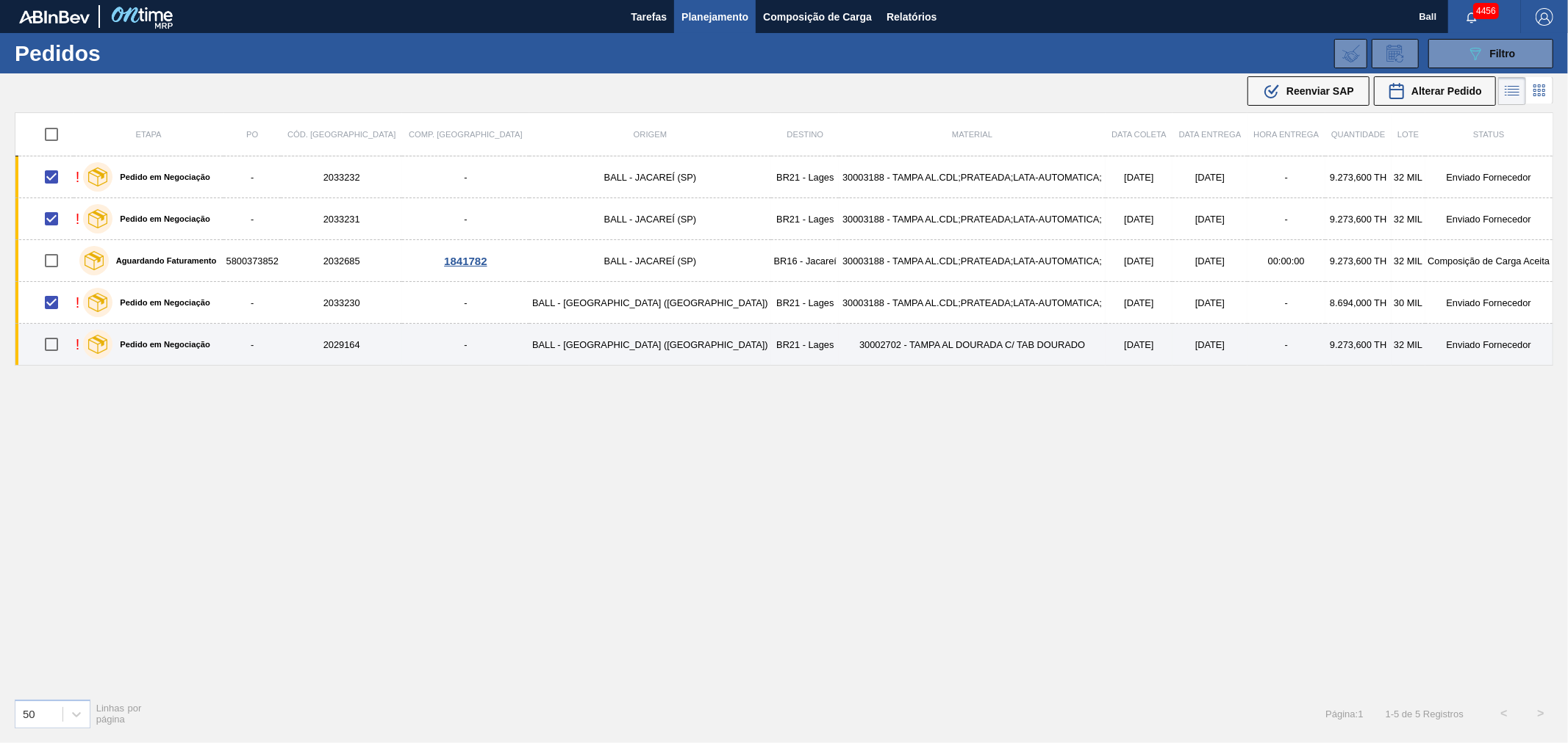
click at [61, 346] on input "checkbox" at bounding box center [51, 344] width 31 height 31
checkbox input "true"
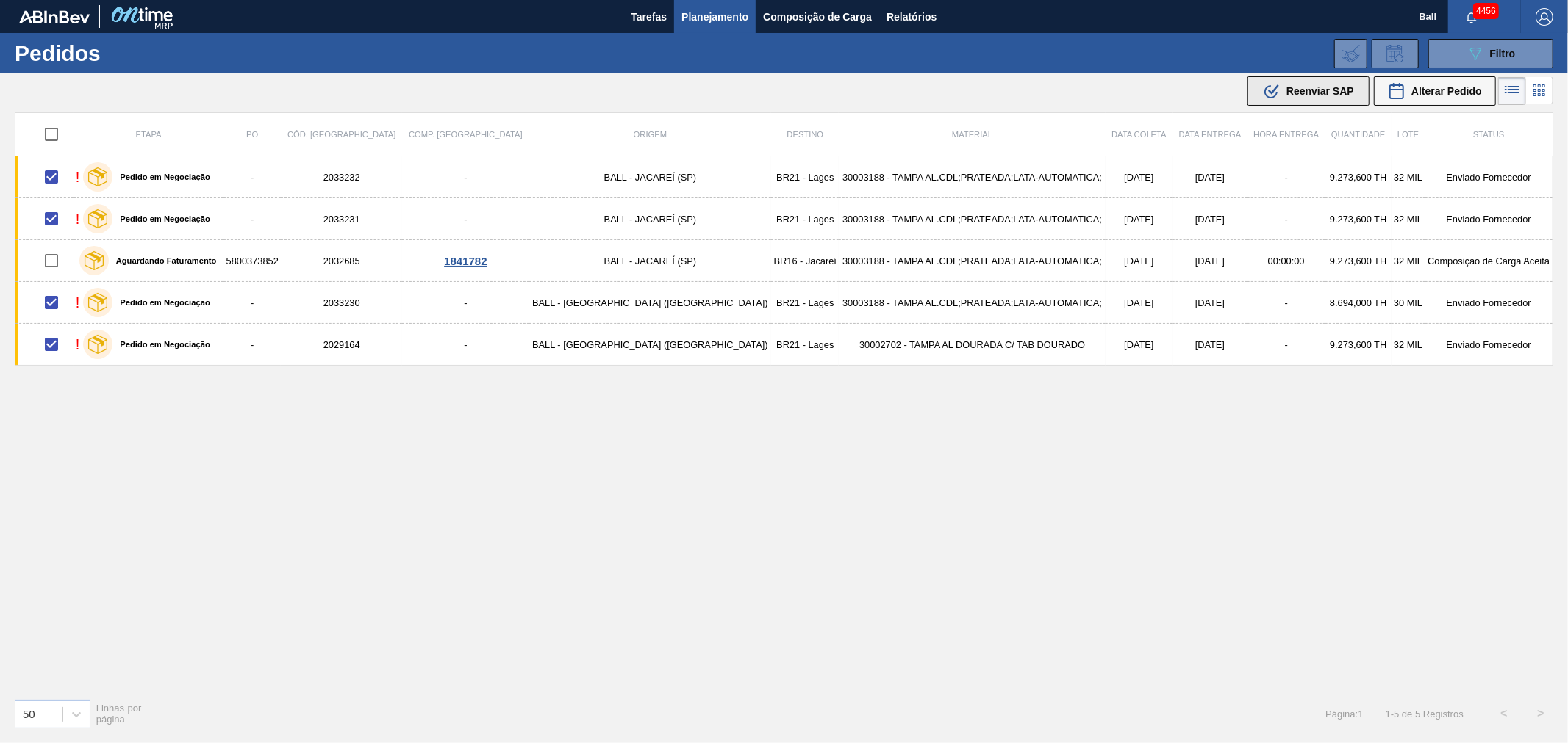
click at [1296, 88] on span "Reenviar SAP" at bounding box center [1320, 91] width 68 height 12
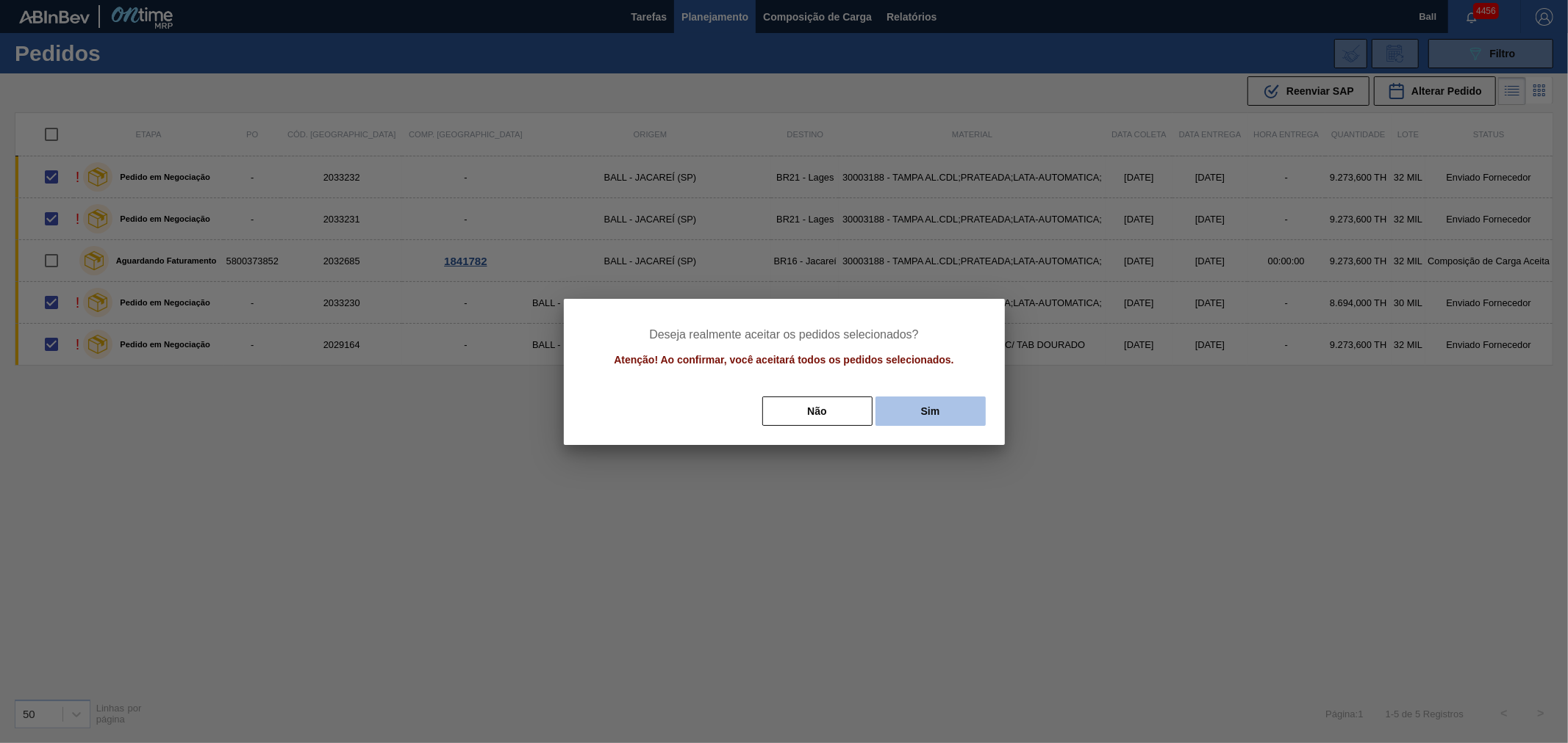
click at [934, 414] on button "Sim" at bounding box center [931, 412] width 110 height 30
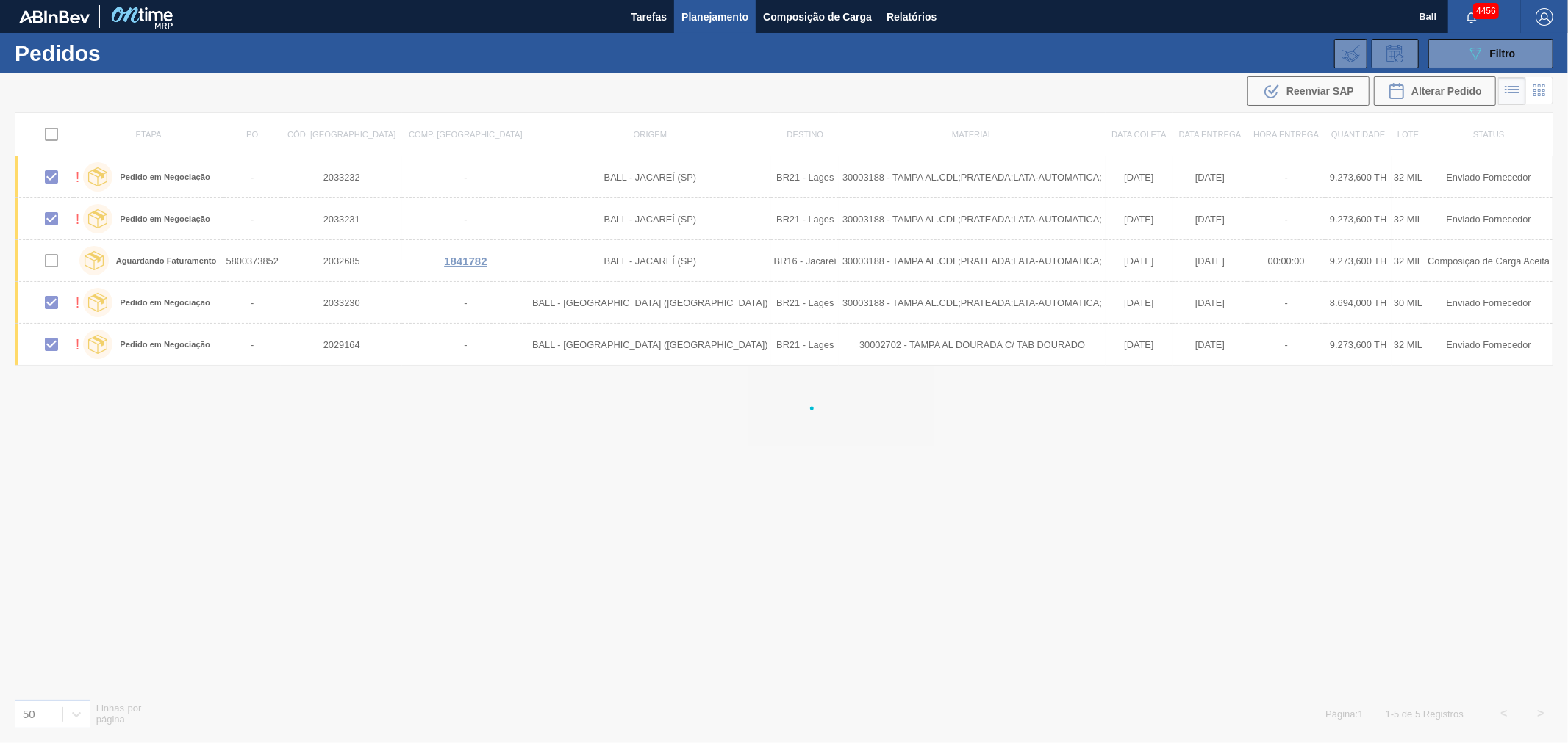
checkbox input "false"
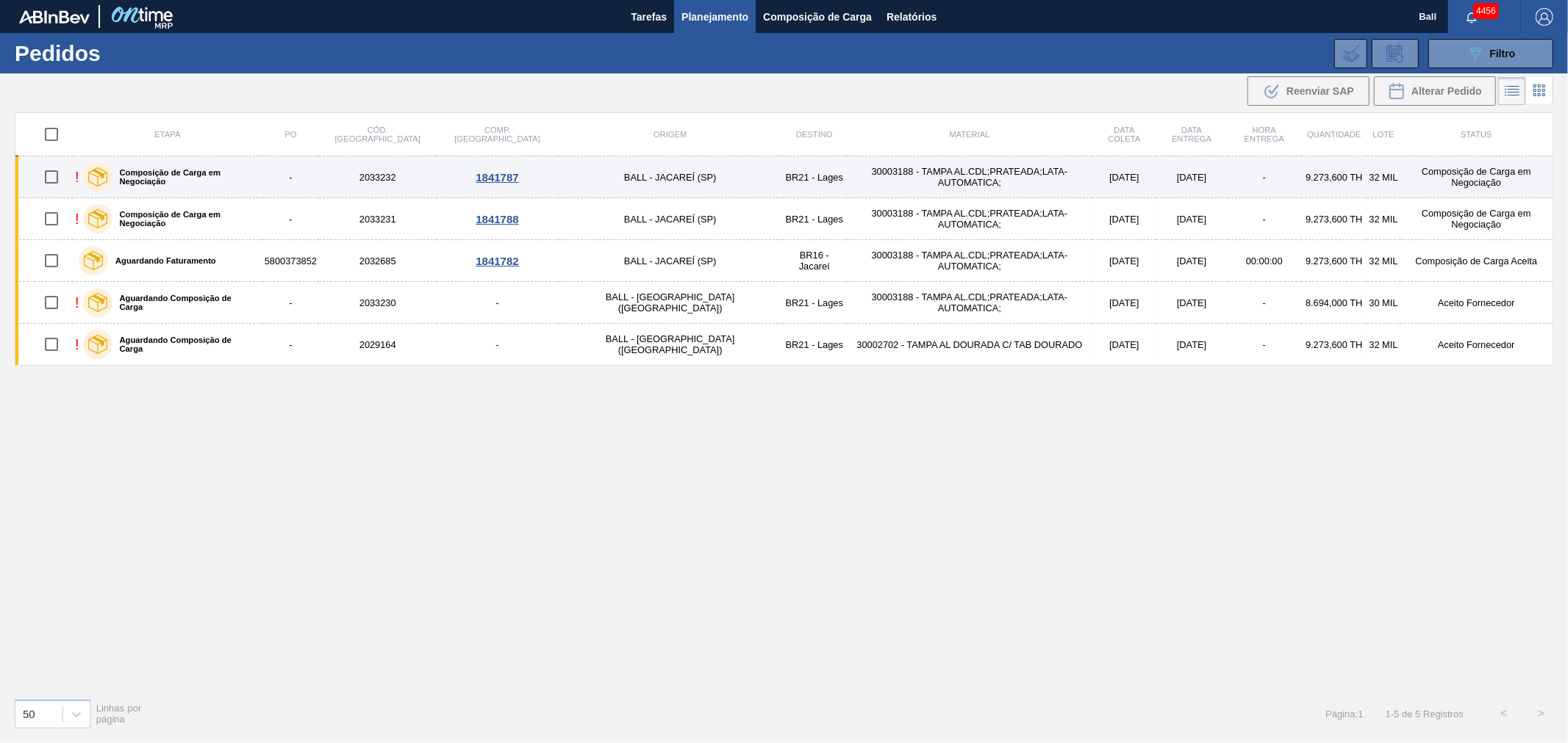
click at [1092, 179] on td "[DATE]" at bounding box center [1124, 177] width 64 height 42
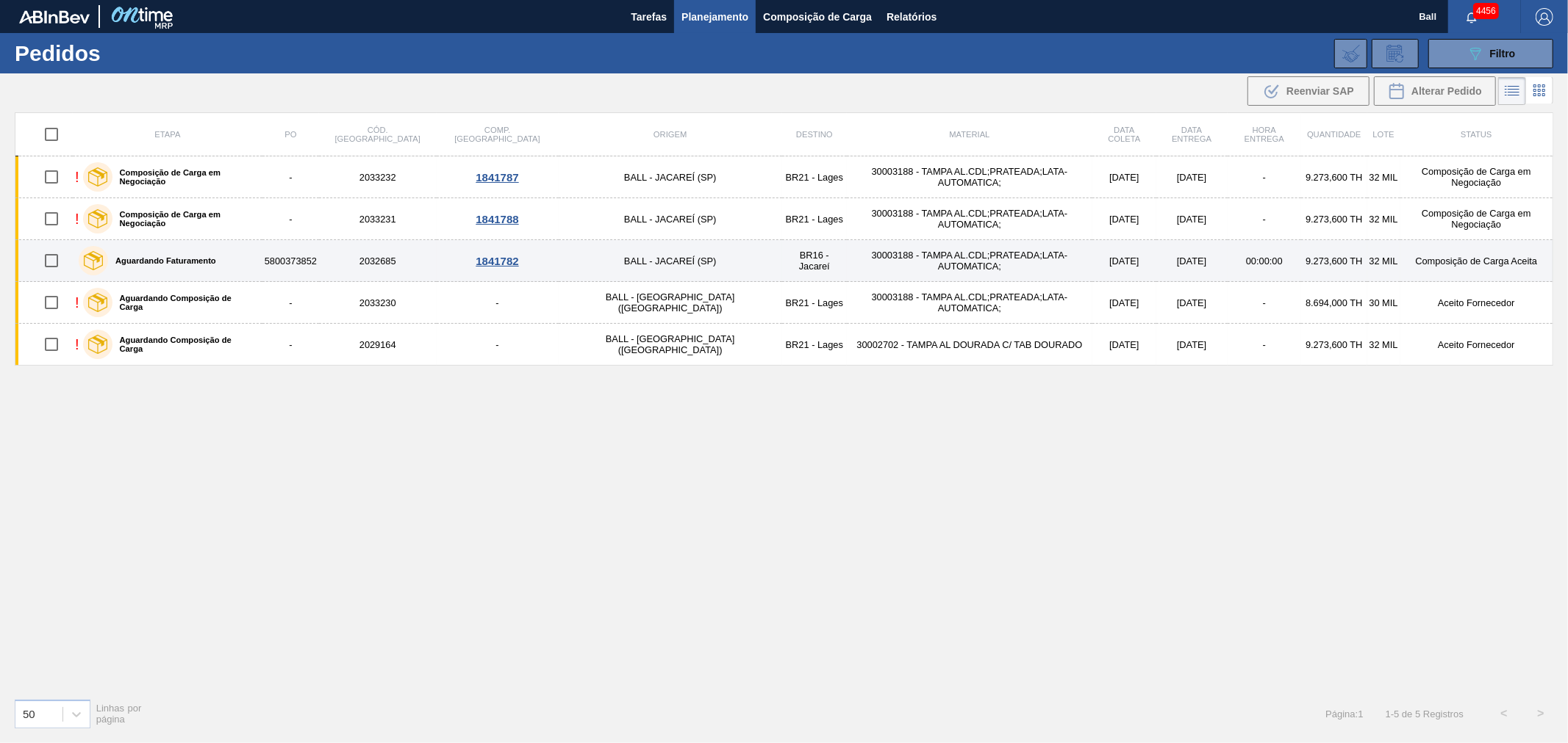
click at [782, 269] on td "BR16 - Jacareí" at bounding box center [813, 261] width 64 height 42
